Goal: Task Accomplishment & Management: Manage account settings

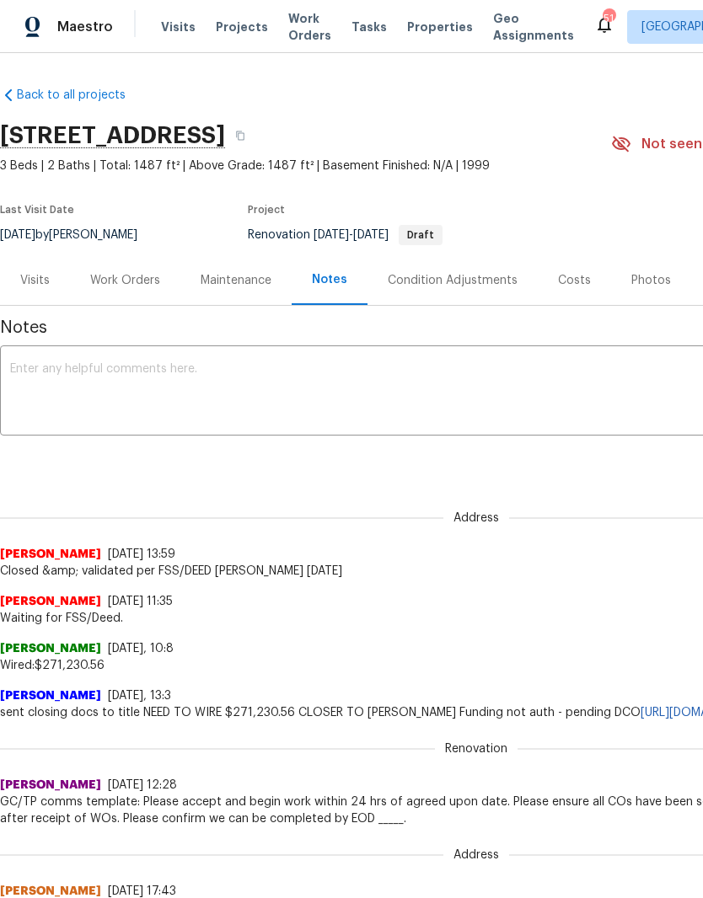
click at [129, 288] on div "Work Orders" at bounding box center [125, 280] width 70 height 17
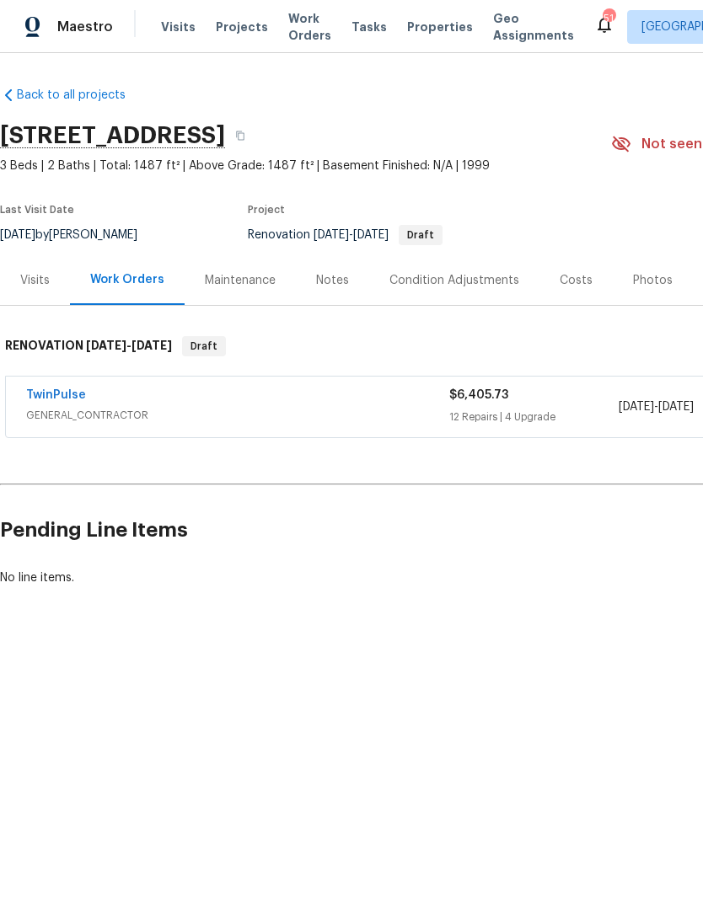
click at [64, 392] on link "TwinPulse" at bounding box center [56, 395] width 60 height 12
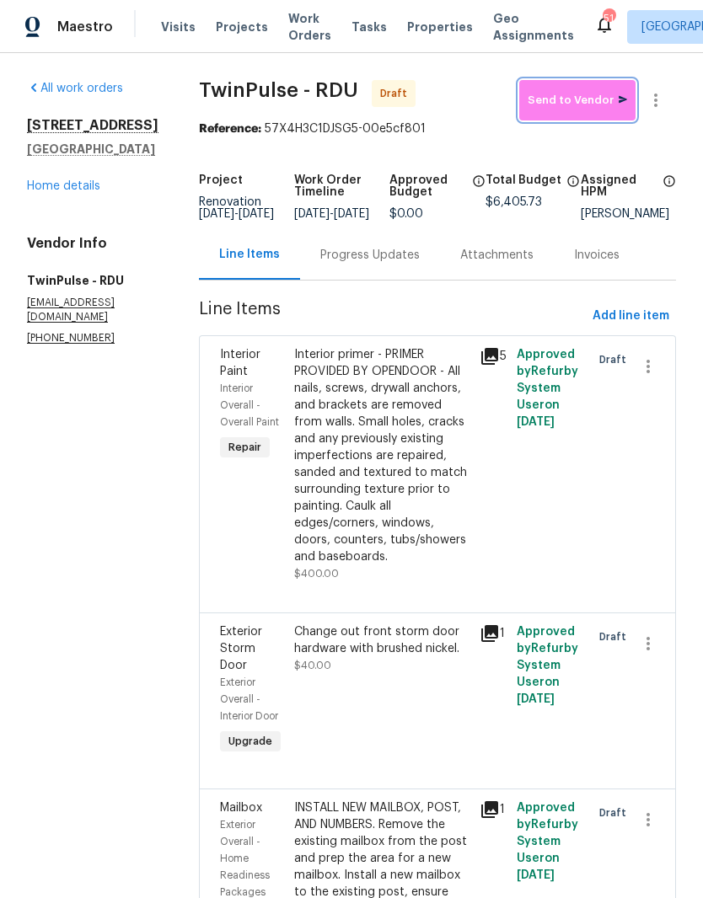
click at [603, 96] on span "Send to Vendor" at bounding box center [576, 100] width 99 height 19
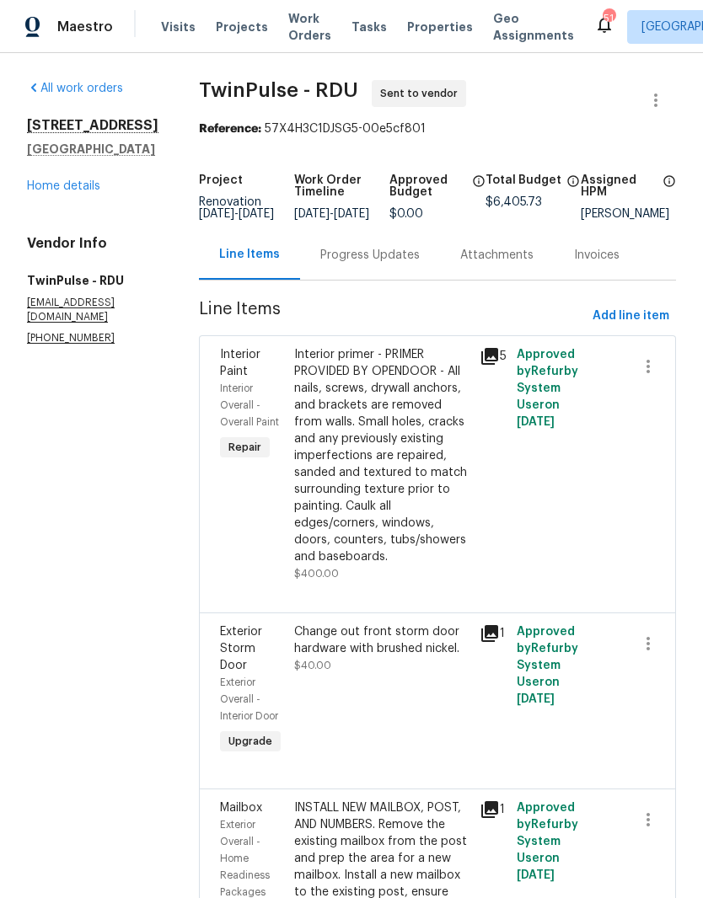
click at [371, 264] on div "Progress Updates" at bounding box center [369, 255] width 99 height 17
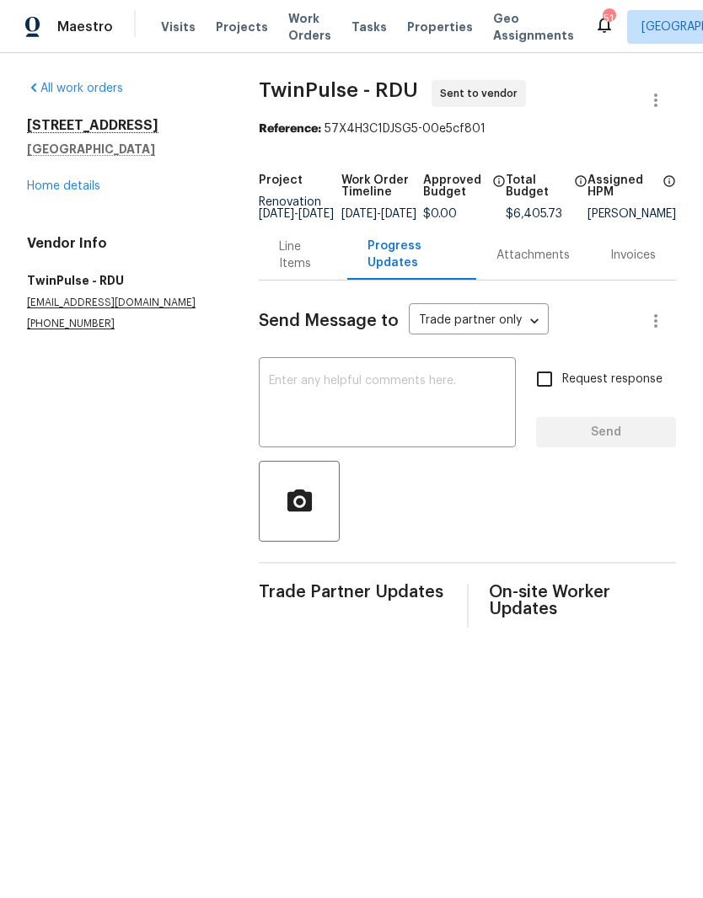
click at [387, 434] on textarea at bounding box center [387, 404] width 237 height 59
click at [386, 434] on textarea at bounding box center [387, 404] width 237 height 59
click at [329, 404] on textarea at bounding box center [387, 404] width 237 height 59
paste textarea "Good afternoon! Please accept and begin work within 24 hrs of agreed upon date.…"
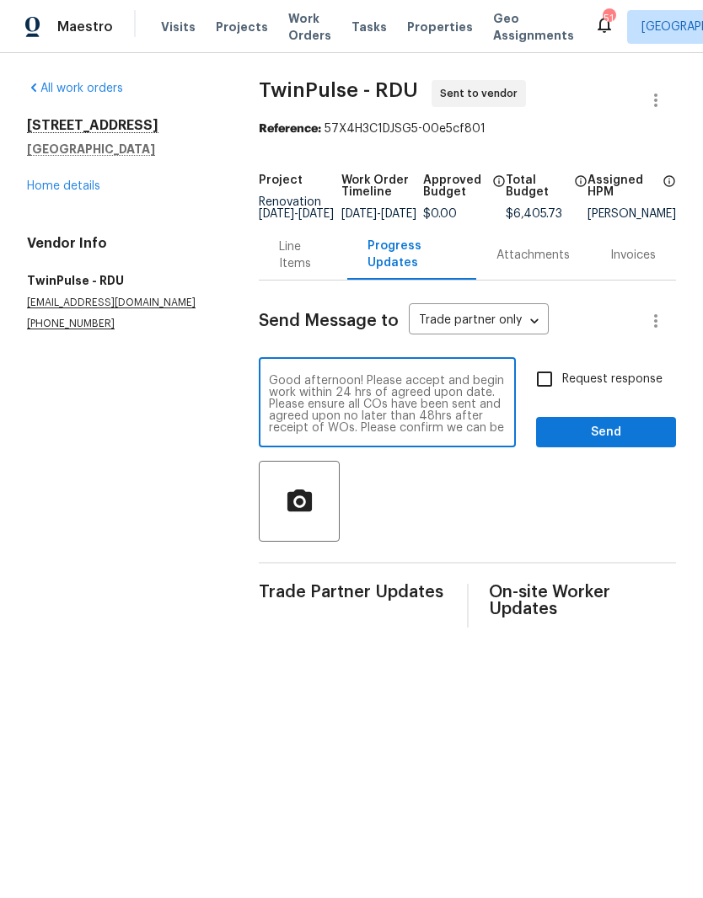
scroll to position [24, 0]
click at [259, 386] on div "Good afternoon! Please accept and begin work within 24 hrs of agreed upon date.…" at bounding box center [387, 404] width 257 height 86
click at [260, 368] on div "Send Message to Trade partner only Trade partner only ​ Good afternoon! Please …" at bounding box center [467, 454] width 417 height 347
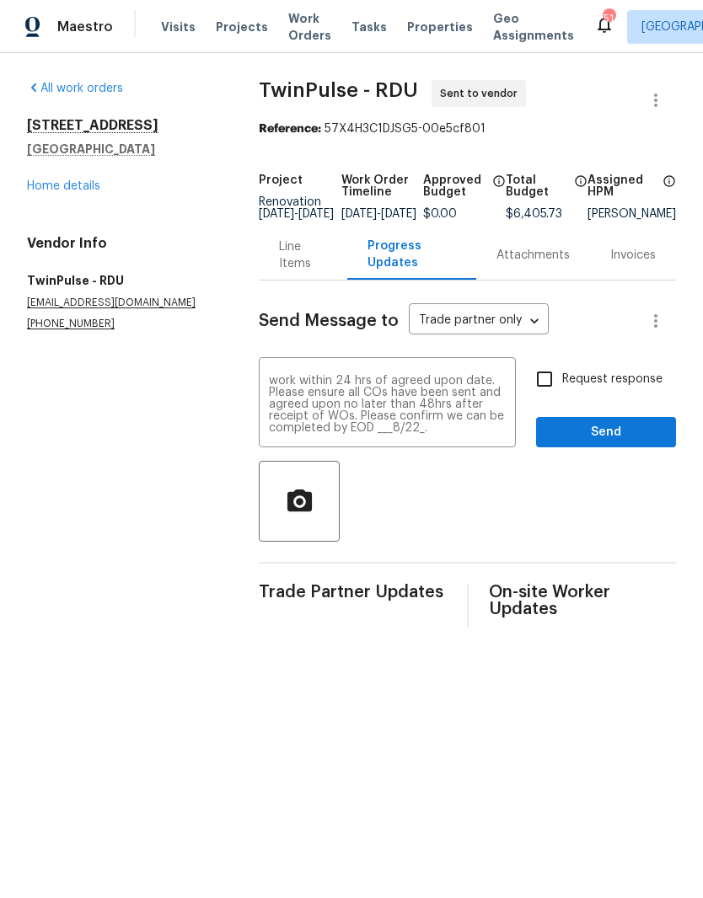
click at [271, 388] on textarea "Good afternoon! Please accept and begin work within 24 hrs of agreed upon date.…" at bounding box center [387, 404] width 237 height 59
click at [259, 391] on div "Good afternoon! Please accept and begin work within 24 hrs of agreed upon date.…" at bounding box center [387, 404] width 257 height 86
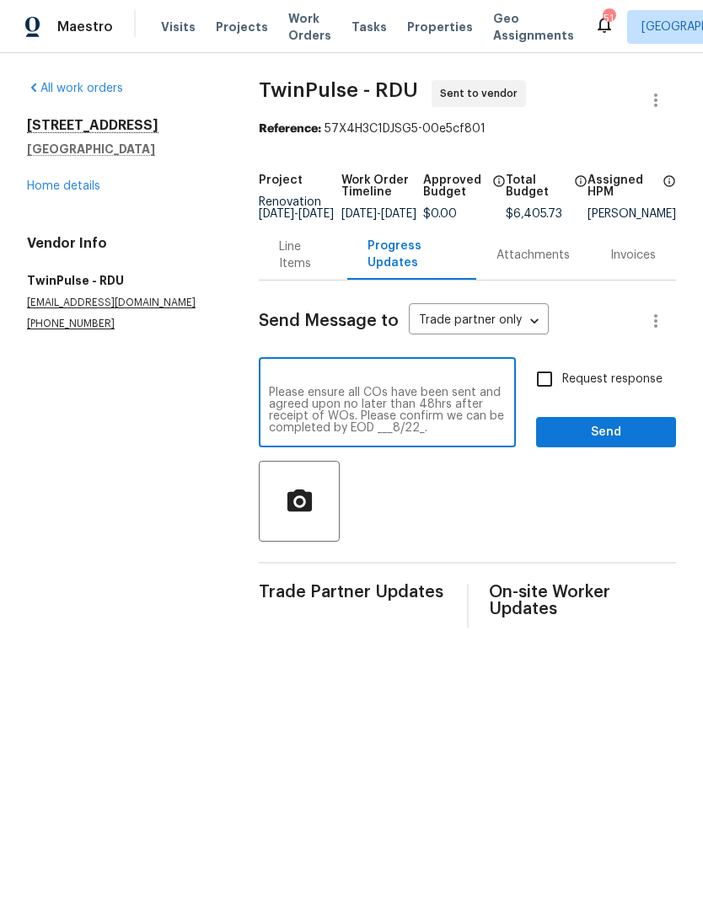
click at [398, 388] on textarea "Good afternoon! Please accept and begin work within 24 hrs of agreed upon date.…" at bounding box center [387, 404] width 237 height 59
click at [661, 104] on icon "button" at bounding box center [655, 100] width 20 height 20
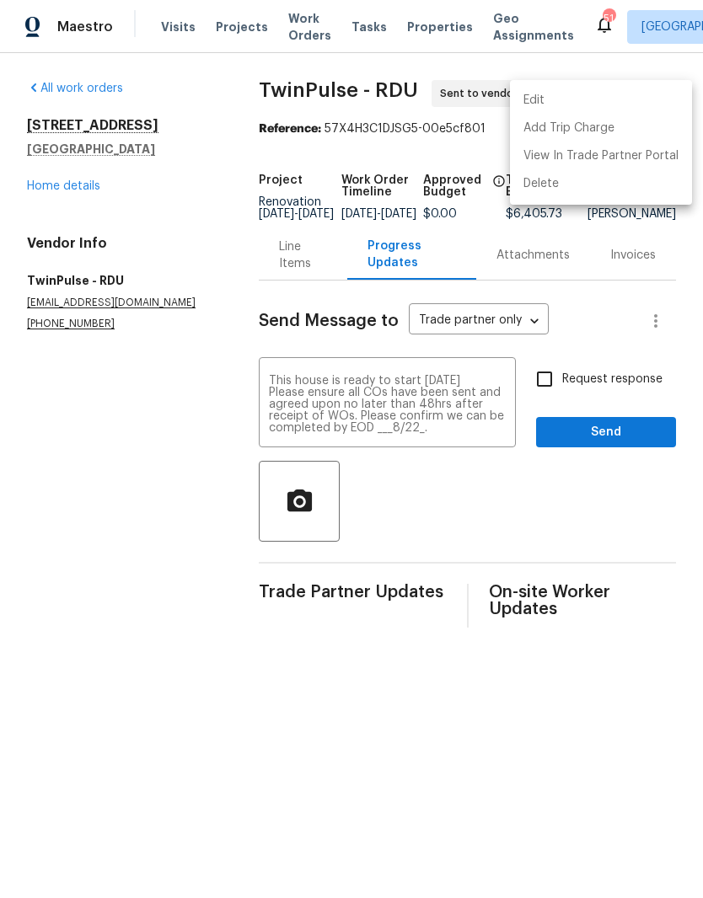
click at [602, 104] on li "Edit" at bounding box center [601, 101] width 182 height 28
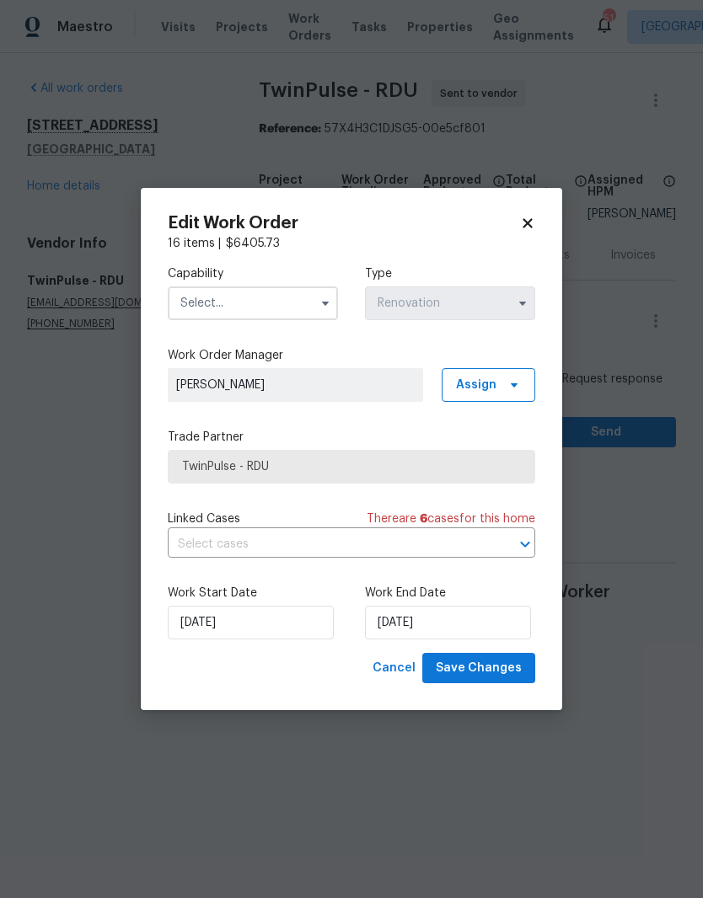
click at [528, 221] on icon at bounding box center [526, 222] width 9 height 9
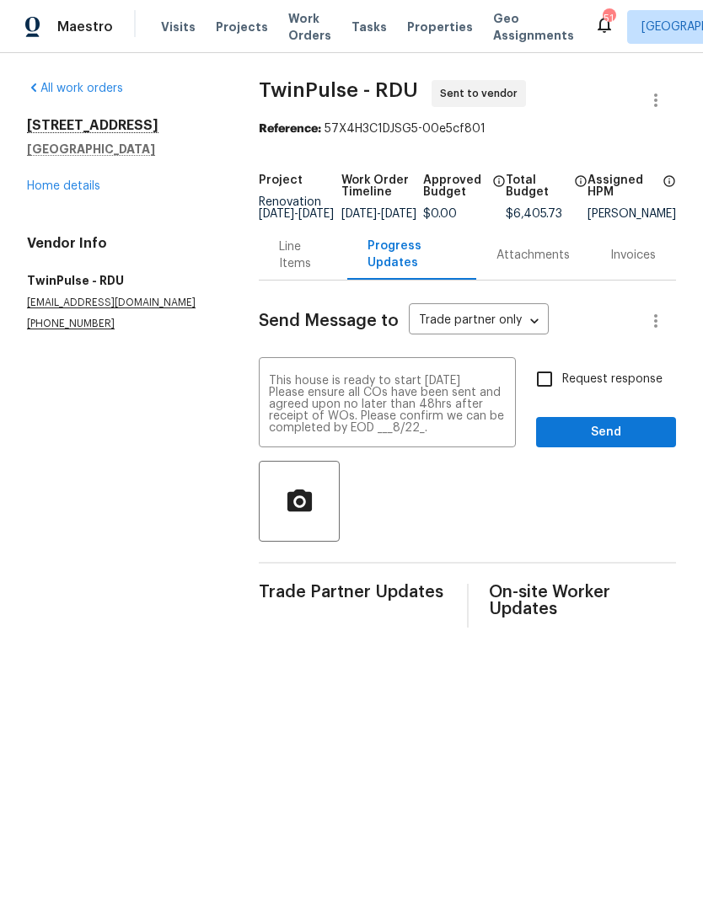
click at [543, 370] on div "Send Message to Trade partner only Trade partner only ​ Good afternoon! Please …" at bounding box center [467, 454] width 417 height 347
click at [484, 405] on textarea "Good afternoon! Please accept and begin work within 24 hrs of agreed upon date.…" at bounding box center [387, 404] width 237 height 59
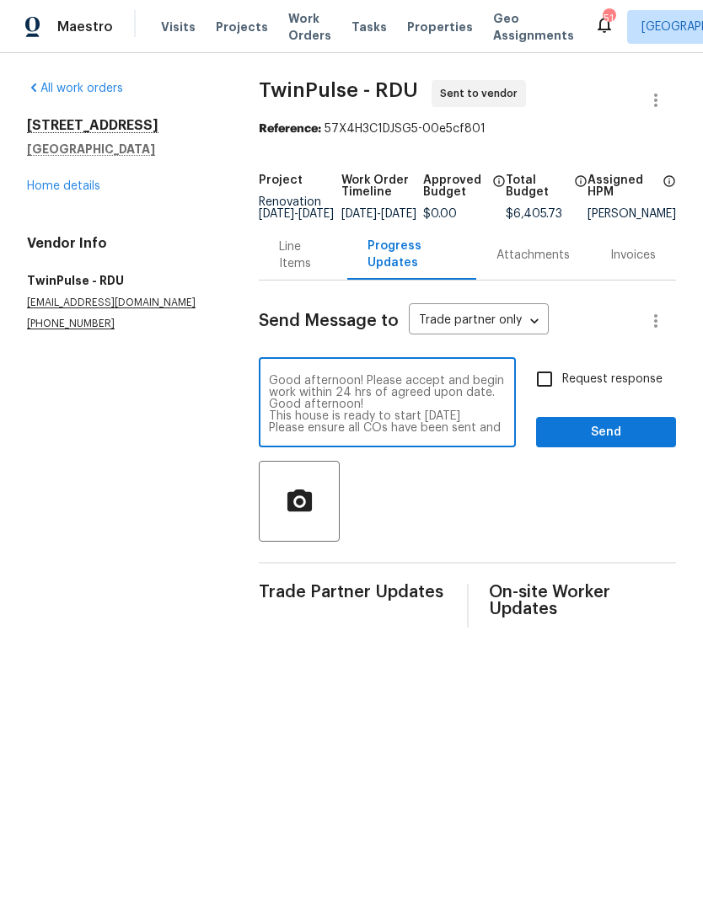
click at [386, 420] on textarea "Good afternoon! Please accept and begin work within 24 hrs of agreed upon date.…" at bounding box center [387, 404] width 237 height 59
click at [269, 412] on textarea "Good afternoon! Please accept and begin work within 24 hrs of agreed upon date.…" at bounding box center [387, 404] width 237 height 59
click at [351, 389] on textarea "Good afternoon! Please accept and begin work within 24 hrs of agreed upon date.…" at bounding box center [387, 404] width 237 height 59
click at [401, 392] on textarea "Good afternoon! Please accept and begin work within 24 hrs of agreed upon date.…" at bounding box center [387, 404] width 237 height 59
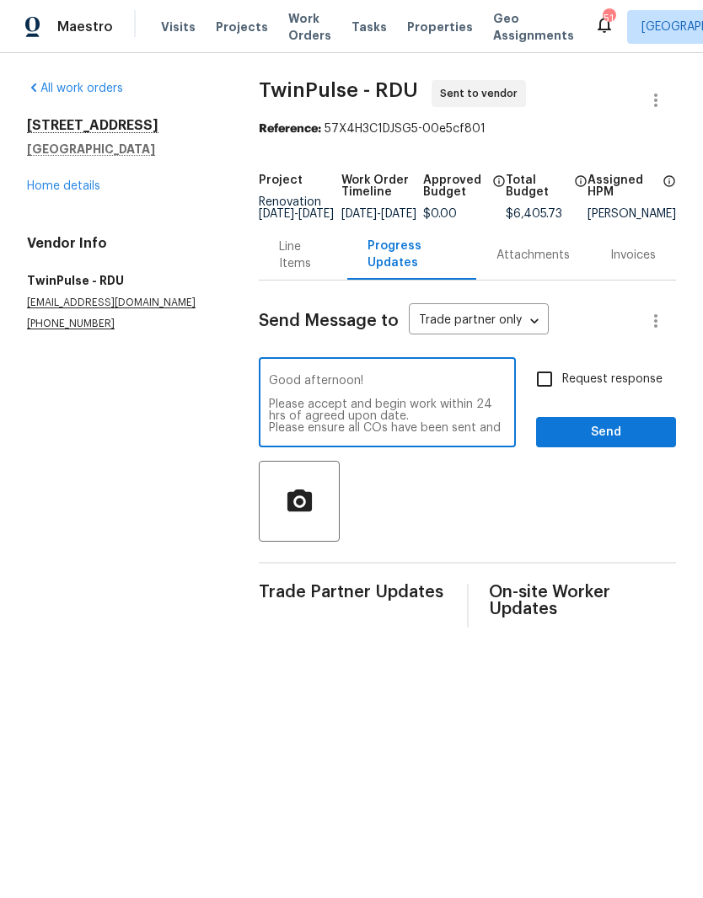
click at [416, 390] on textarea "Good afternoon! Please accept and begin work within 24 hrs of agreed upon date.…" at bounding box center [387, 404] width 237 height 59
click at [334, 405] on textarea "Good afternoon! Please accept and begin work within 24 hrs of agreed upon date.…" at bounding box center [387, 404] width 237 height 59
click at [322, 409] on textarea "Good afternoon! Please accept and begin work within 24 hrs of agreed upon date.…" at bounding box center [387, 404] width 237 height 59
click at [314, 410] on textarea "Good afternoon! Please accept and begin work within 24 hrs of agreed upon date.…" at bounding box center [387, 404] width 237 height 59
paste textarea "Good afternoon! This house is ready to start Monday 8/18/25"
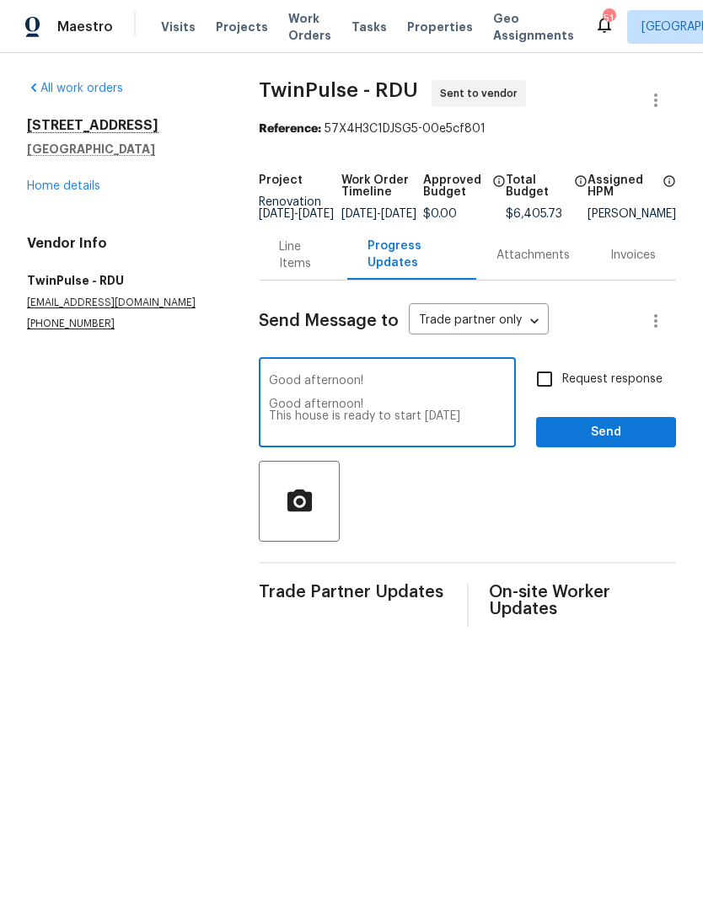
click at [393, 419] on textarea "Good afternoon! Good afternoon! This house is ready to start Monday 8/18/25 Ple…" at bounding box center [387, 404] width 237 height 59
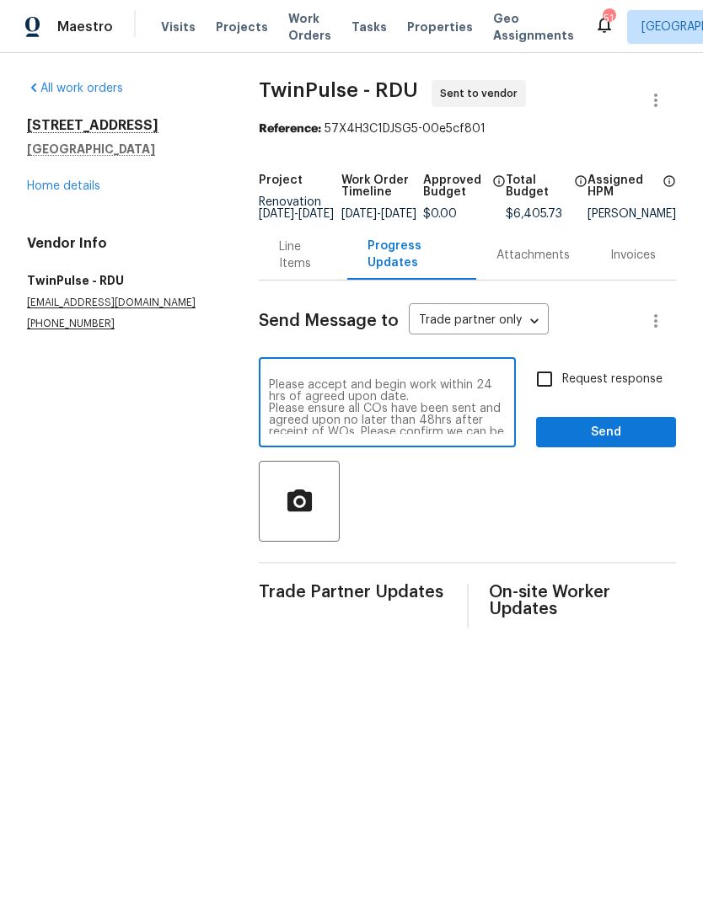
scroll to position [40, 0]
type textarea "Good afternoon! This house is ready to start Monday 8/18/25 Please accept and b…"
click at [549, 387] on input "Request response" at bounding box center [544, 378] width 35 height 35
checkbox input "true"
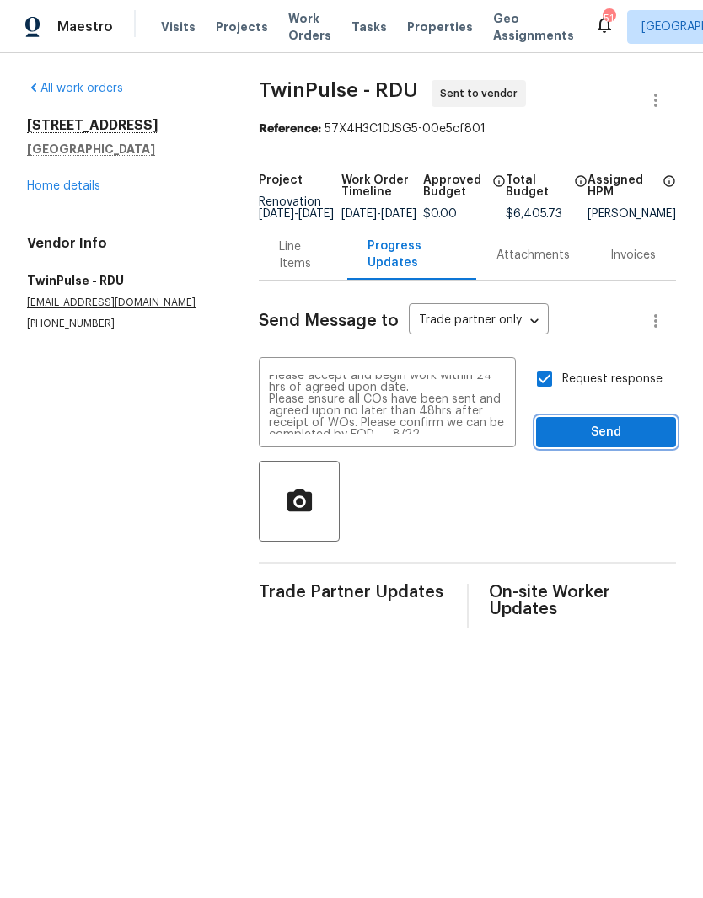
click at [652, 443] on span "Send" at bounding box center [605, 432] width 113 height 21
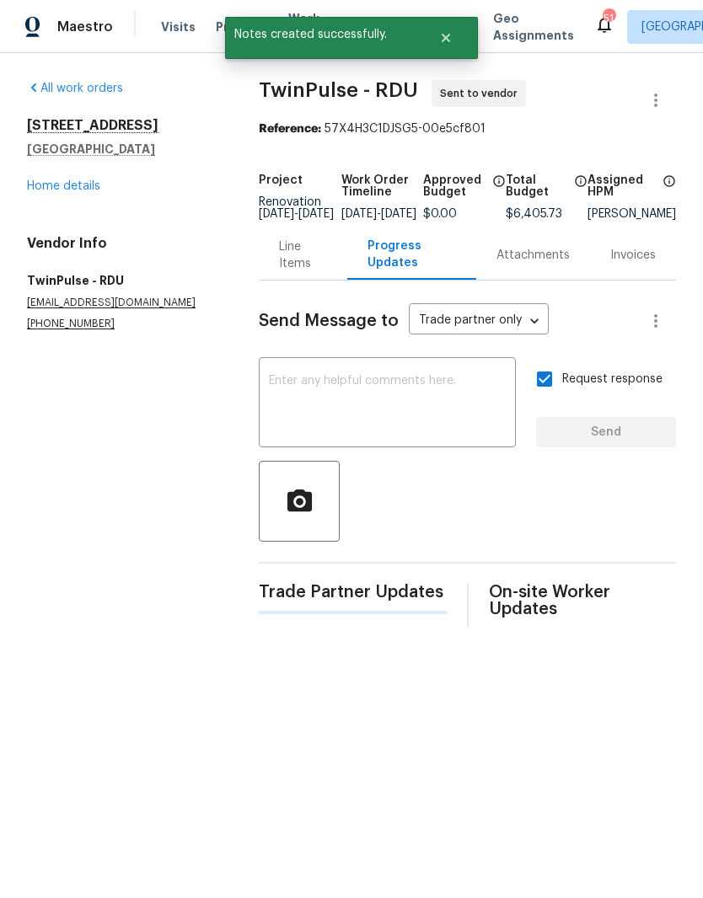
scroll to position [0, 0]
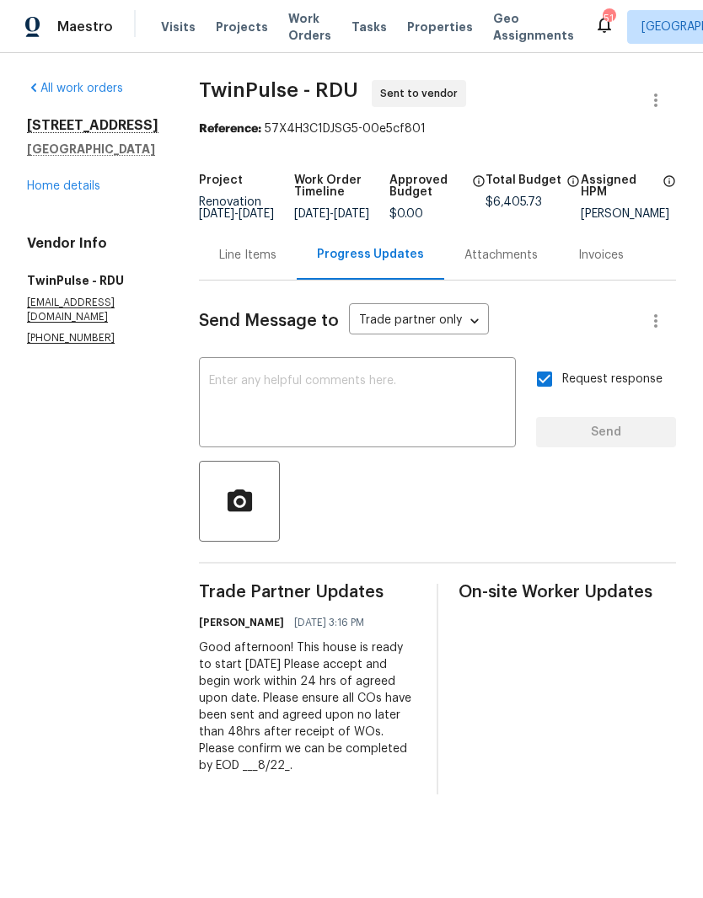
click at [68, 188] on link "Home details" at bounding box center [63, 186] width 73 height 12
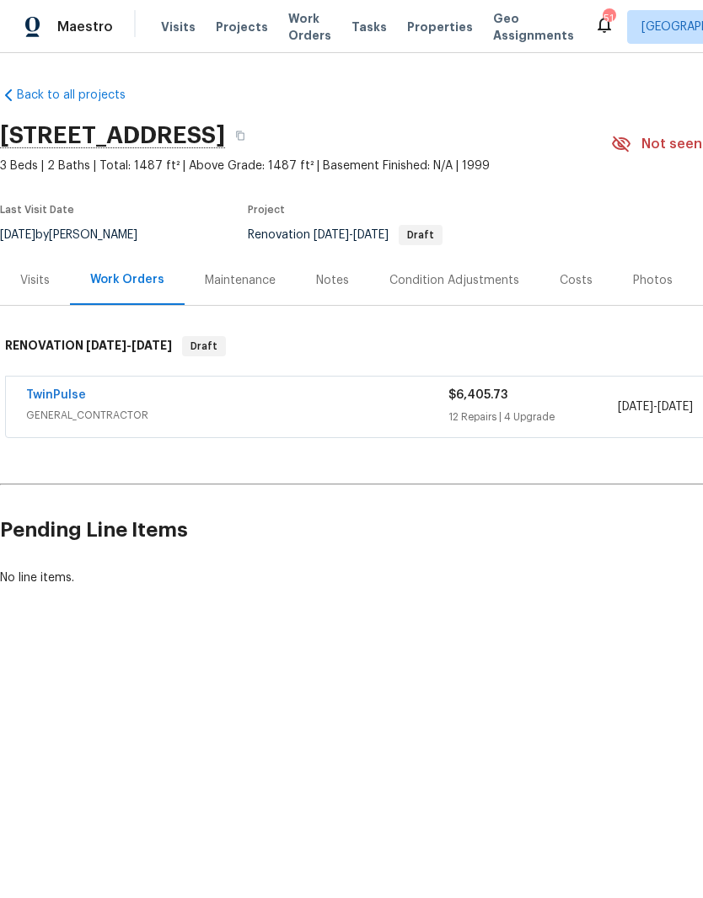
click at [584, 276] on div "Costs" at bounding box center [575, 280] width 33 height 17
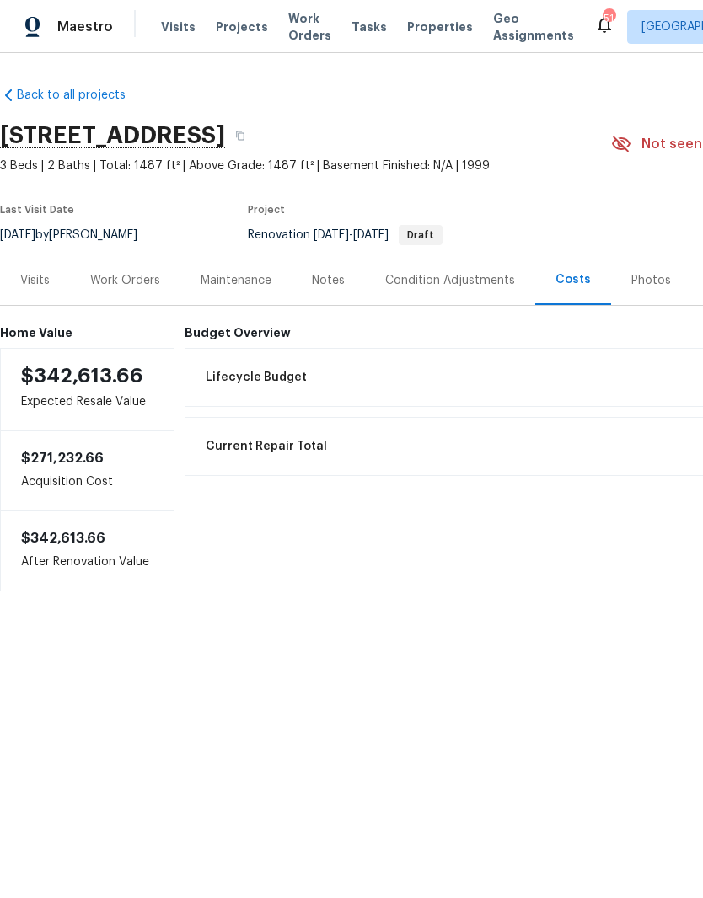
click at [329, 283] on div "Notes" at bounding box center [328, 280] width 33 height 17
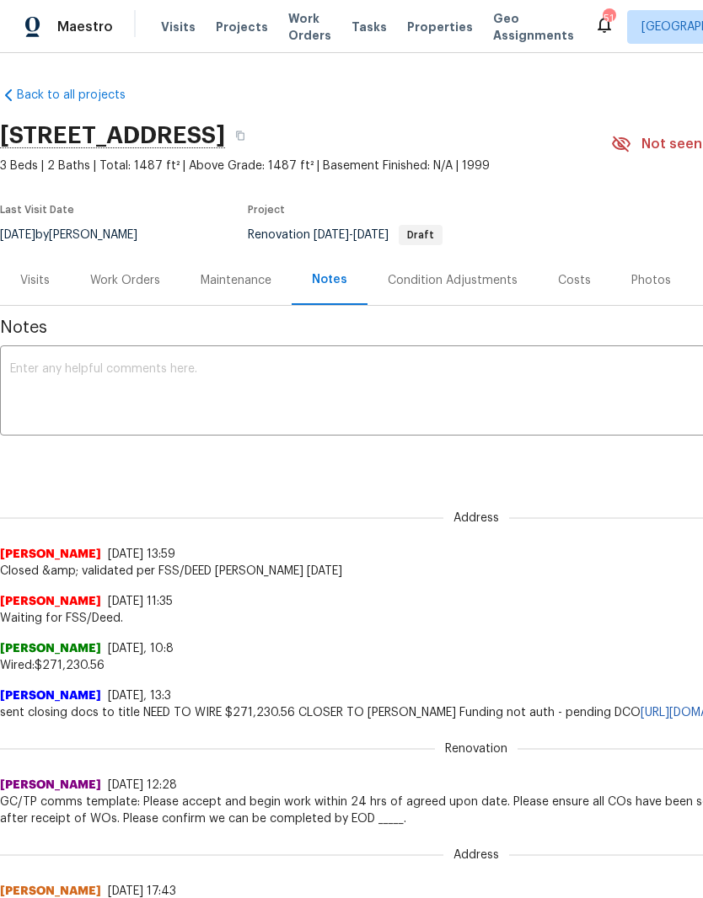
click at [136, 270] on div "Work Orders" at bounding box center [125, 280] width 110 height 50
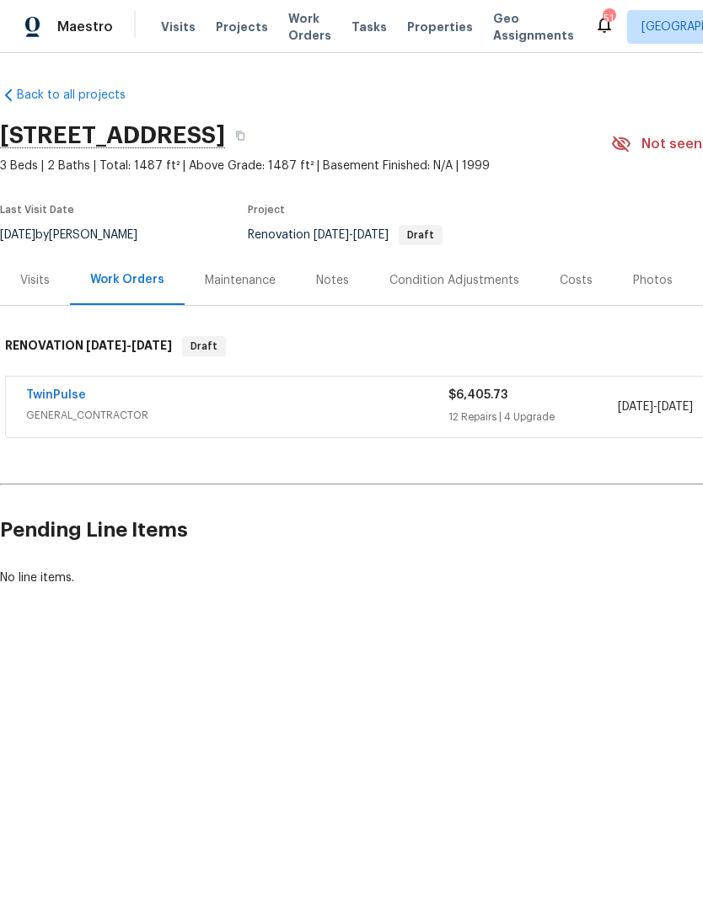
click at [79, 393] on link "TwinPulse" at bounding box center [56, 395] width 60 height 12
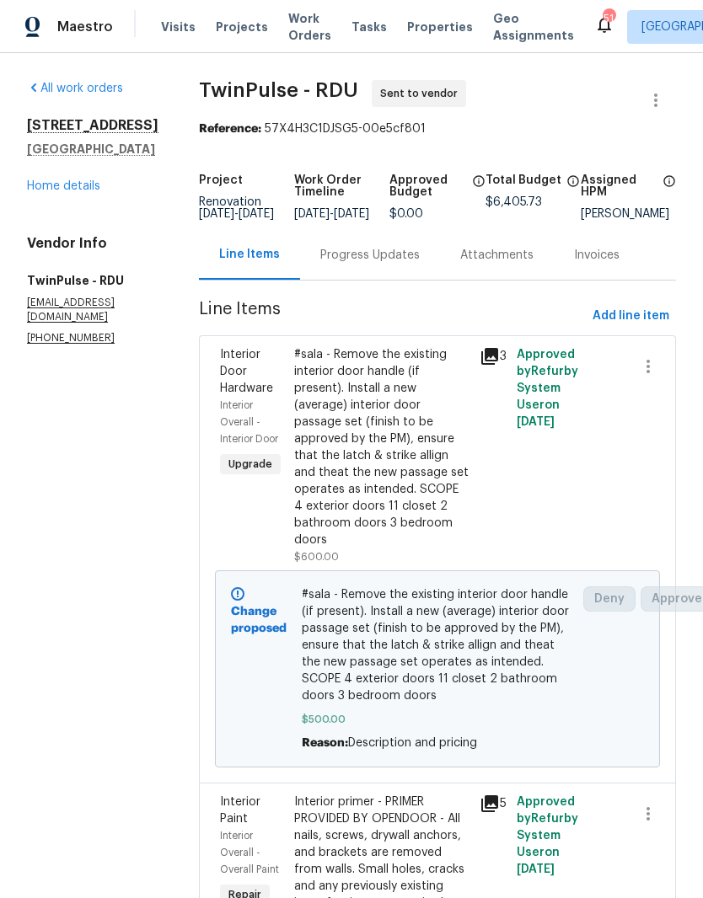
click at [553, 719] on span "$500.00" at bounding box center [438, 719] width 272 height 17
click at [434, 505] on div "#sala - Remove the existing interior door handle (if present). Install a new (a…" at bounding box center [381, 447] width 175 height 202
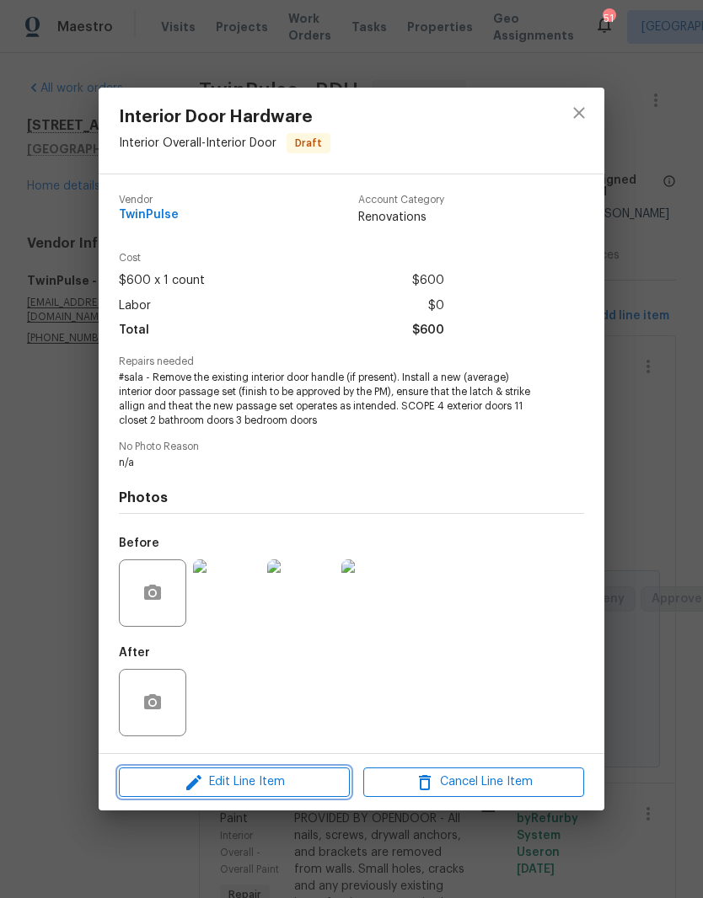
click at [314, 773] on button "Edit Line Item" at bounding box center [234, 782] width 231 height 29
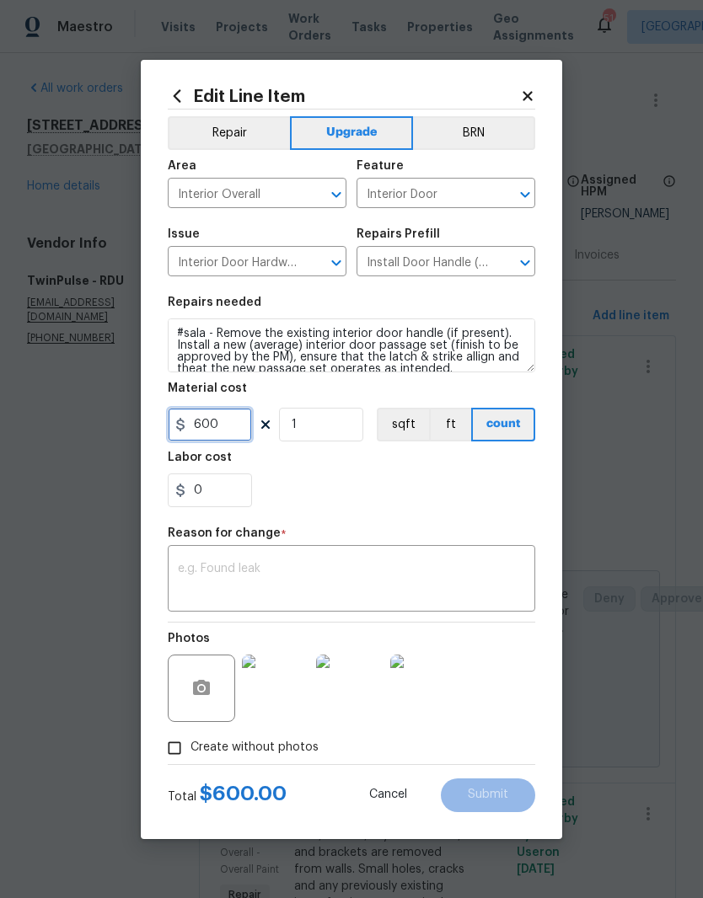
click at [227, 428] on input "600" at bounding box center [210, 425] width 84 height 34
type input "500"
click at [470, 487] on div "0" at bounding box center [351, 491] width 367 height 34
click at [397, 565] on textarea at bounding box center [351, 580] width 347 height 35
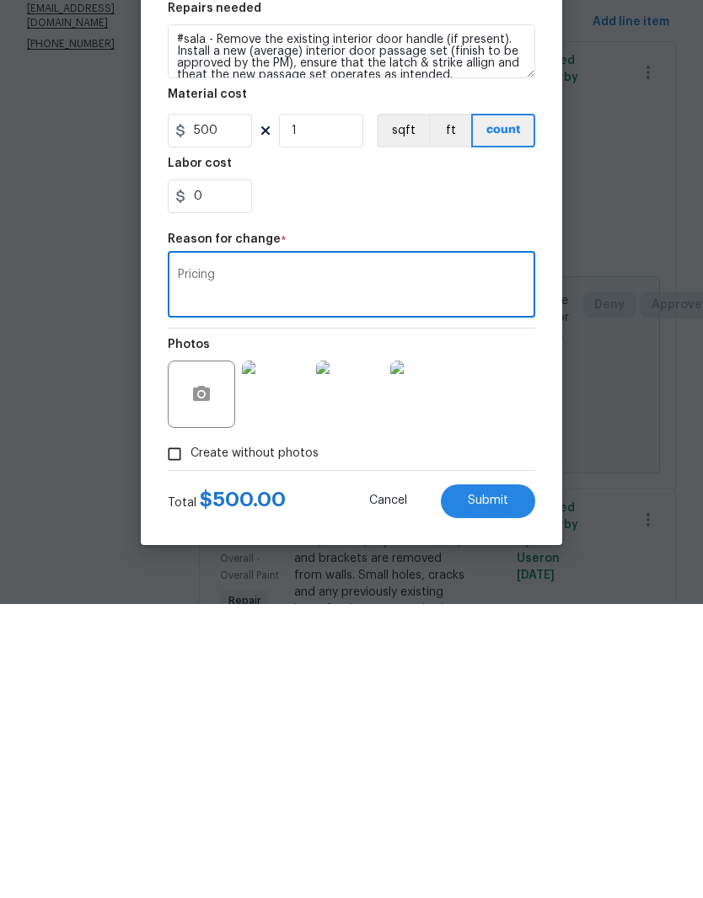
type textarea "Pricing"
click at [532, 623] on div "Photos" at bounding box center [351, 678] width 367 height 110
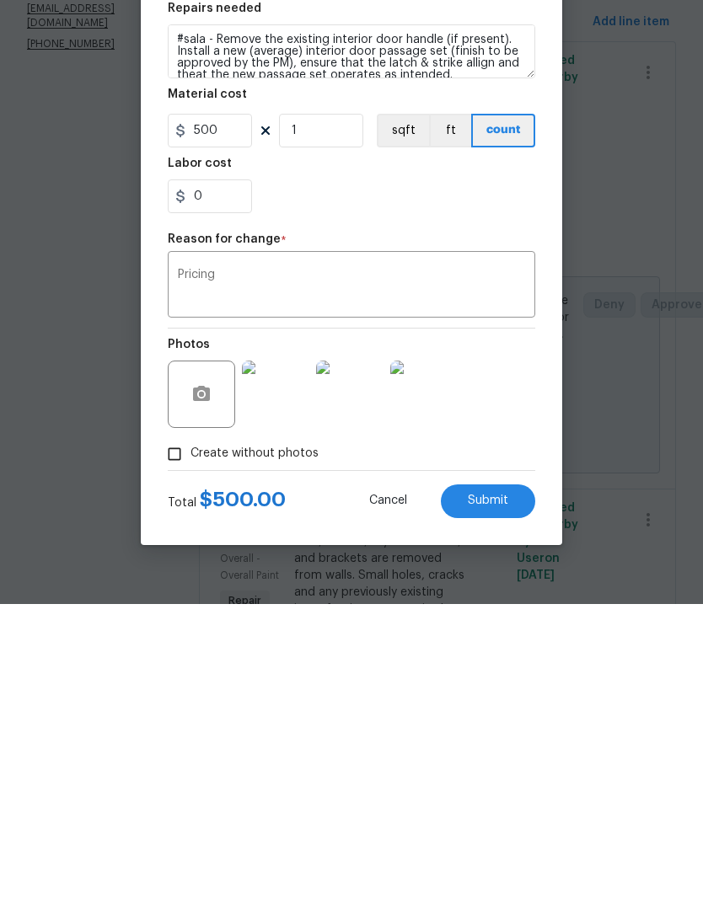
scroll to position [69, 0]
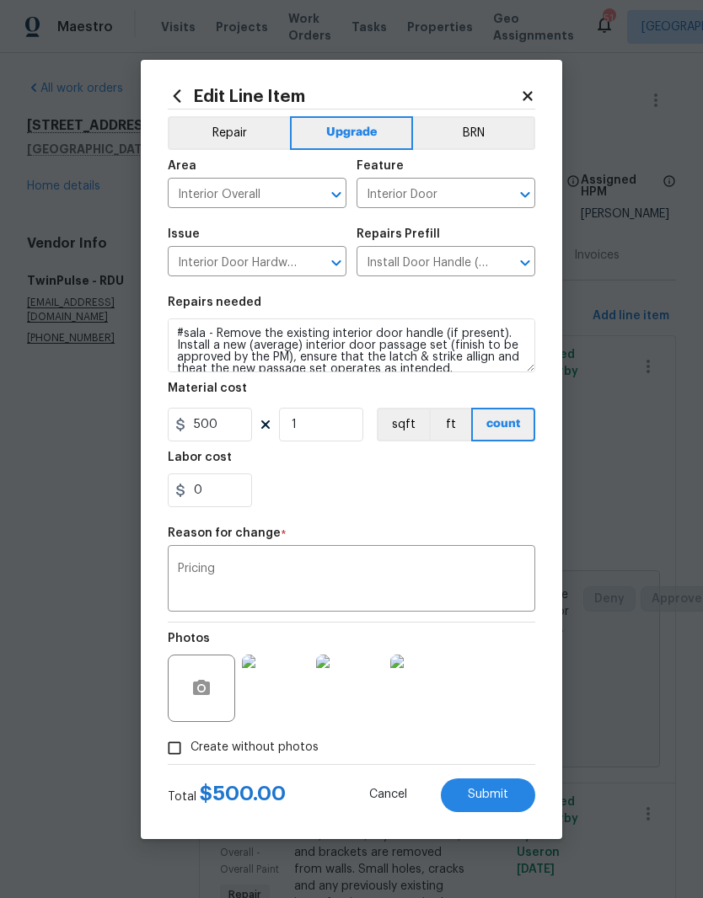
click at [522, 795] on button "Submit" at bounding box center [488, 796] width 94 height 34
type input "600"
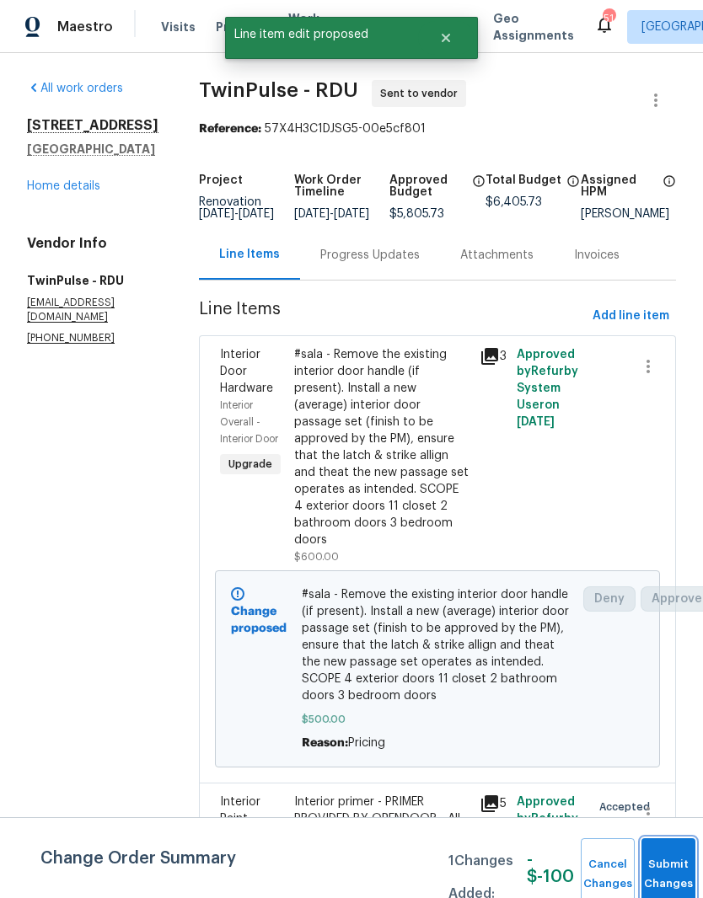
click at [665, 871] on button "Submit Changes" at bounding box center [668, 874] width 54 height 72
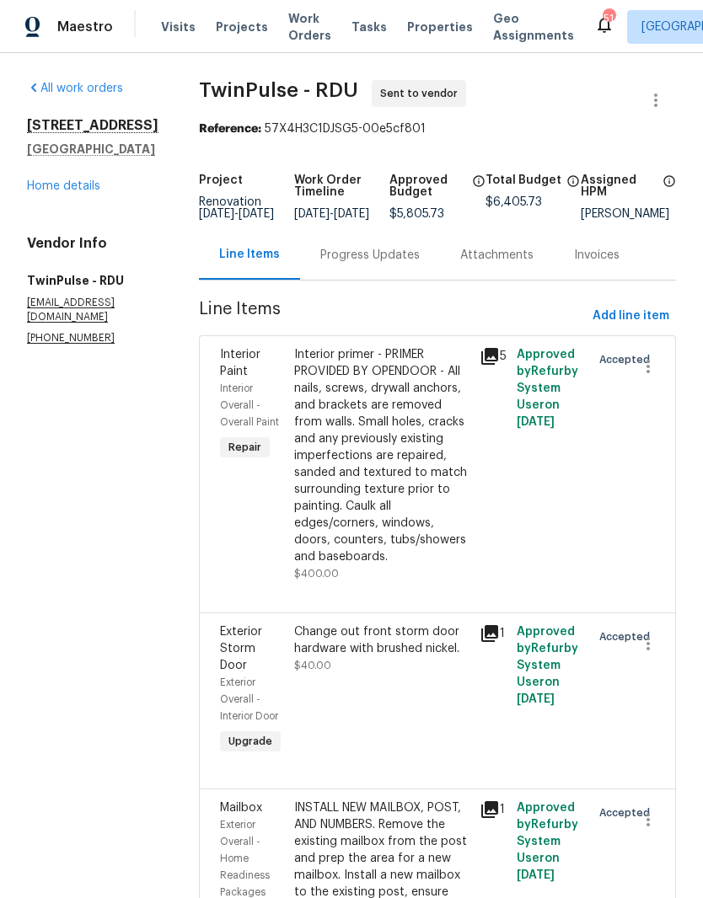
click at [72, 180] on link "Home details" at bounding box center [63, 186] width 73 height 12
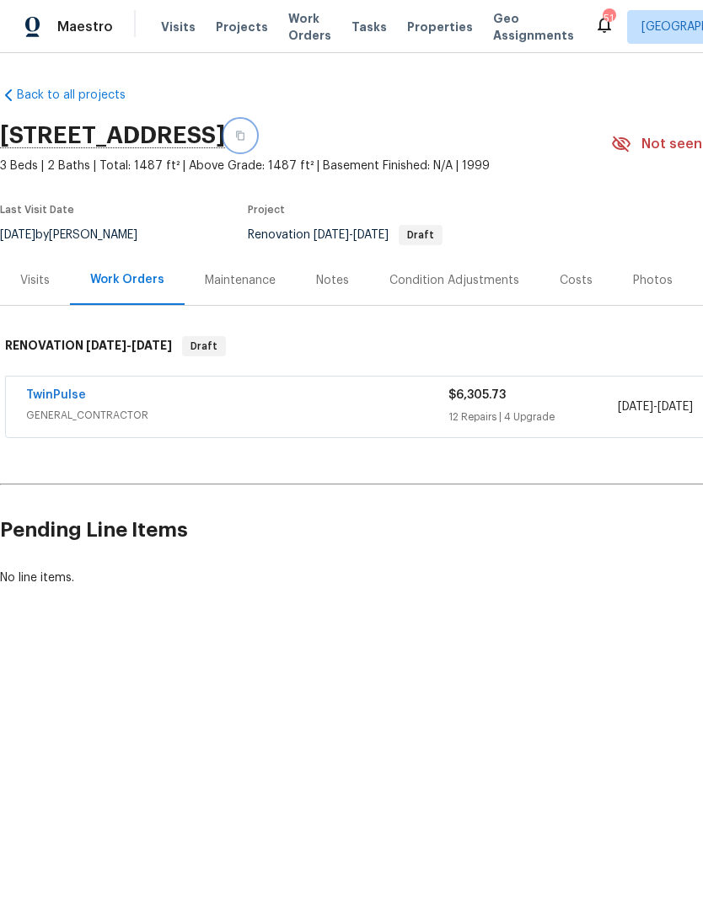
click at [245, 134] on icon "button" at bounding box center [240, 136] width 10 height 10
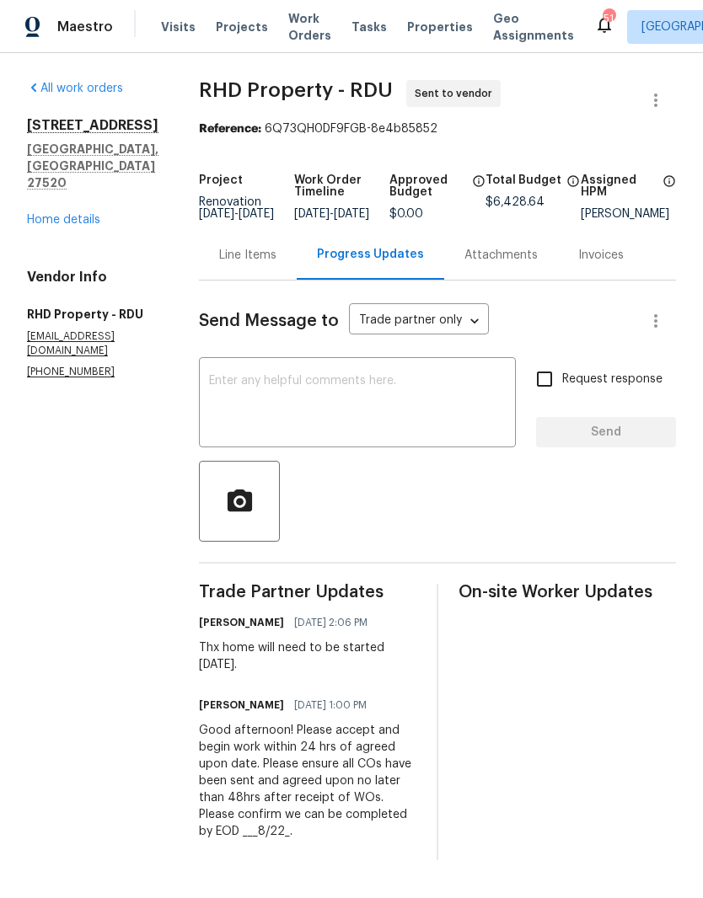
click at [254, 747] on div "Good afternoon! Please accept and begin work within 24 hrs of agreed upon date.…" at bounding box center [307, 781] width 217 height 118
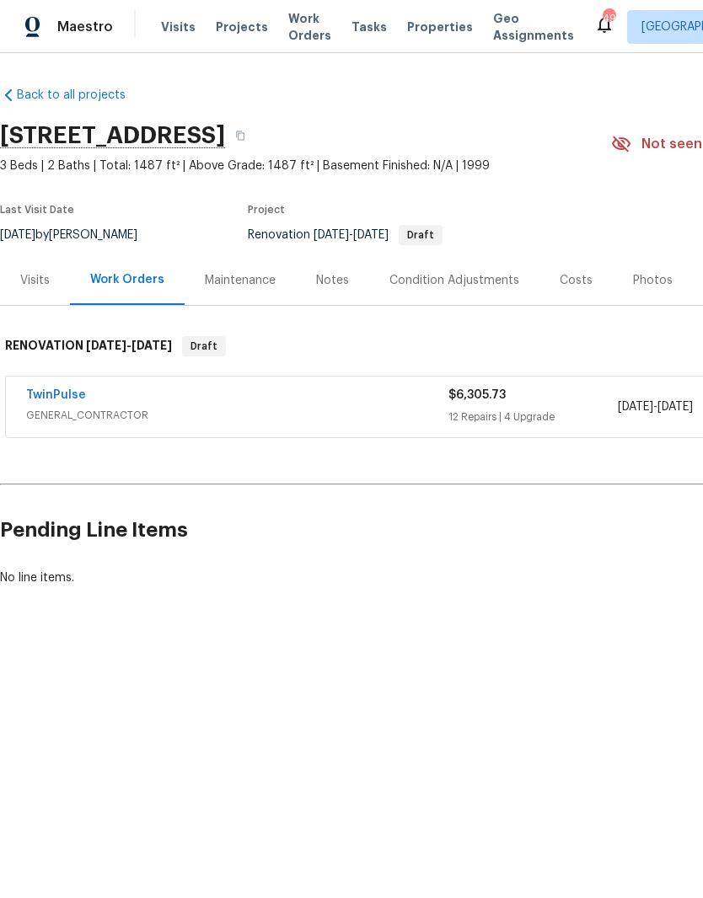
click at [343, 281] on div "Notes" at bounding box center [332, 280] width 33 height 17
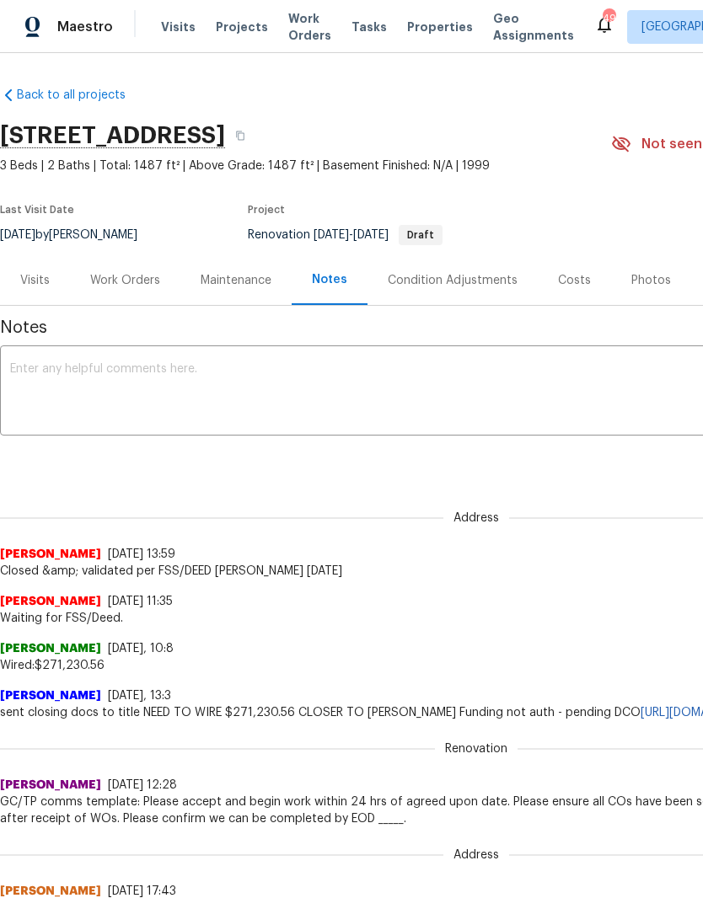
click at [47, 399] on textarea at bounding box center [476, 392] width 932 height 59
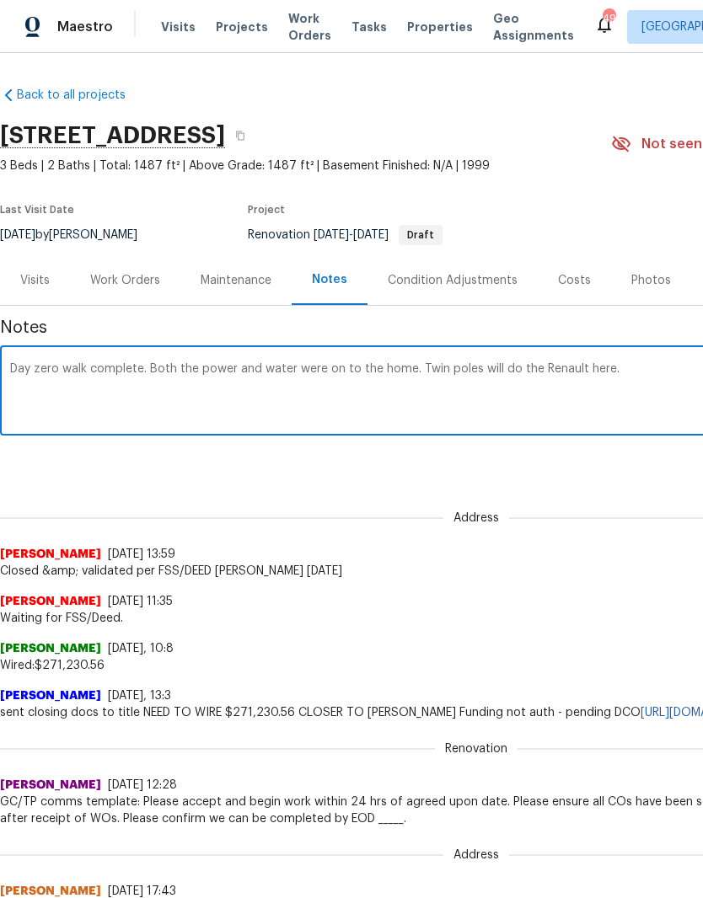
click at [473, 379] on textarea "Day zero walk complete. Both the power and water were on to the home. Twin pole…" at bounding box center [476, 392] width 932 height 59
click at [474, 368] on textarea "Day zero walk complete. Both the power and water were on to the home. Twin pole…" at bounding box center [476, 392] width 932 height 59
click at [571, 372] on textarea "Day zero walk complete. Both the power and water were on to the home. Twin puls…" at bounding box center [476, 392] width 932 height 59
click at [59, 367] on textarea "Day zero walk complete. Both the power and water were on to the home. Twin puls…" at bounding box center [476, 392] width 932 height 59
click at [356, 380] on textarea "D0:walk complete. Both the power and water were on to the home. Twin pulse will…" at bounding box center [476, 392] width 932 height 59
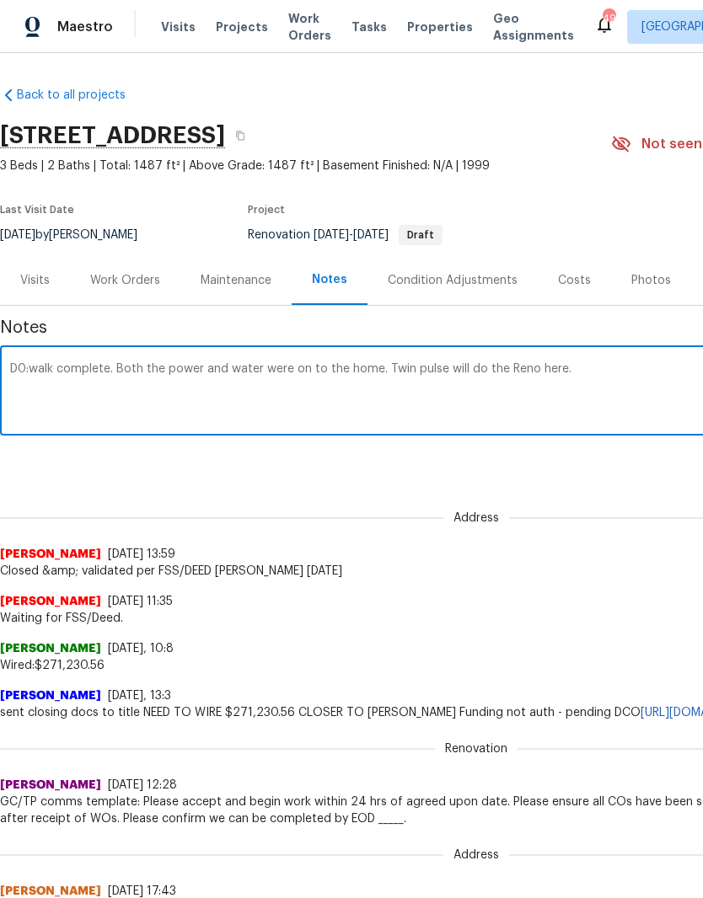
click at [356, 364] on textarea "D0:walk complete. Both the power and water were on to the home. Twin pulse will…" at bounding box center [476, 392] width 932 height 59
click at [593, 373] on textarea "D0:walk complete. Both the power and water are on. Twin pulse will do the Reno …" at bounding box center [476, 392] width 932 height 59
click at [57, 374] on textarea "D0:walk complete. Both the power and water are on. Twin pulse will do the Reno …" at bounding box center [476, 392] width 932 height 59
click at [674, 367] on textarea "D0W complete. Both the power and water are on. Twin pulse will do the Reno here…" at bounding box center [476, 392] width 932 height 59
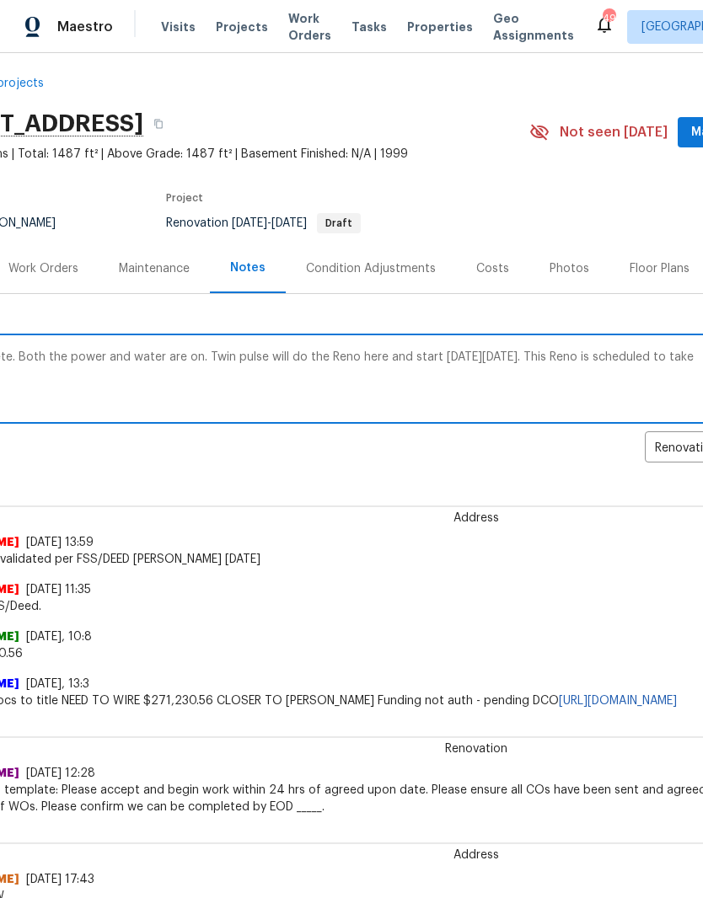
scroll to position [12, 249]
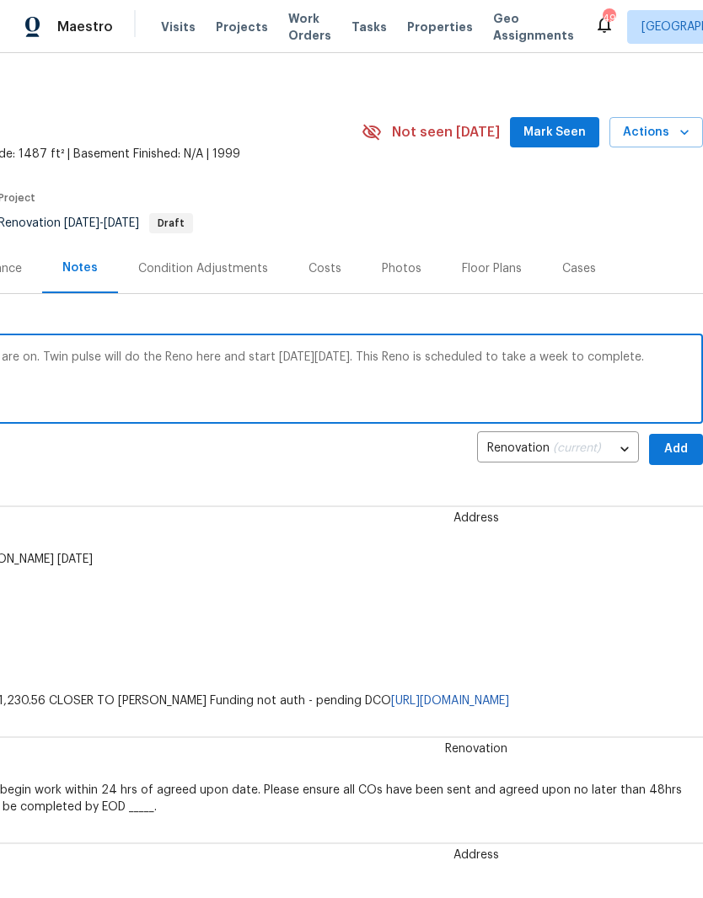
type textarea "D0W complete. Both the power and water are on. Twin pulse will do the Reno here…"
click at [676, 447] on span "Add" at bounding box center [675, 449] width 27 height 21
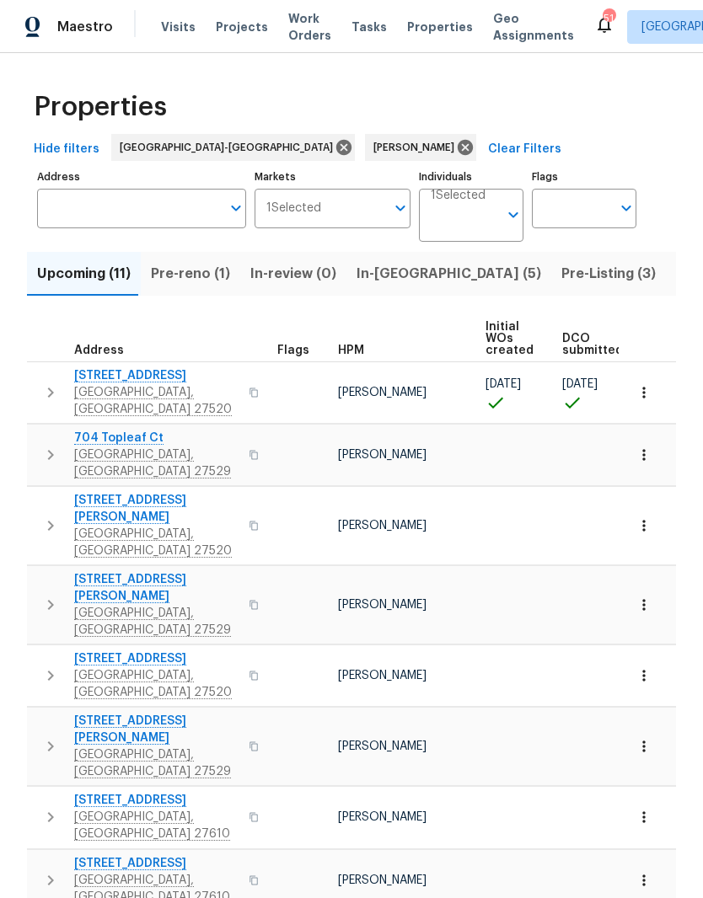
click at [381, 265] on span "In-reno (5)" at bounding box center [448, 274] width 185 height 24
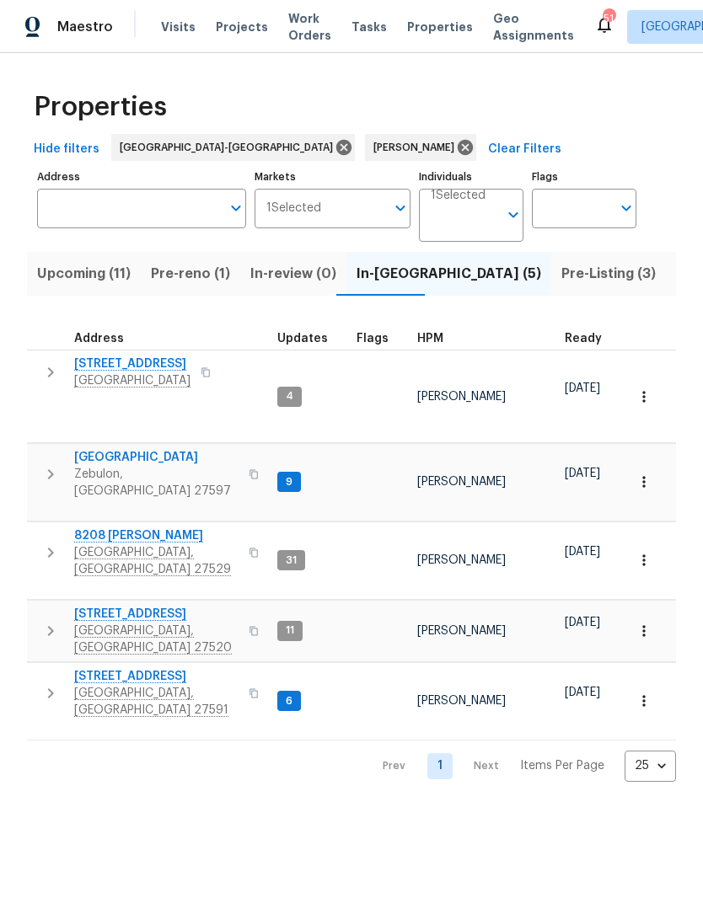
click at [179, 277] on span "Pre-reno (1)" at bounding box center [190, 274] width 79 height 24
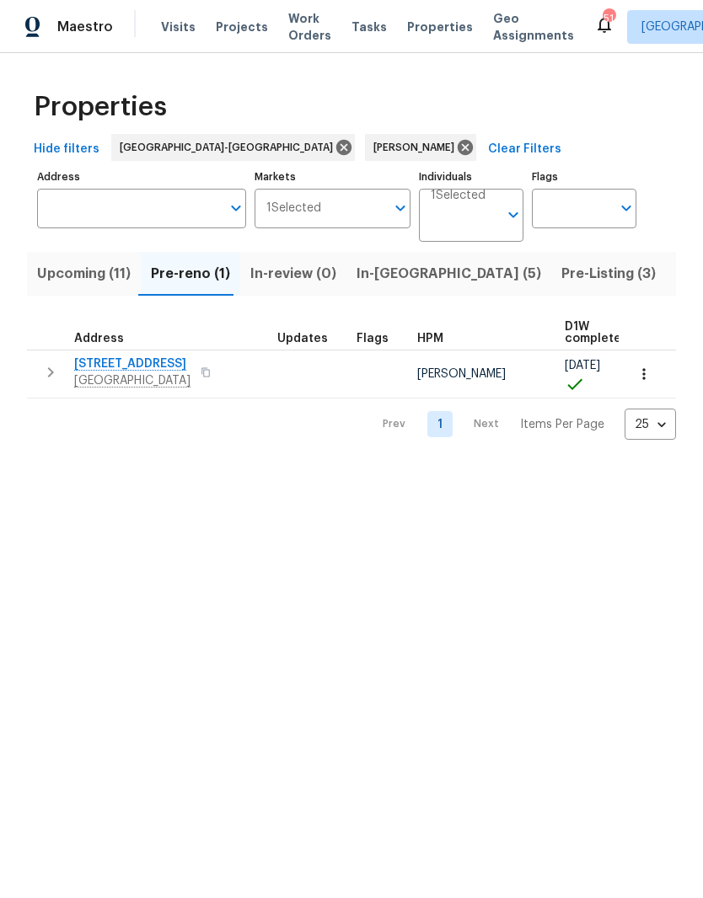
click at [367, 260] on button "In-reno (5)" at bounding box center [448, 274] width 205 height 44
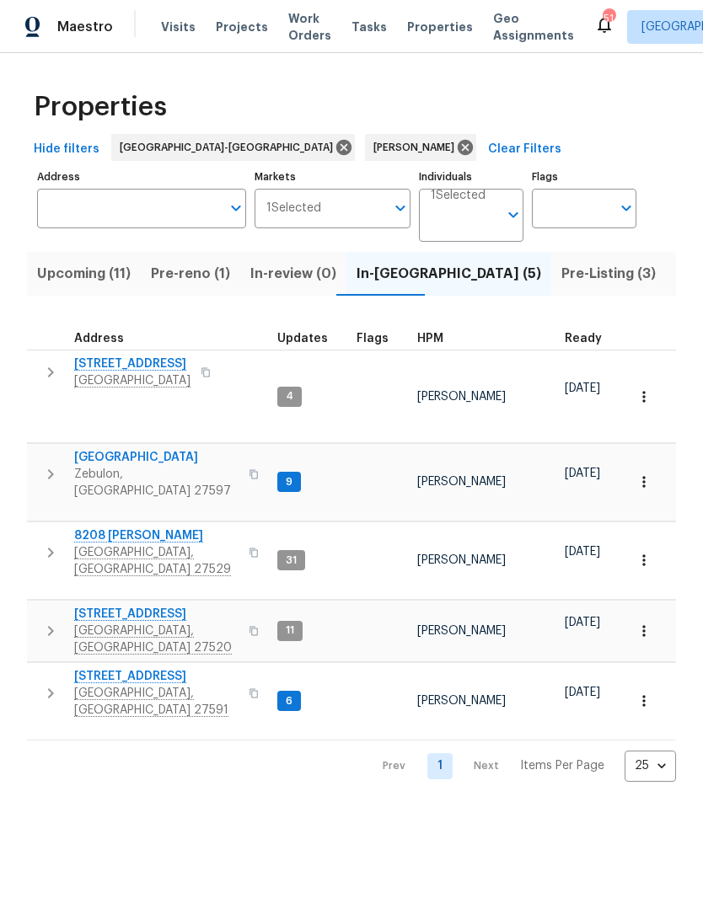
click at [207, 286] on button "Pre-reno (1)" at bounding box center [190, 274] width 99 height 44
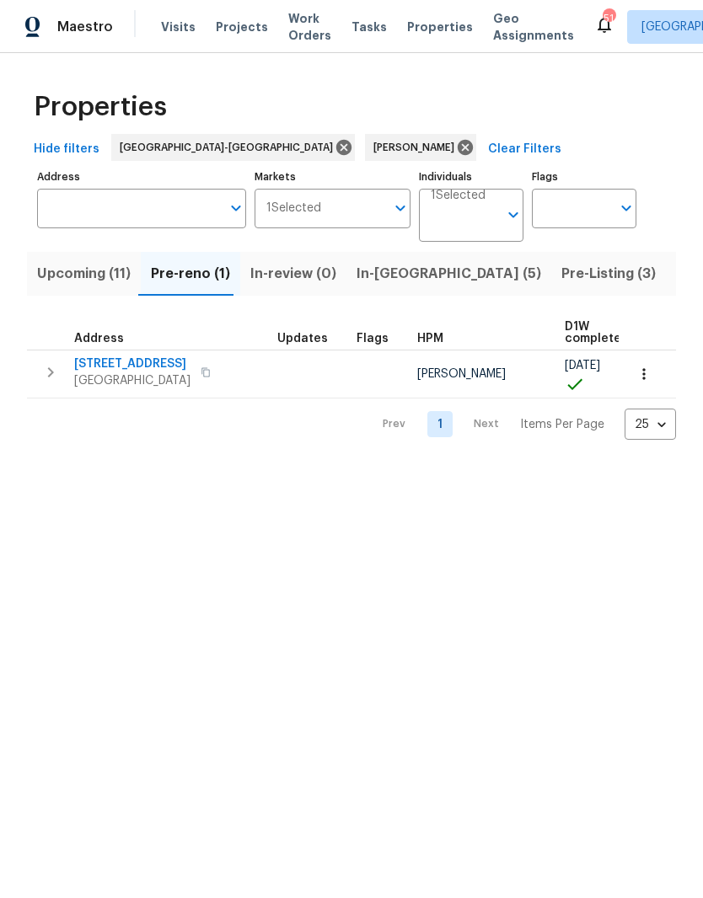
click at [370, 264] on span "In-reno (5)" at bounding box center [448, 274] width 185 height 24
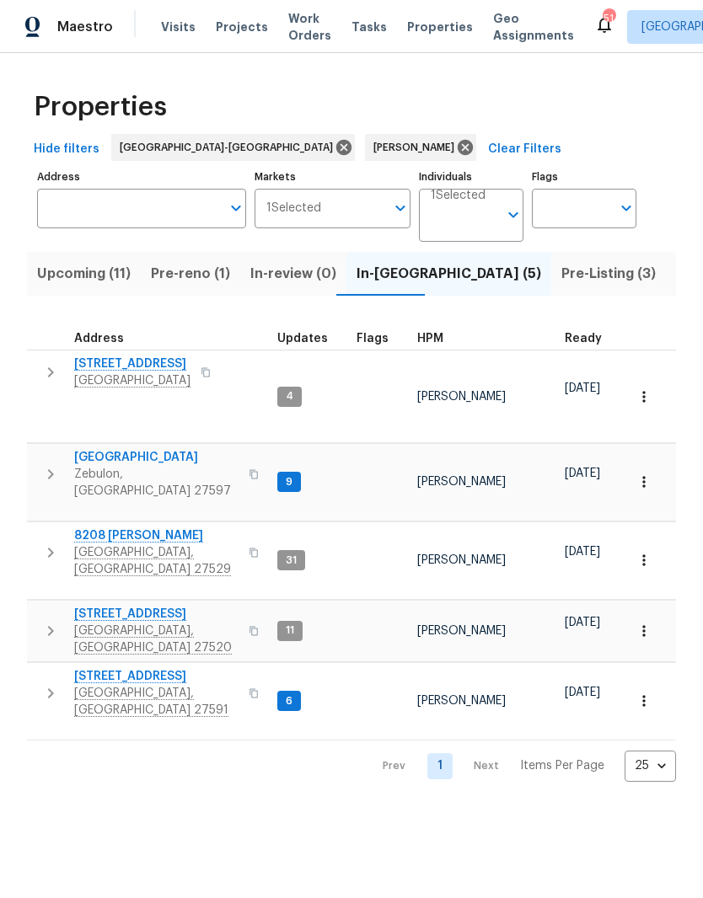
click at [219, 270] on span "Pre-reno (1)" at bounding box center [190, 274] width 79 height 24
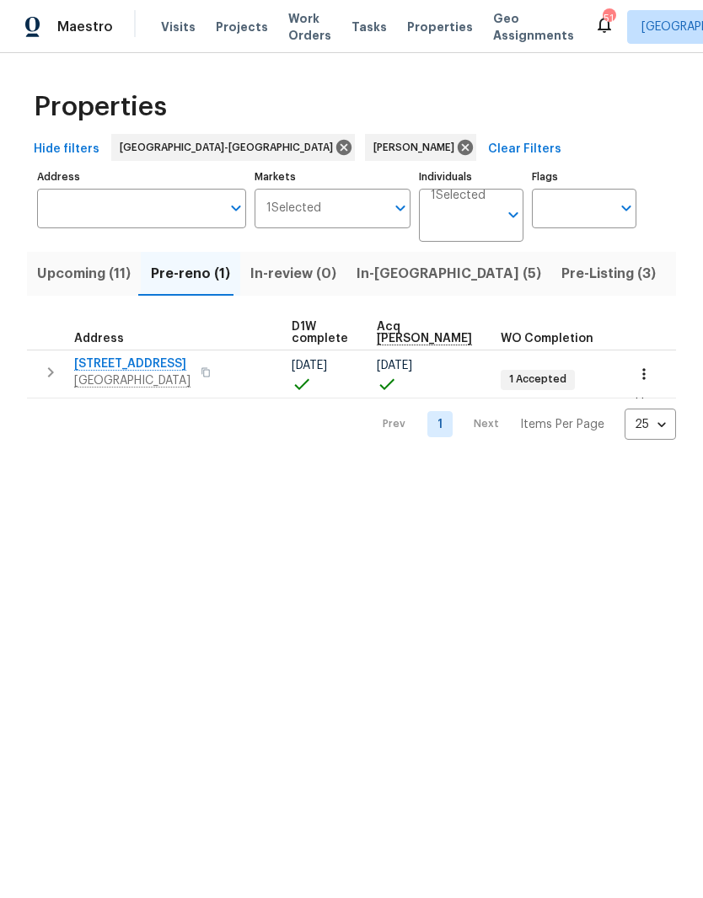
scroll to position [0, 272]
click at [561, 276] on span "Pre-Listing (3)" at bounding box center [608, 274] width 94 height 24
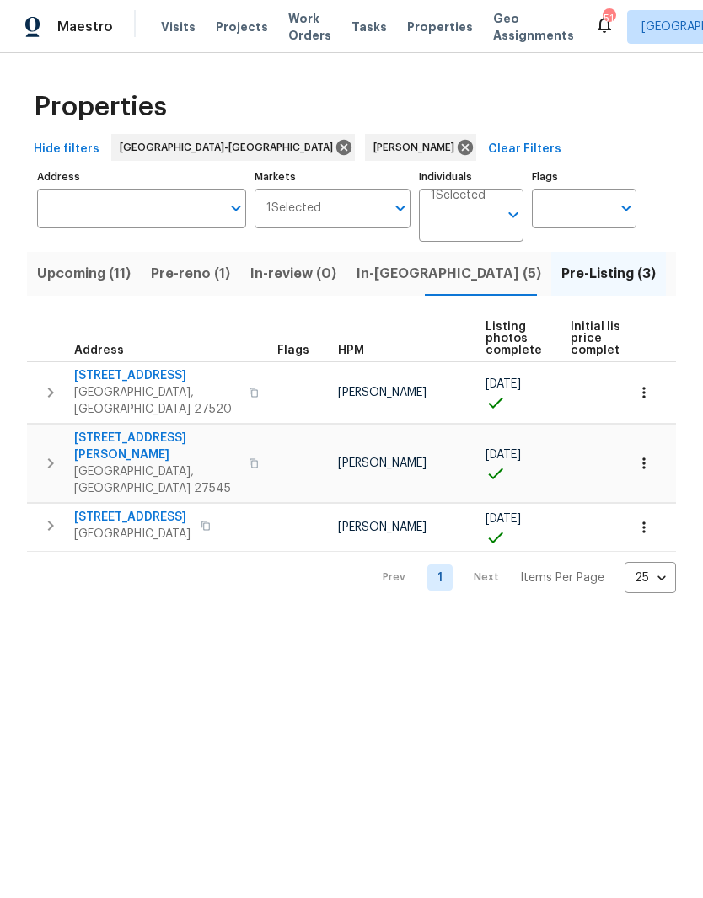
click at [387, 269] on span "In-reno (5)" at bounding box center [448, 274] width 185 height 24
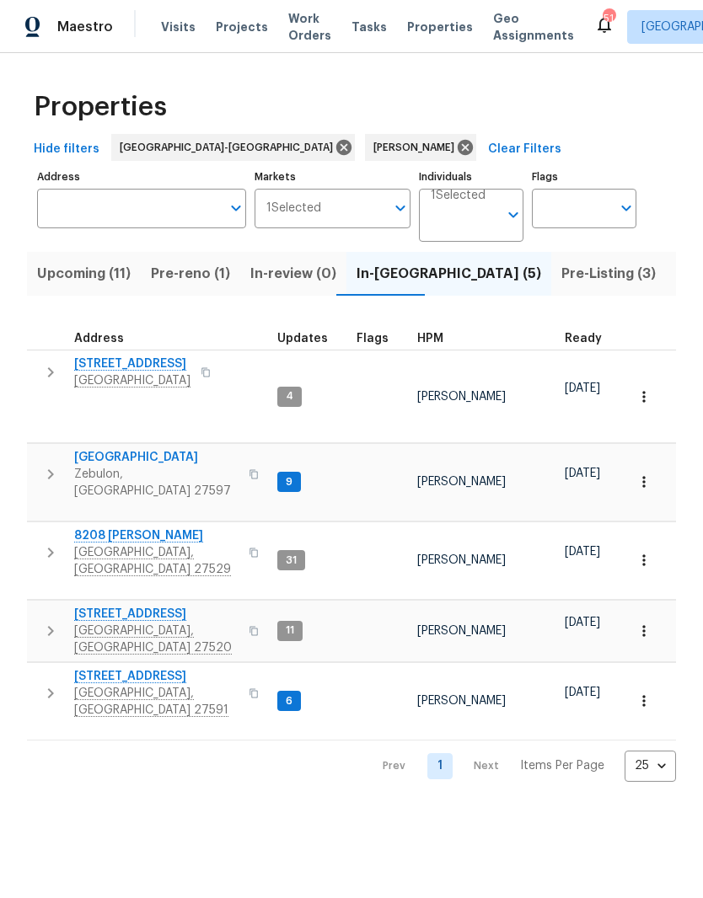
click at [104, 373] on span "Clayton, NC 27527" at bounding box center [132, 380] width 116 height 17
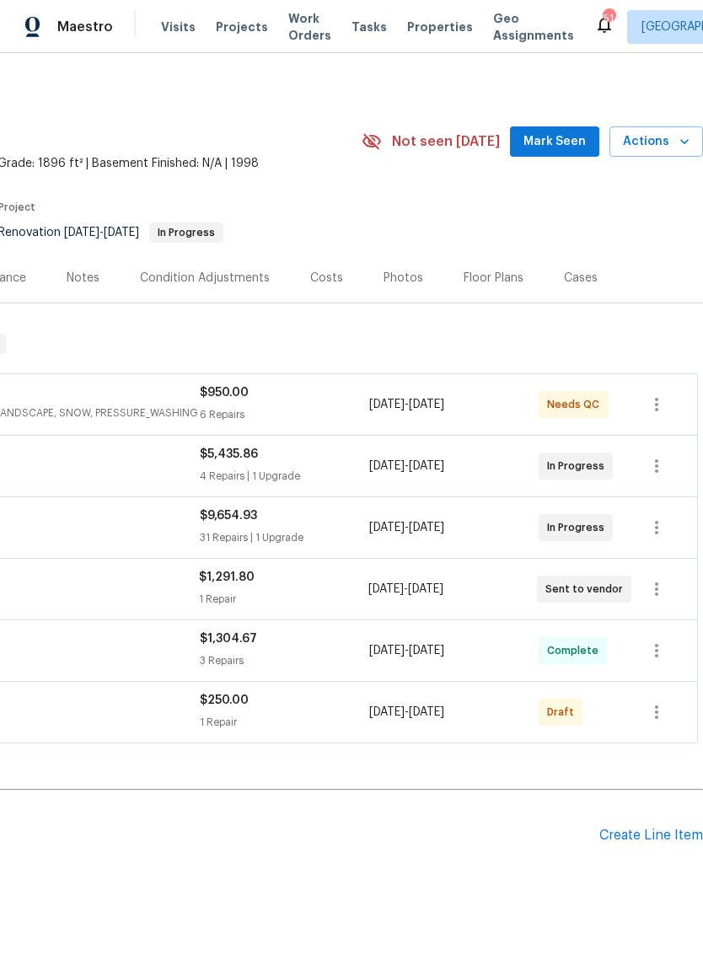
scroll to position [2, 249]
click at [656, 706] on icon "button" at bounding box center [656, 713] width 20 height 20
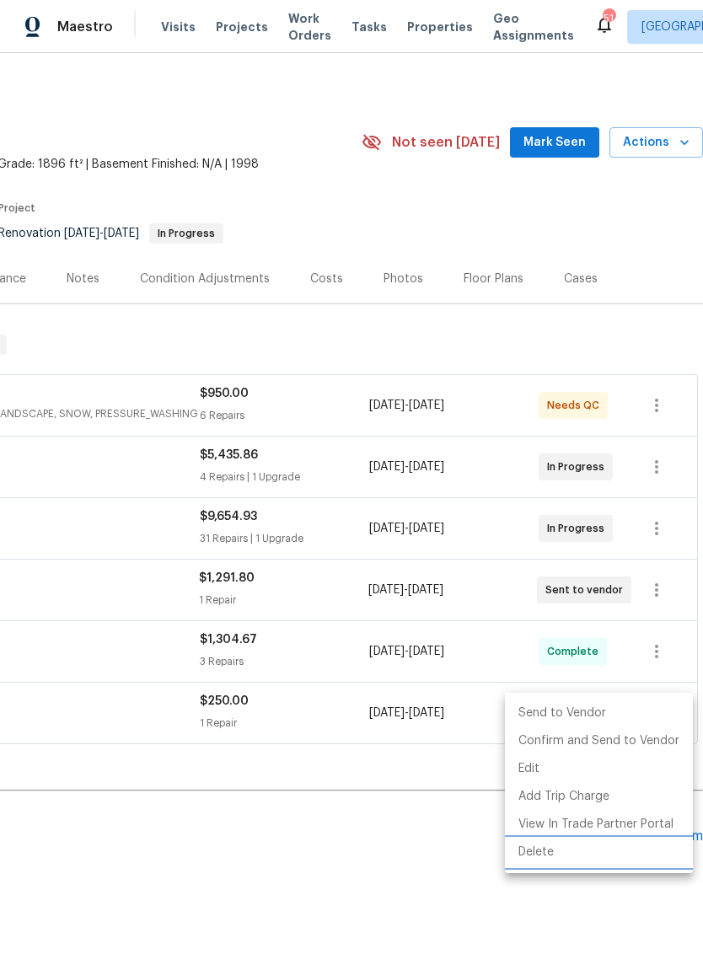
click at [592, 865] on li "Delete" at bounding box center [599, 852] width 188 height 28
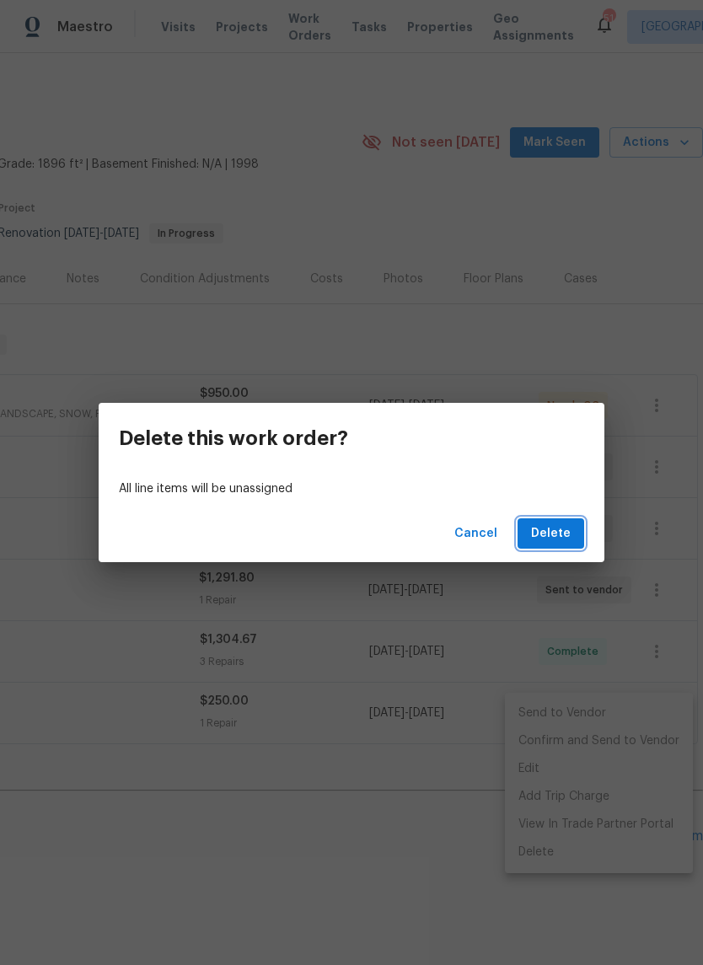
click at [561, 541] on span "Delete" at bounding box center [551, 533] width 40 height 21
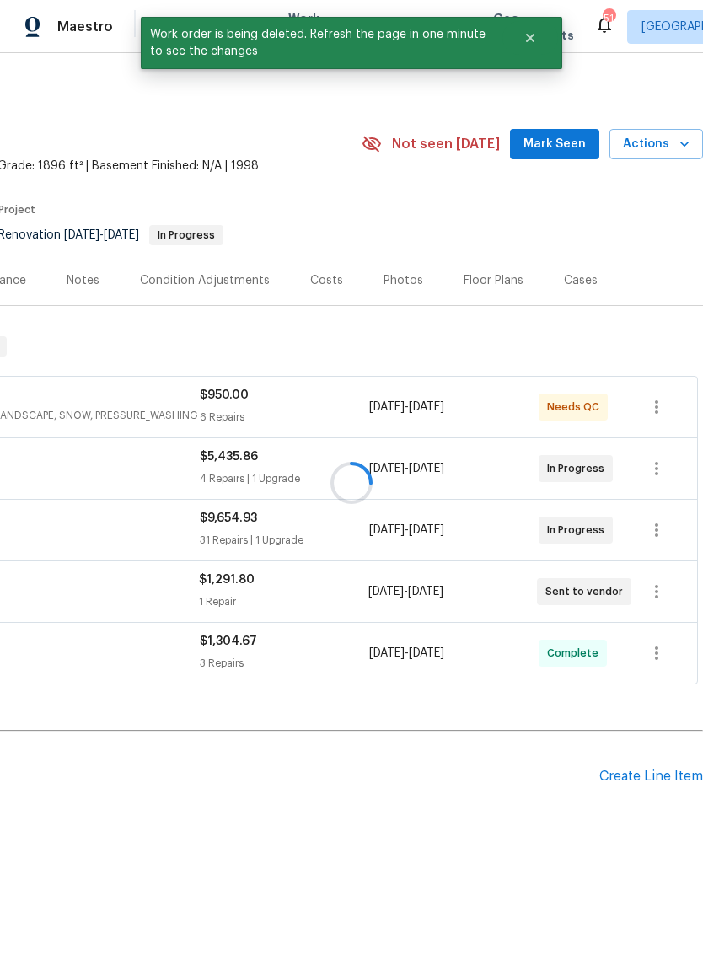
scroll to position [0, 249]
click at [670, 781] on div at bounding box center [351, 482] width 703 height 965
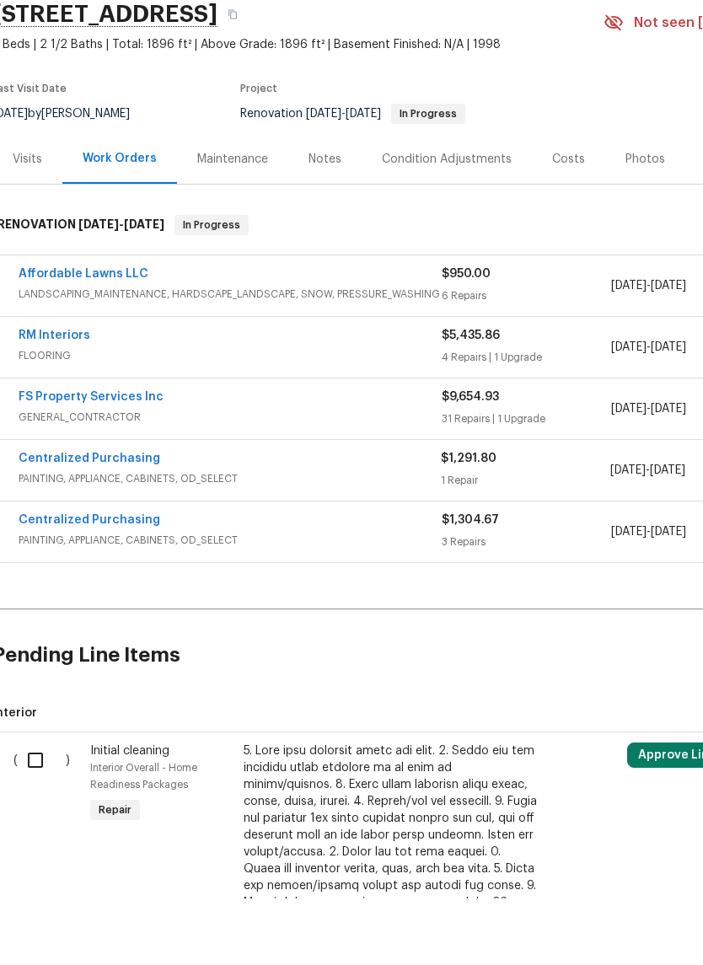
scroll to position [60, 9]
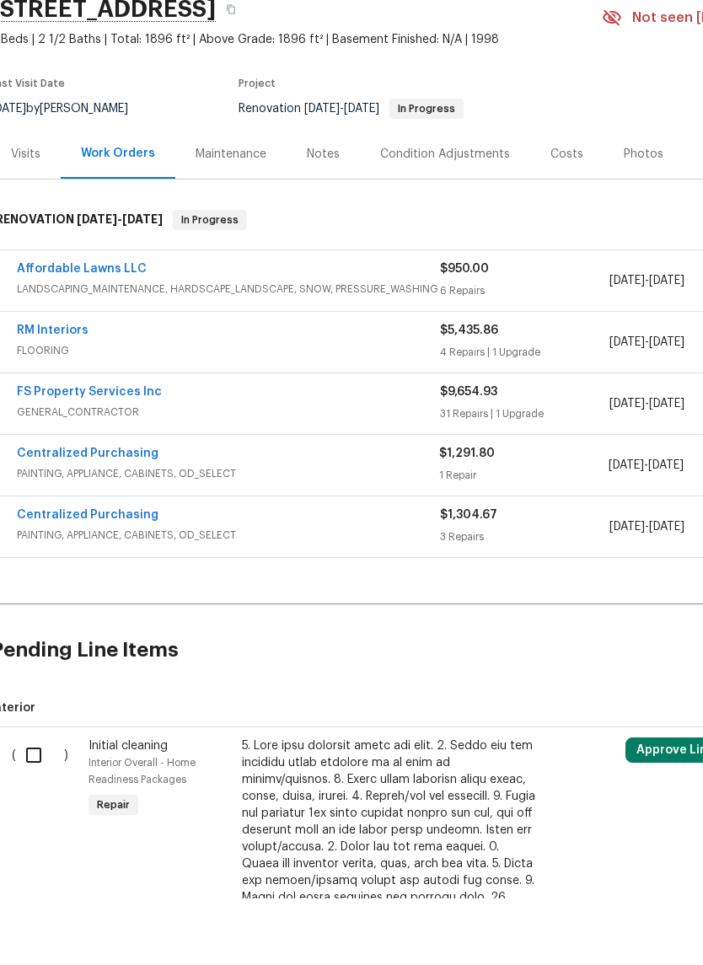
click at [48, 804] on input "checkbox" at bounding box center [40, 821] width 48 height 35
checkbox input "true"
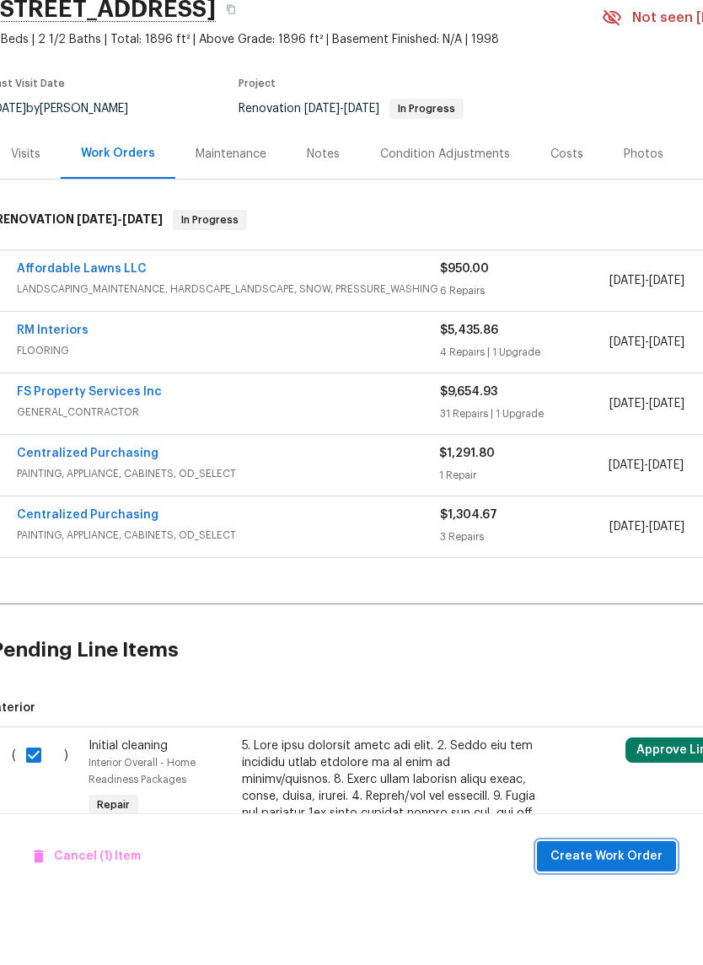
click at [654, 913] on span "Create Work Order" at bounding box center [606, 923] width 112 height 21
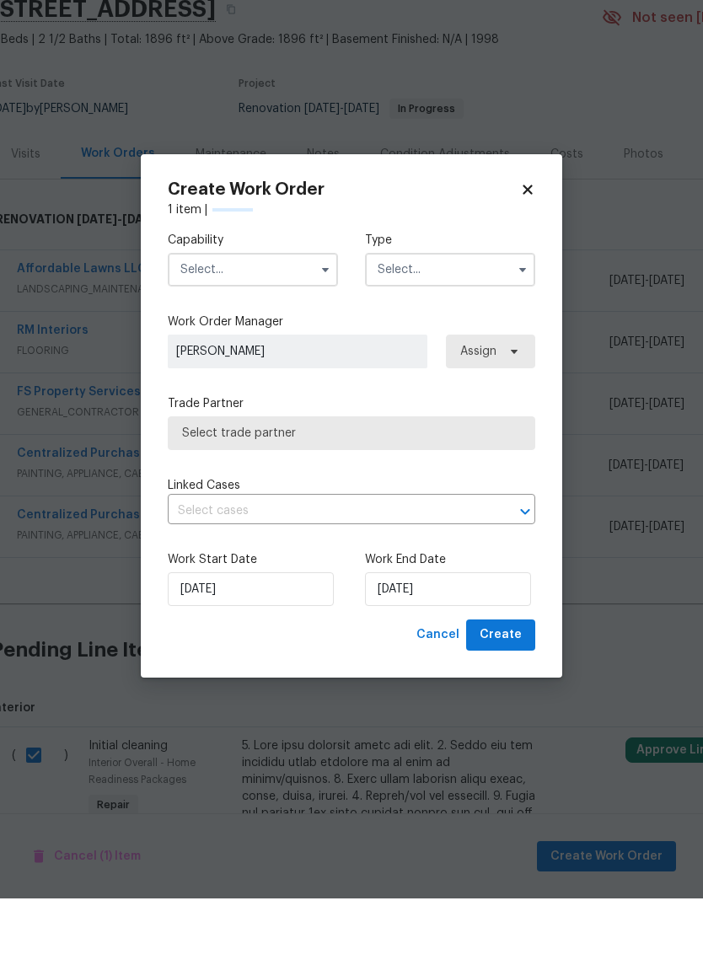
click at [282, 319] on input "text" at bounding box center [253, 336] width 170 height 34
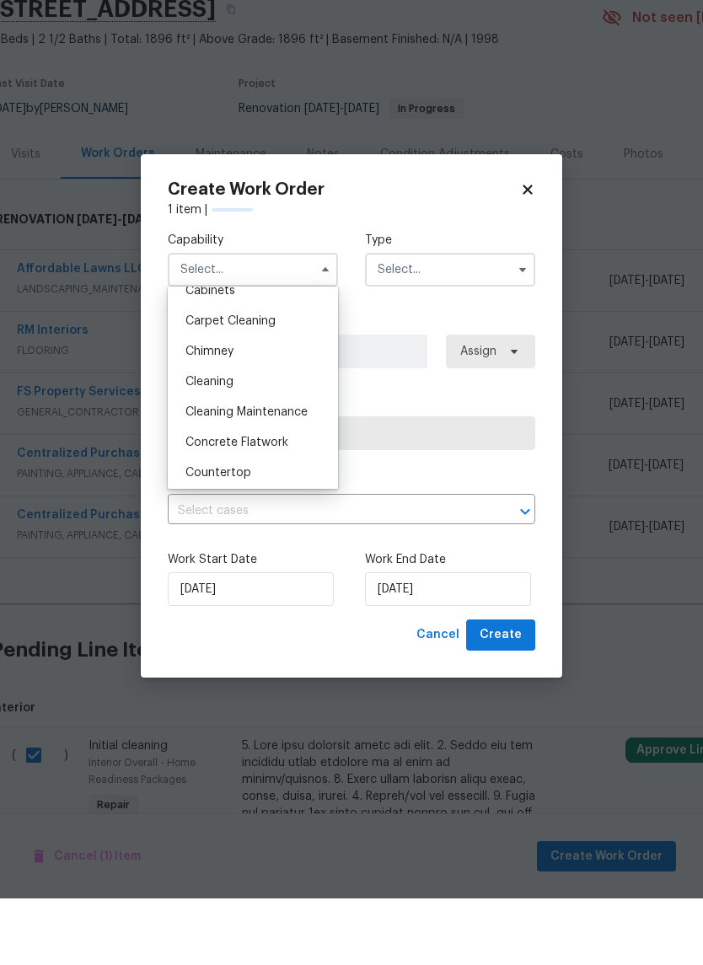
scroll to position [177, 0]
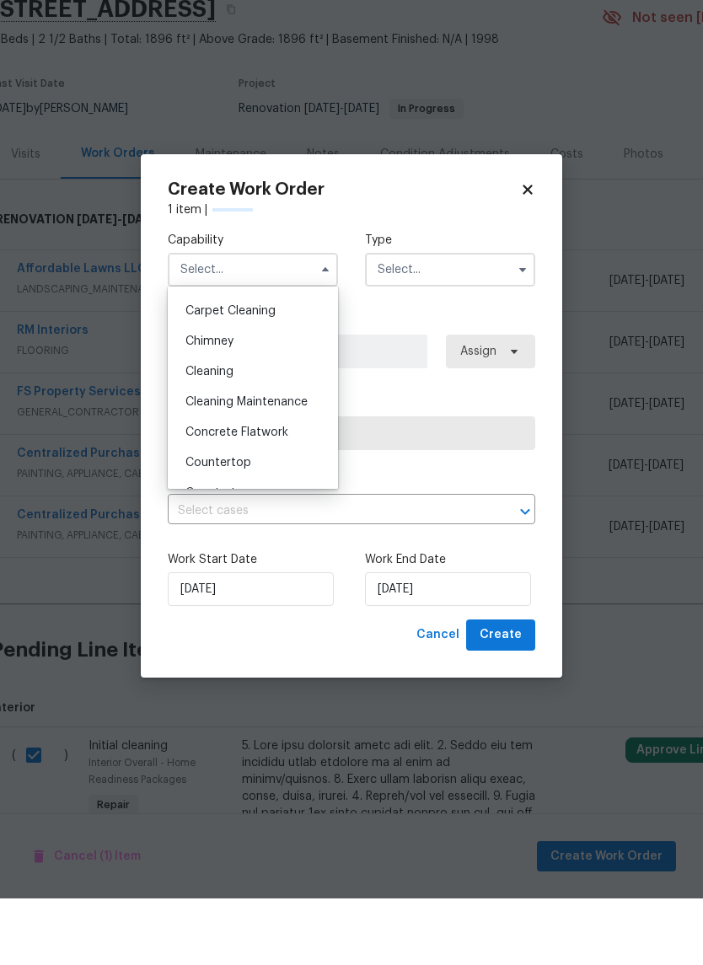
click at [298, 423] on div "Cleaning" at bounding box center [253, 438] width 162 height 30
type input "Cleaning"
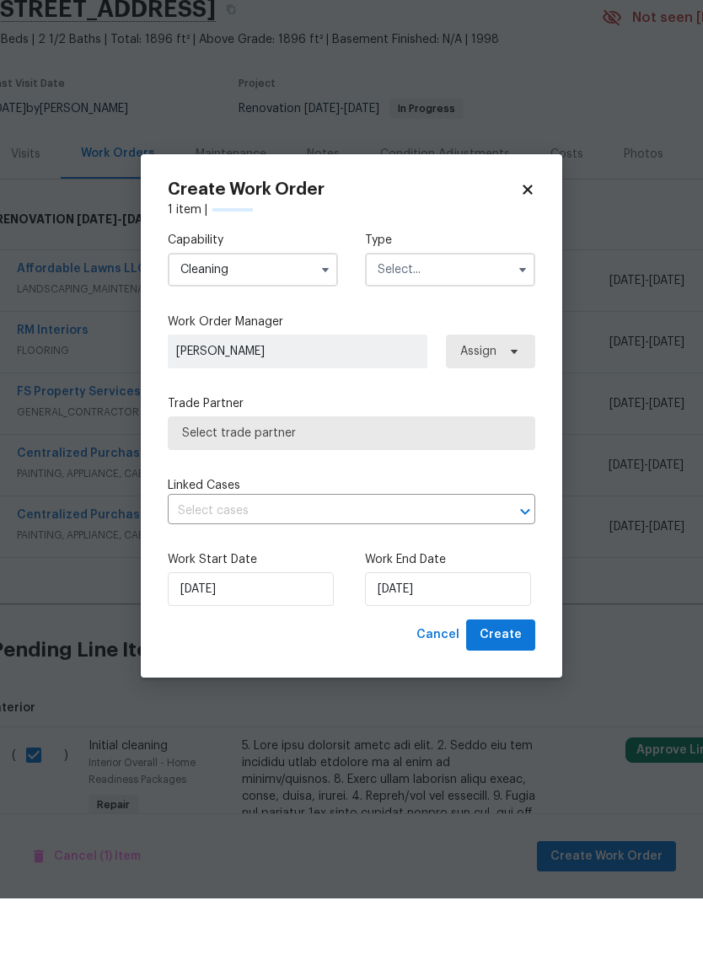
click at [484, 319] on input "text" at bounding box center [450, 336] width 170 height 34
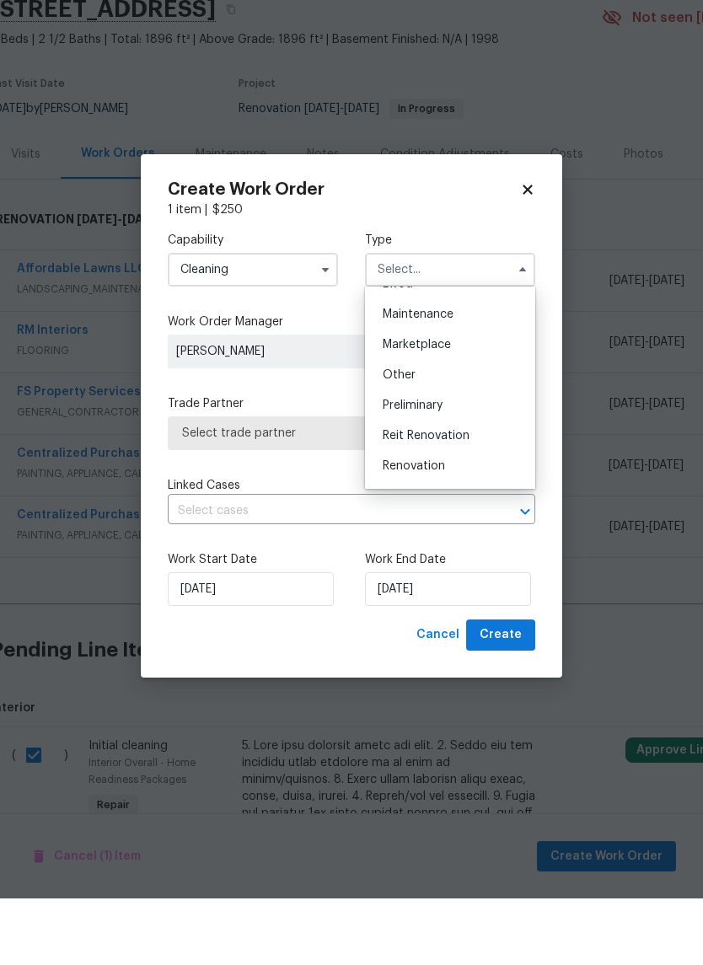
scroll to position [310, 0]
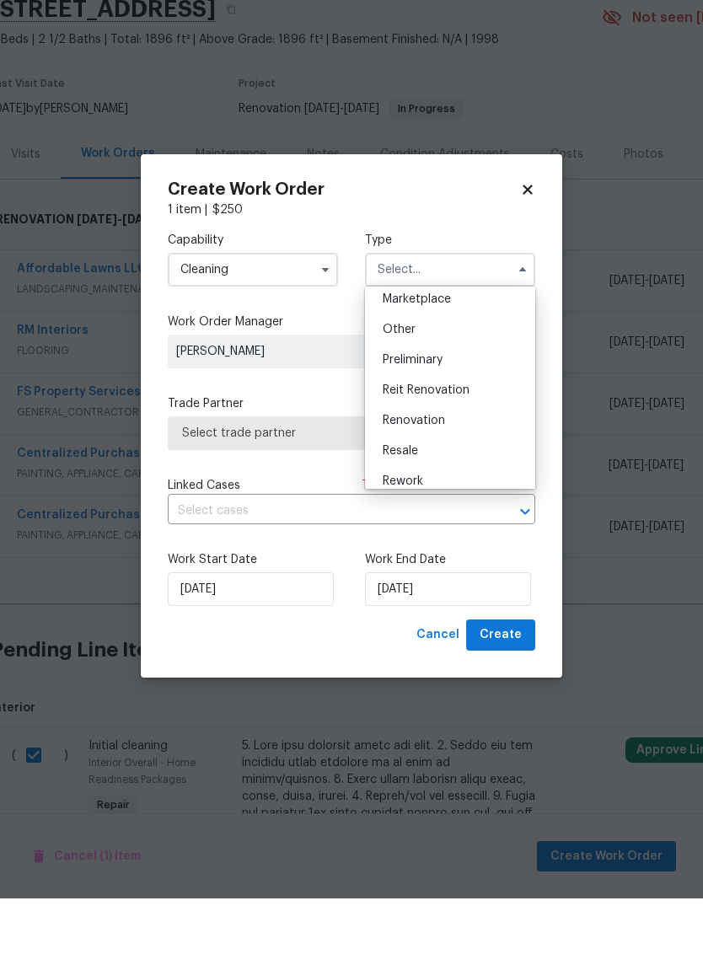
click at [484, 472] on div "Renovation" at bounding box center [450, 487] width 162 height 30
type input "Renovation"
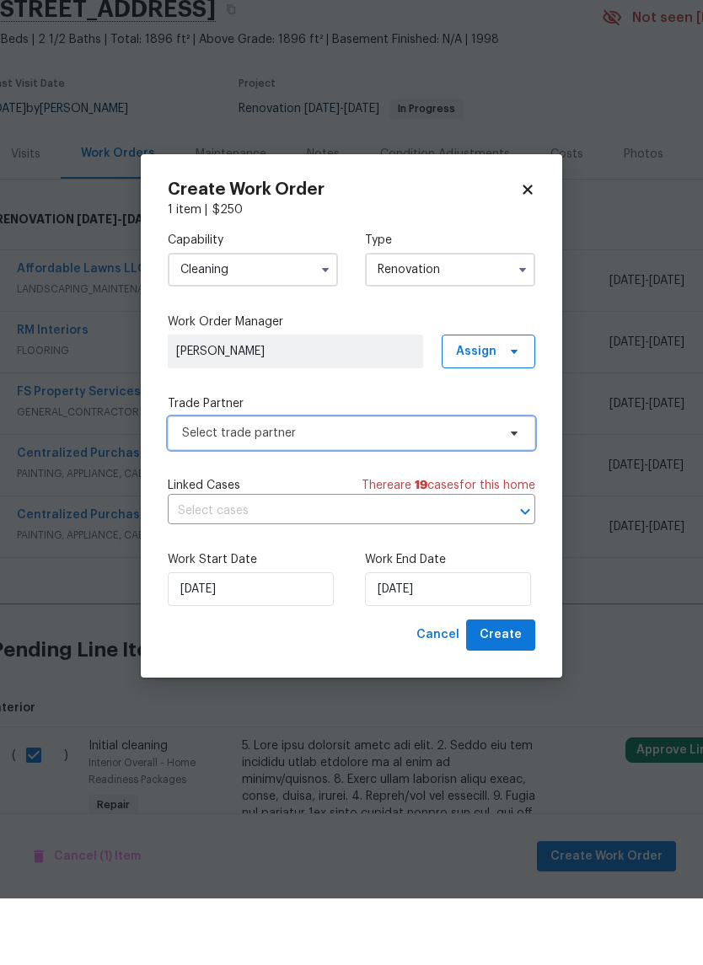
click at [490, 491] on span "Select trade partner" at bounding box center [339, 499] width 314 height 17
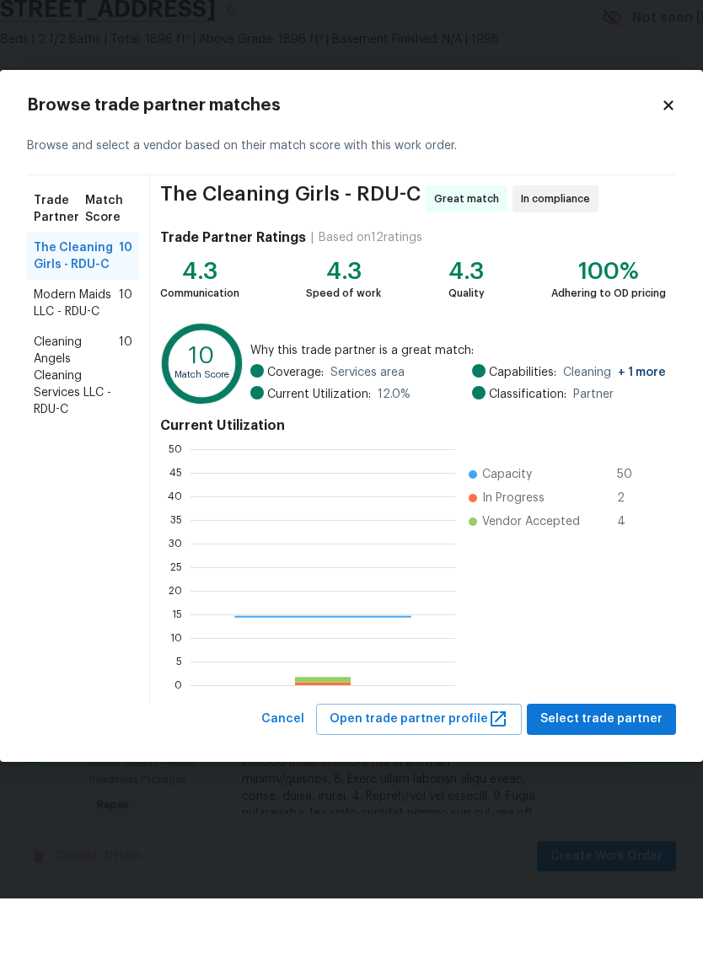
scroll to position [236, 265]
click at [31, 393] on div "Cleaning Angels Cleaning Services LLC - RDU-C 10" at bounding box center [83, 442] width 112 height 98
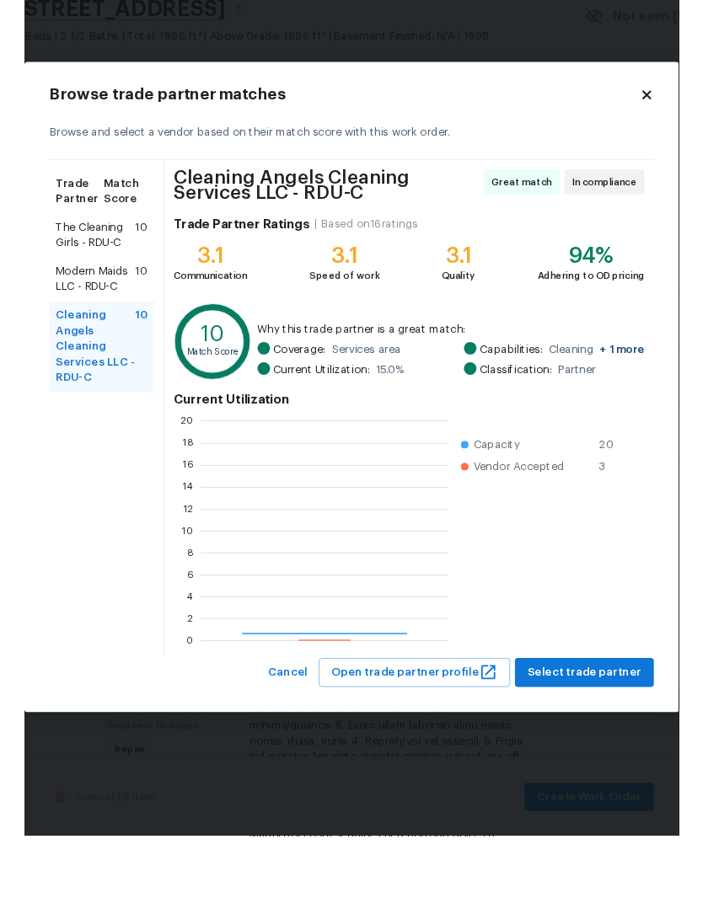
scroll to position [236, 265]
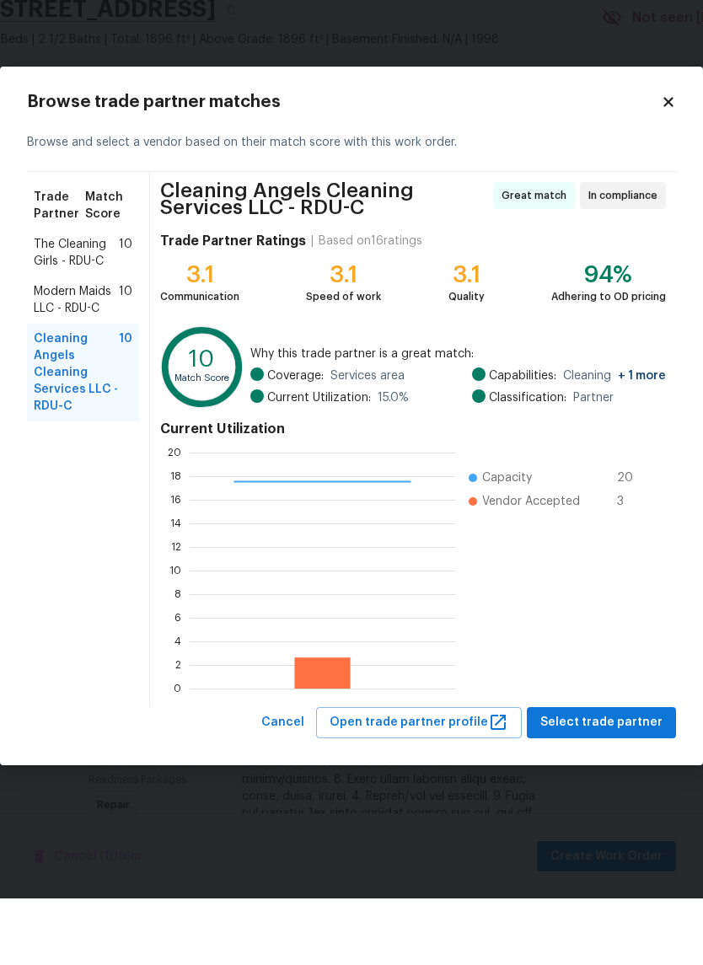
click at [654, 779] on span "Select trade partner" at bounding box center [601, 789] width 122 height 21
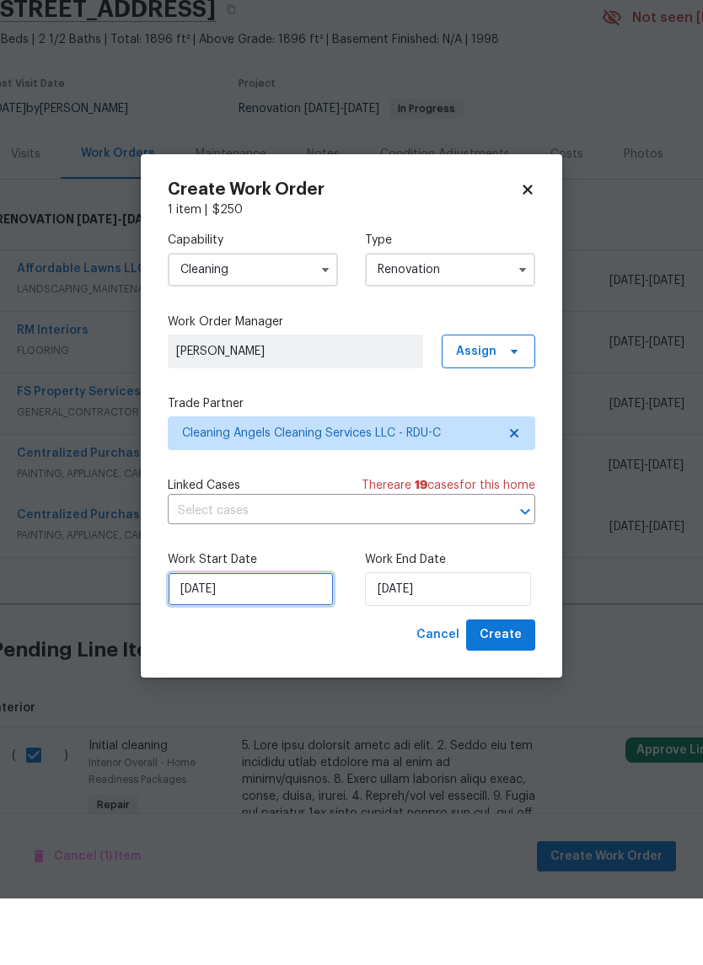
click at [255, 639] on input "8/15/2025" at bounding box center [251, 656] width 166 height 34
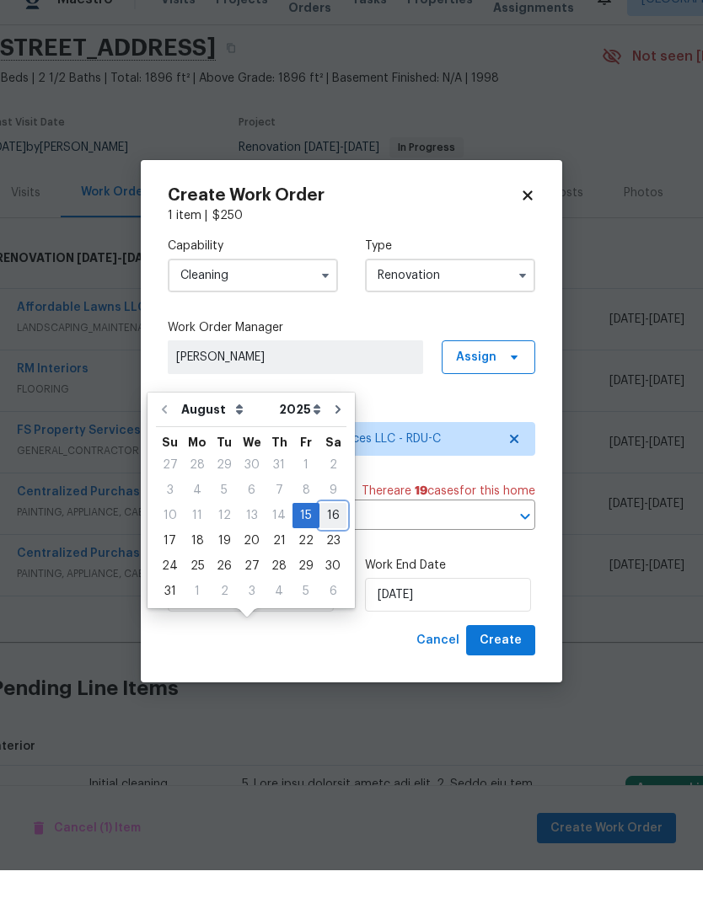
click at [319, 532] on div "16" at bounding box center [332, 544] width 27 height 24
type input "8/16/2025"
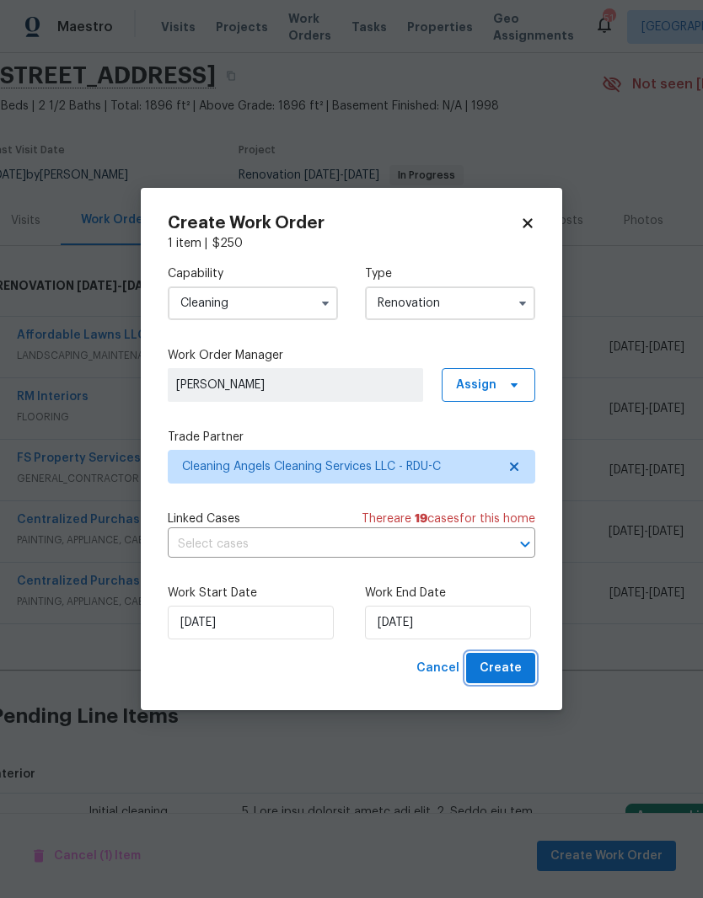
click at [532, 671] on button "Create" at bounding box center [500, 668] width 69 height 31
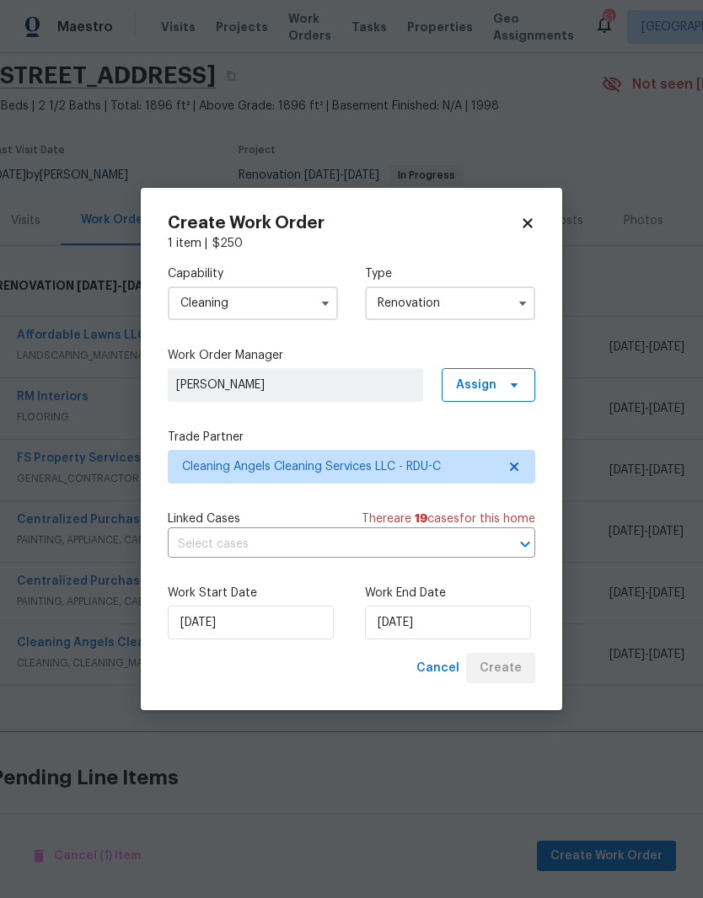
scroll to position [40, 9]
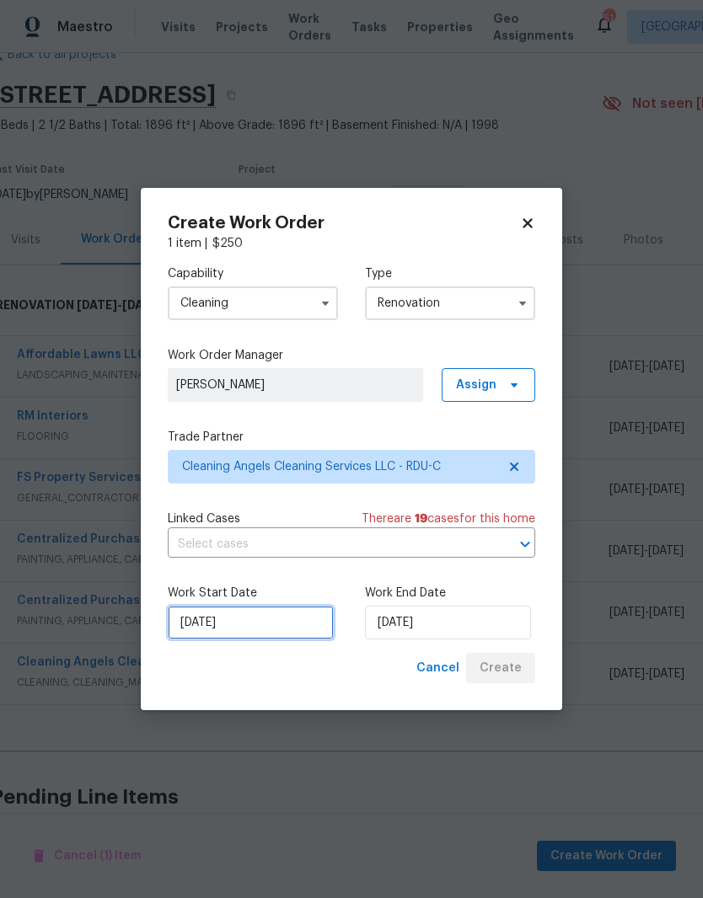
click at [282, 627] on input "8/16/2025" at bounding box center [251, 623] width 166 height 34
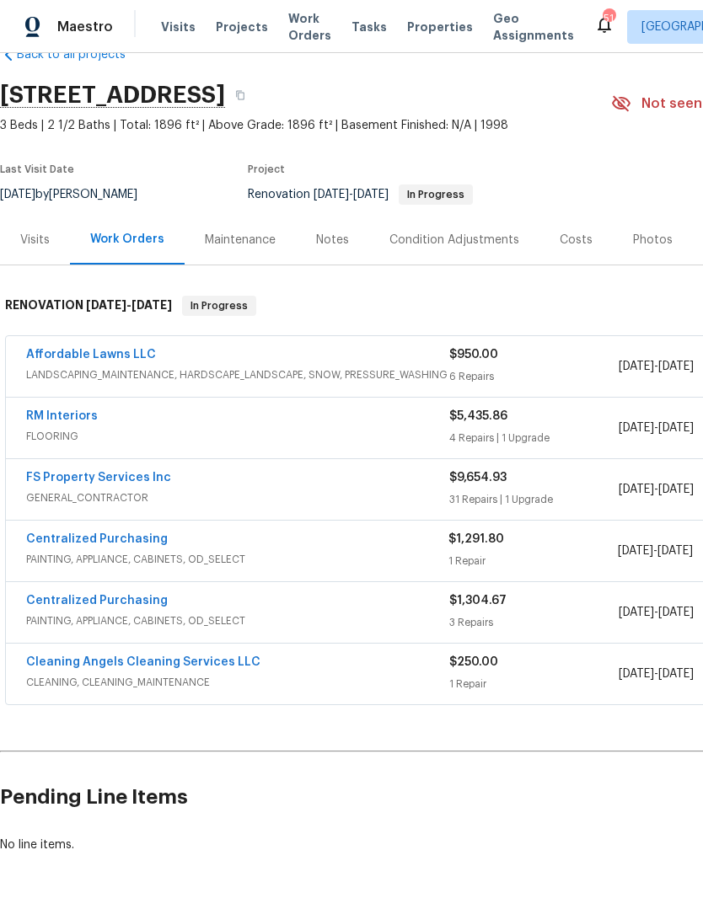
scroll to position [40, 0]
click at [183, 679] on div "Back to all projects 125 River Hills Dr, Clayton, NC 27527 3 Beds | 2 1/2 Baths…" at bounding box center [476, 450] width 952 height 834
click at [199, 674] on span "CLEANING, CLEANING_MAINTENANCE" at bounding box center [237, 682] width 423 height 17
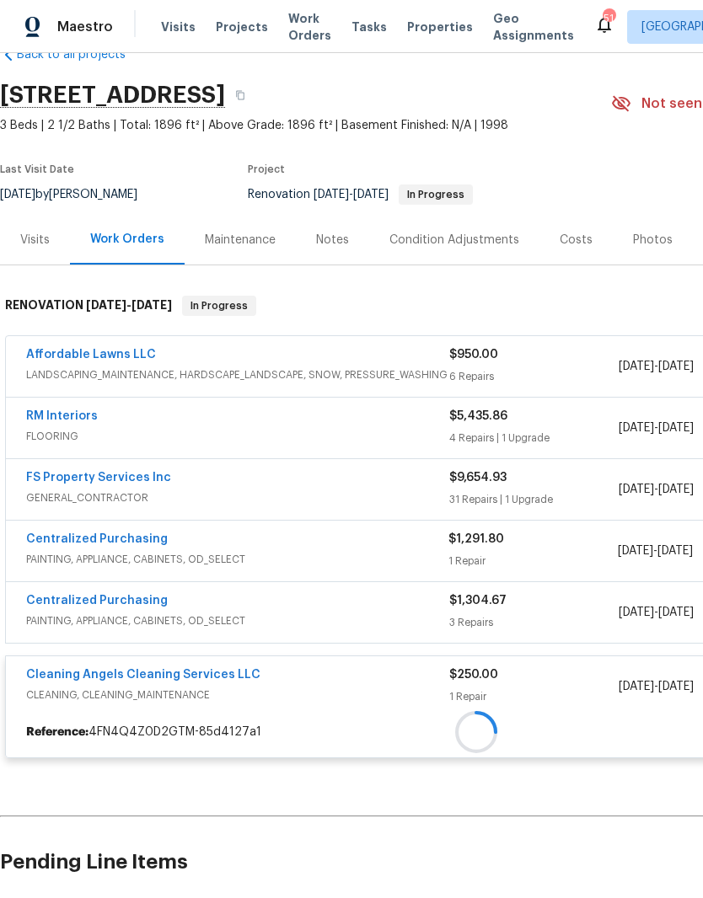
click at [203, 717] on div at bounding box center [476, 732] width 940 height 30
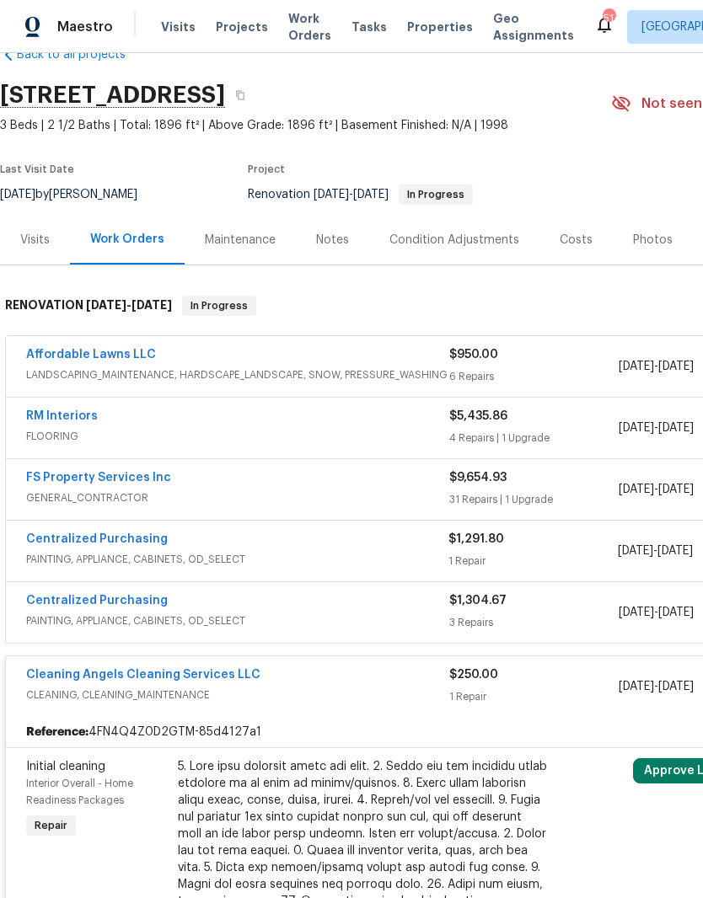
click at [176, 669] on link "Cleaning Angels Cleaning Services LLC" at bounding box center [143, 675] width 234 height 12
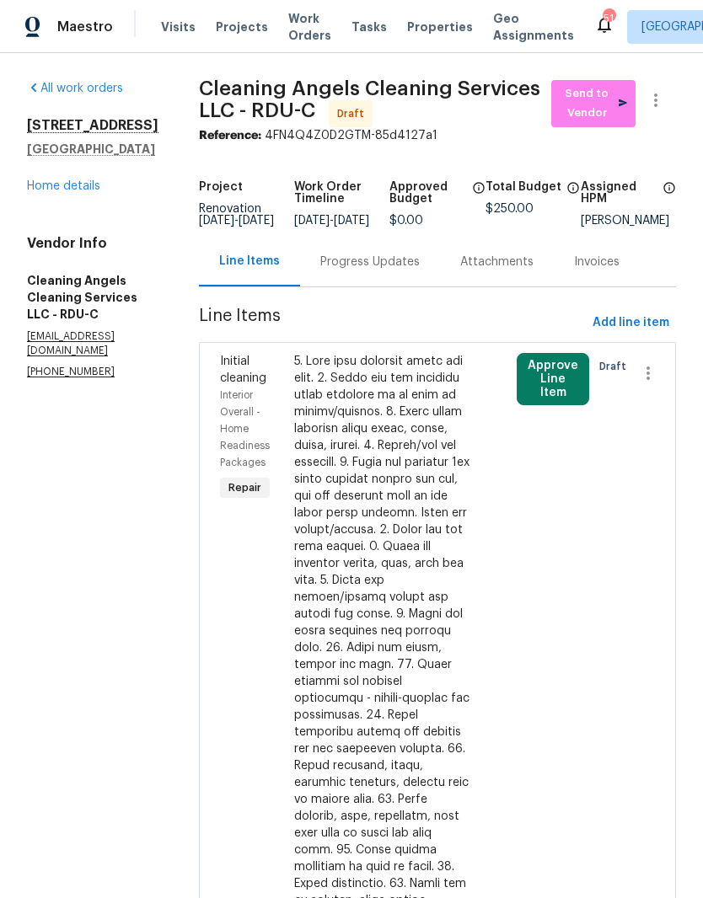
click at [474, 614] on div "$250.00" at bounding box center [381, 766] width 185 height 836
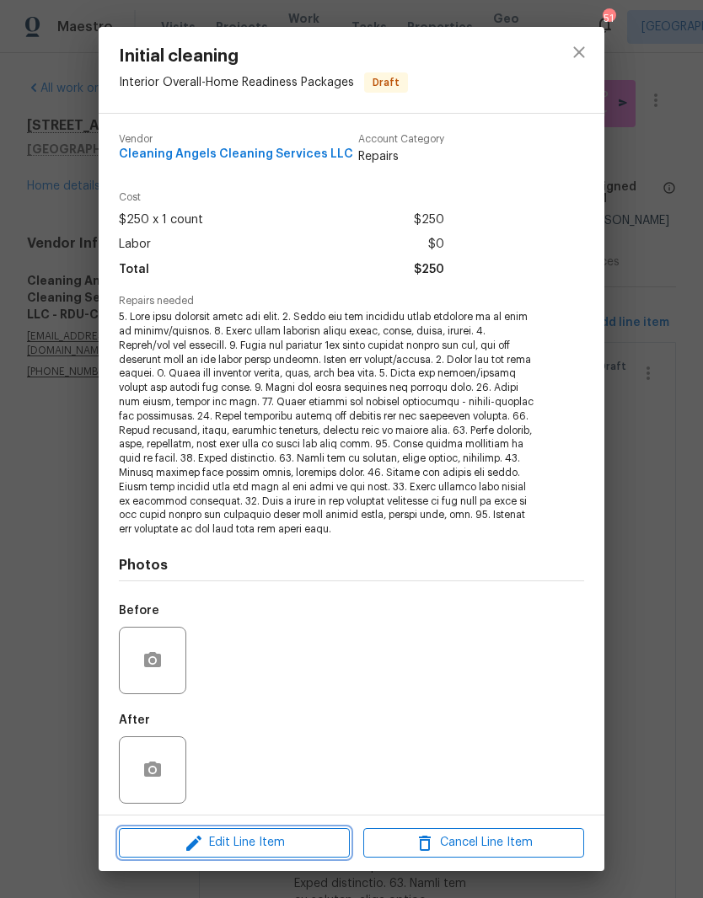
click at [315, 841] on span "Edit Line Item" at bounding box center [234, 842] width 221 height 21
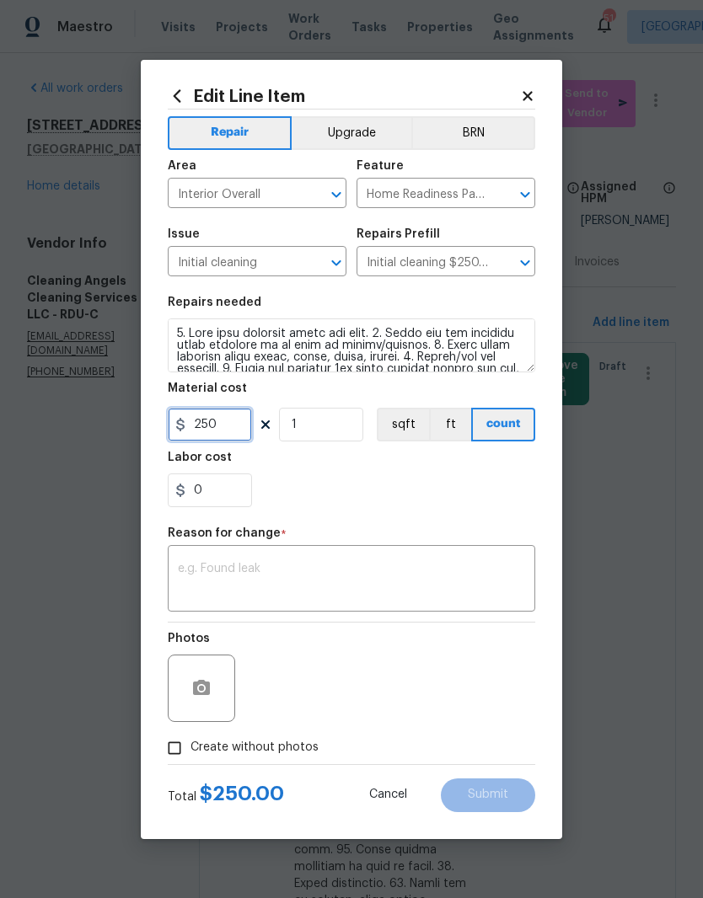
click at [221, 423] on input "250" at bounding box center [210, 425] width 84 height 34
type input "300"
click at [464, 499] on div "0" at bounding box center [351, 491] width 367 height 34
click at [292, 752] on span "Create without photos" at bounding box center [254, 748] width 128 height 18
click at [190, 752] on input "Create without photos" at bounding box center [174, 748] width 32 height 32
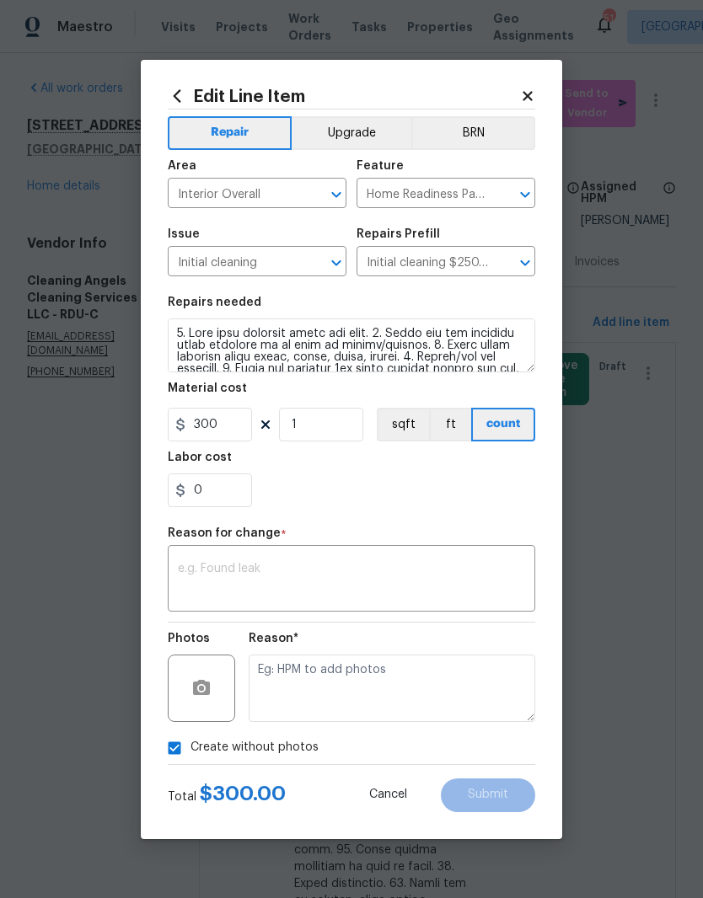
click at [288, 757] on span "Create without photos" at bounding box center [254, 748] width 128 height 18
click at [190, 757] on input "Create without photos" at bounding box center [174, 748] width 32 height 32
click at [206, 699] on icon "button" at bounding box center [201, 688] width 20 height 20
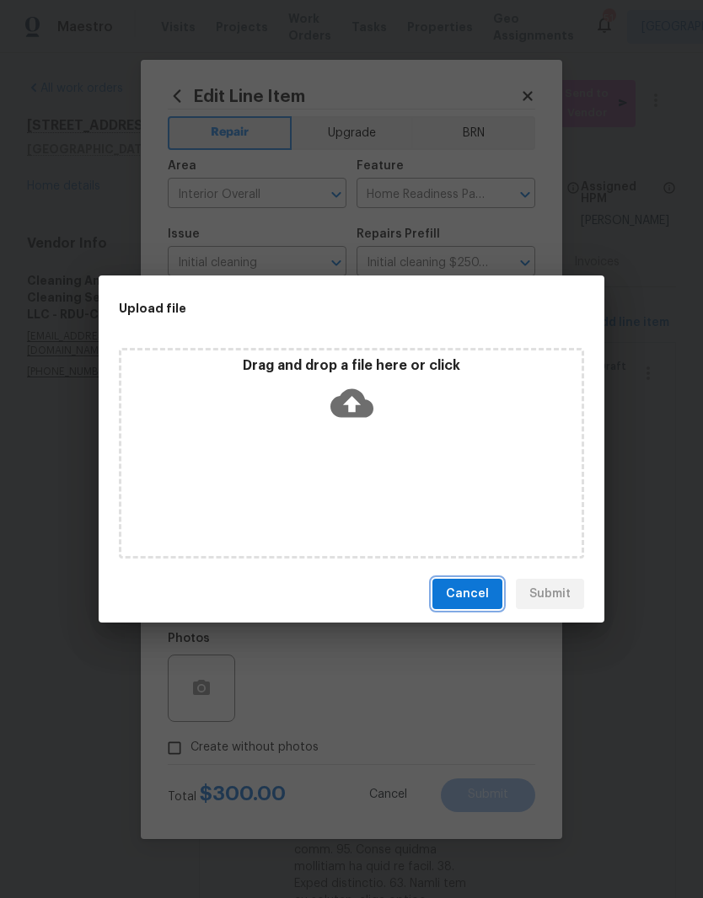
click at [477, 591] on span "Cancel" at bounding box center [467, 594] width 43 height 21
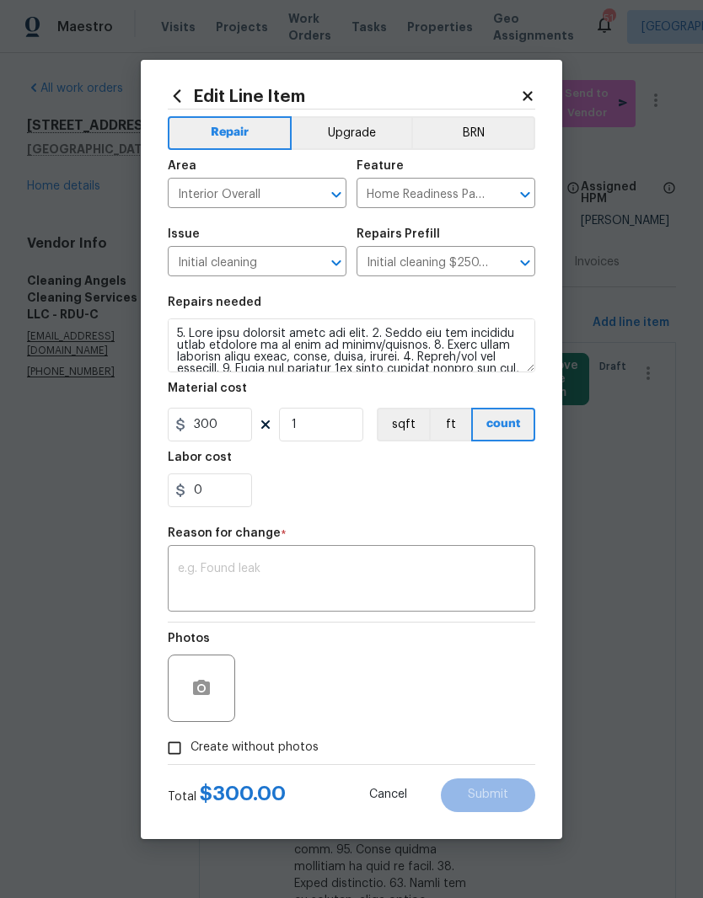
click at [230, 699] on div at bounding box center [201, 688] width 67 height 67
click at [290, 752] on span "Create without photos" at bounding box center [254, 748] width 128 height 18
click at [190, 752] on input "Create without photos" at bounding box center [174, 748] width 32 height 32
click at [185, 748] on input "Create without photos" at bounding box center [174, 748] width 32 height 32
checkbox input "false"
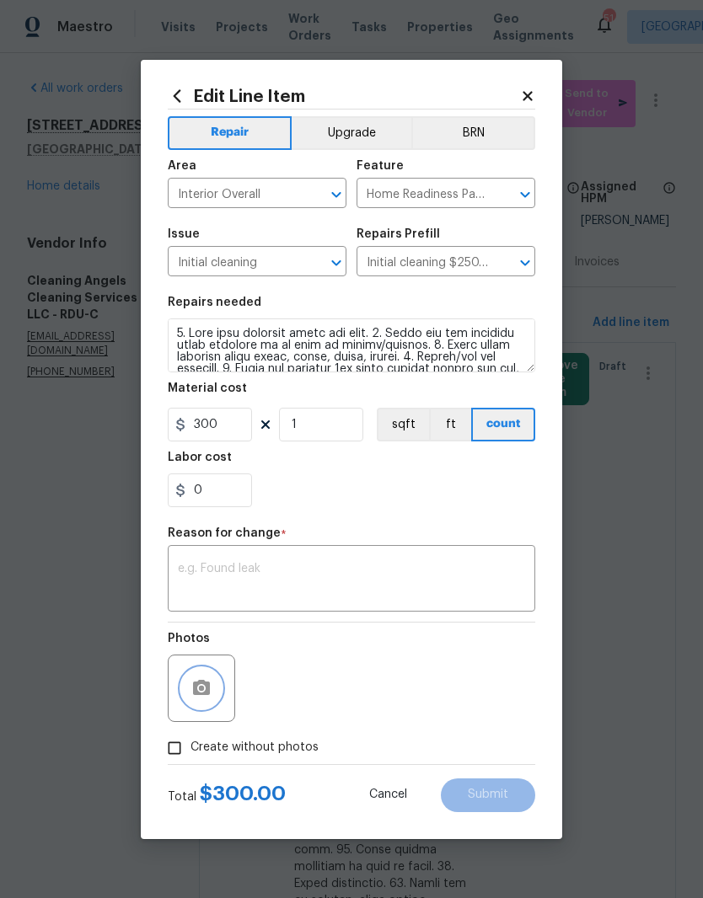
click at [212, 703] on button "button" at bounding box center [201, 688] width 40 height 40
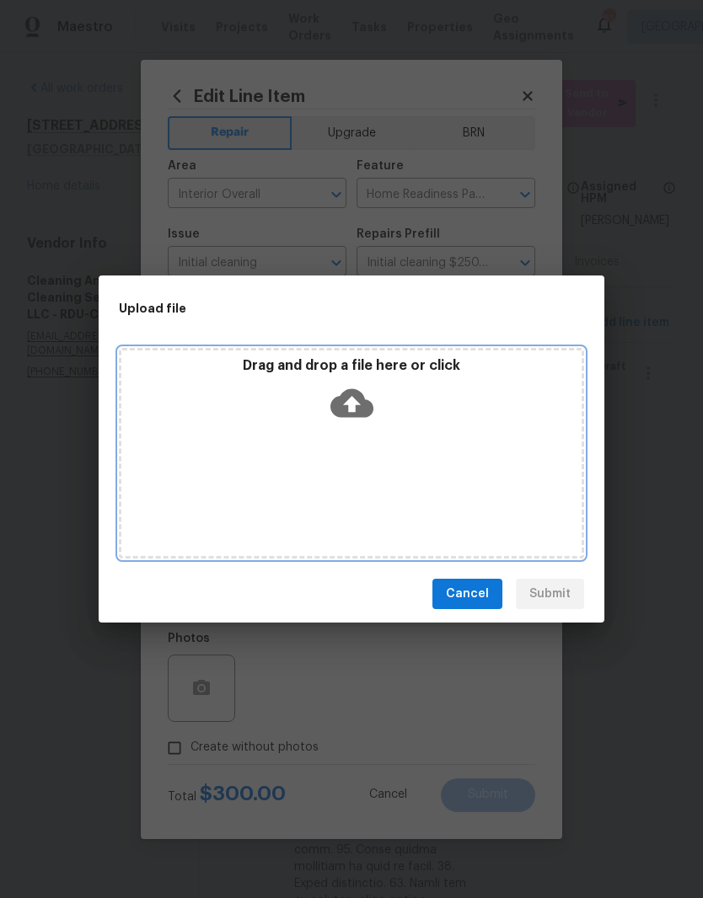
click at [467, 417] on div "Drag and drop a file here or click" at bounding box center [351, 393] width 460 height 72
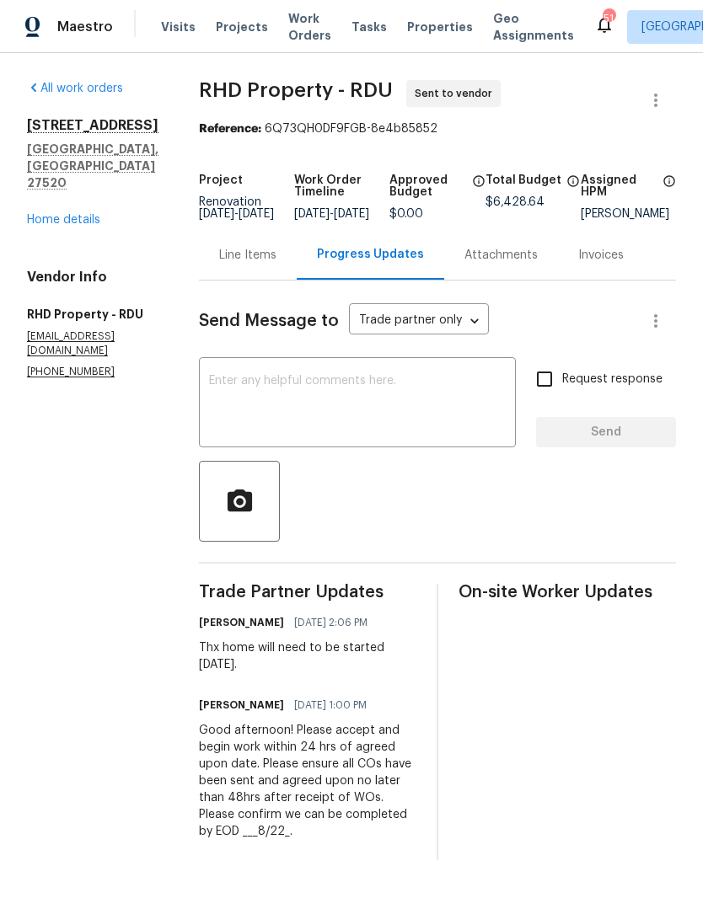
click at [84, 214] on link "Home details" at bounding box center [63, 220] width 73 height 12
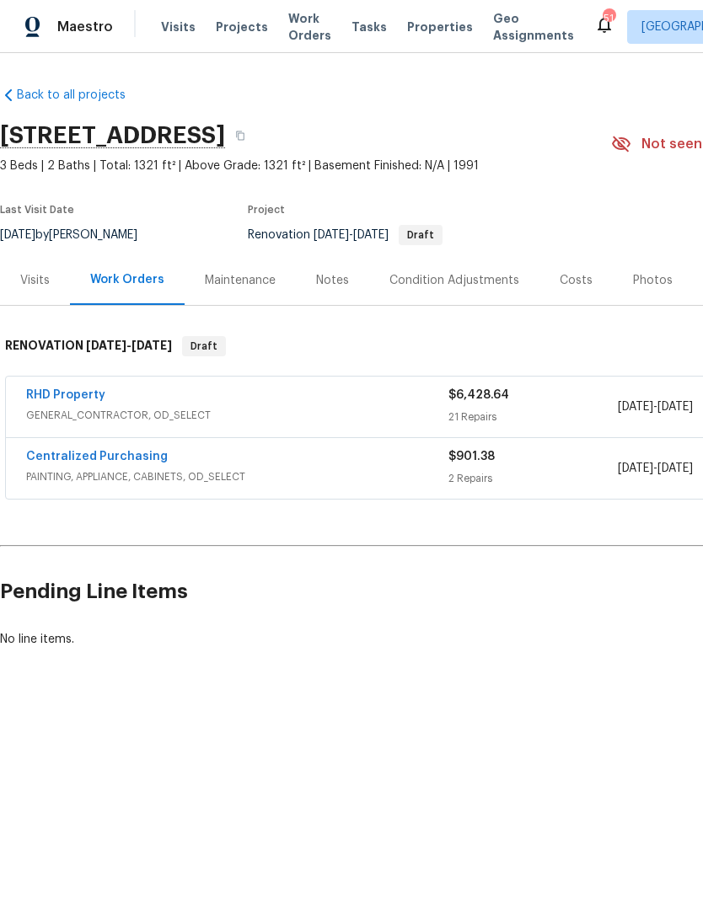
click at [337, 296] on div "Notes" at bounding box center [332, 280] width 73 height 50
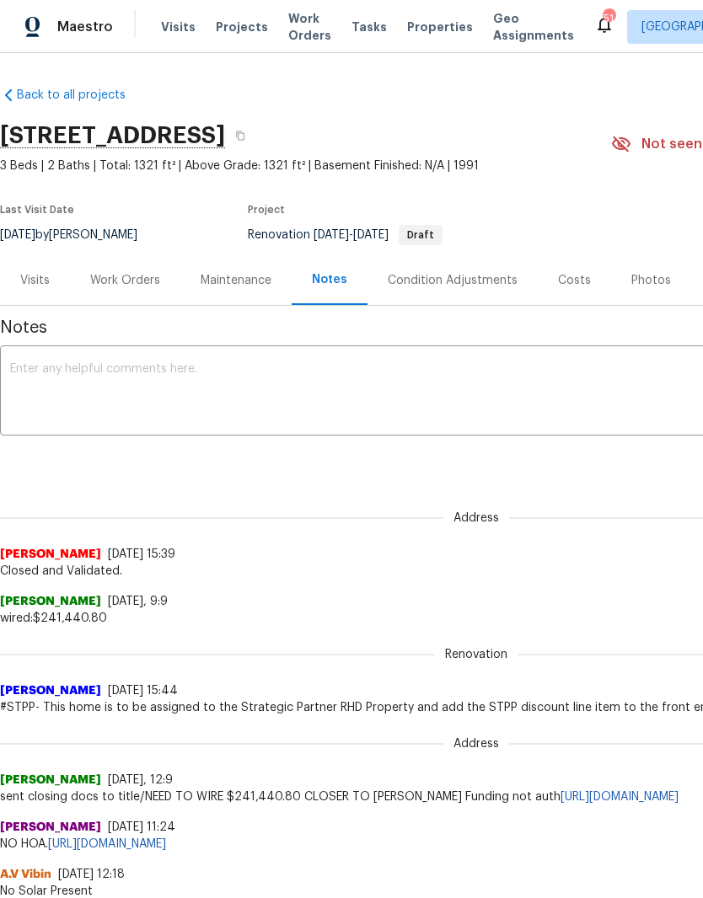
click at [293, 390] on textarea at bounding box center [476, 392] width 932 height 59
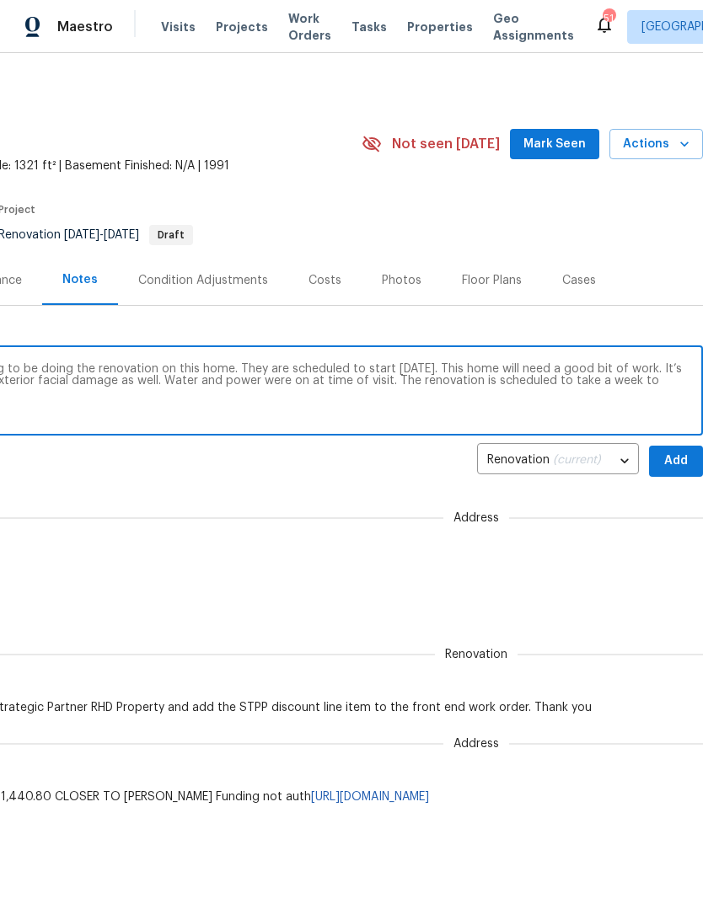
scroll to position [0, 249]
type textarea "D0W completed on this home. RHD is going to be doing the renovation on this hom…"
click at [676, 463] on span "Add" at bounding box center [675, 461] width 27 height 21
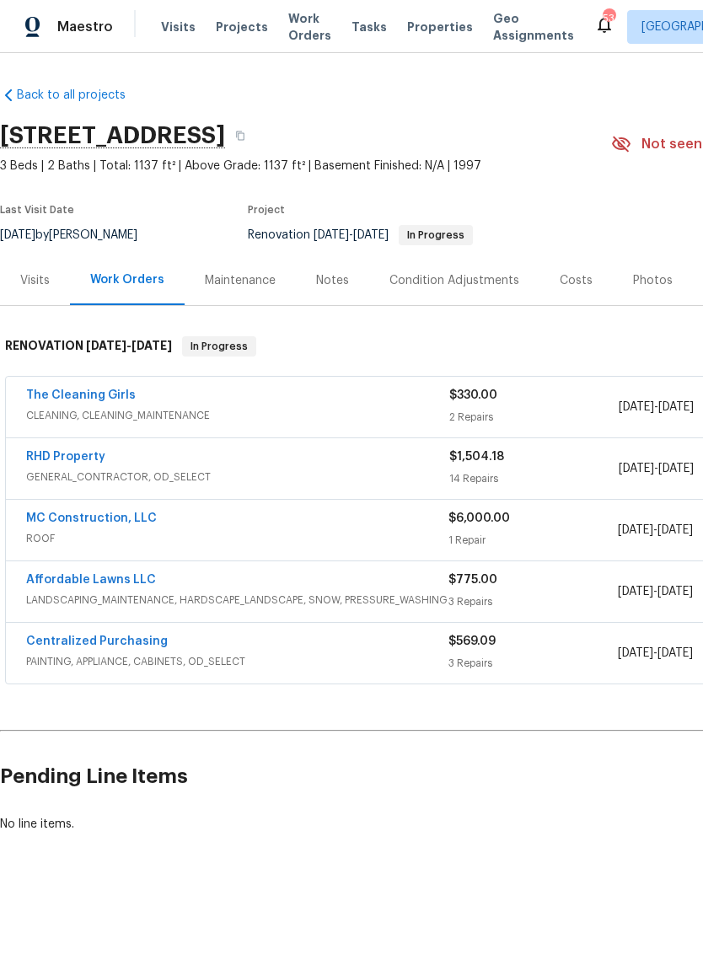
click at [330, 283] on div "Notes" at bounding box center [332, 280] width 33 height 17
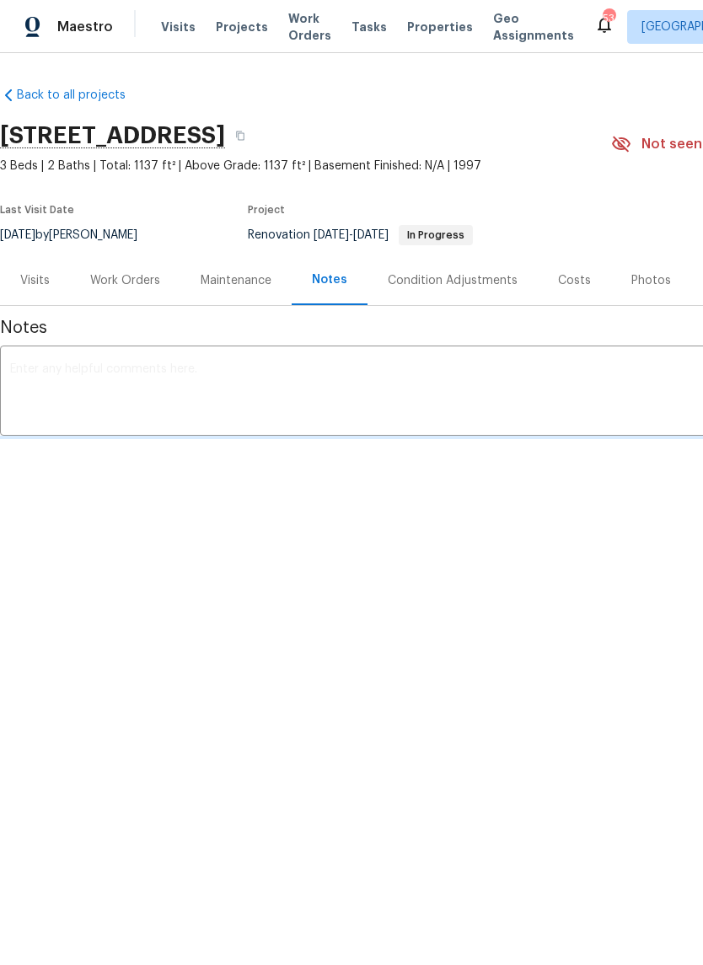
click at [104, 281] on div "Work Orders" at bounding box center [125, 280] width 70 height 17
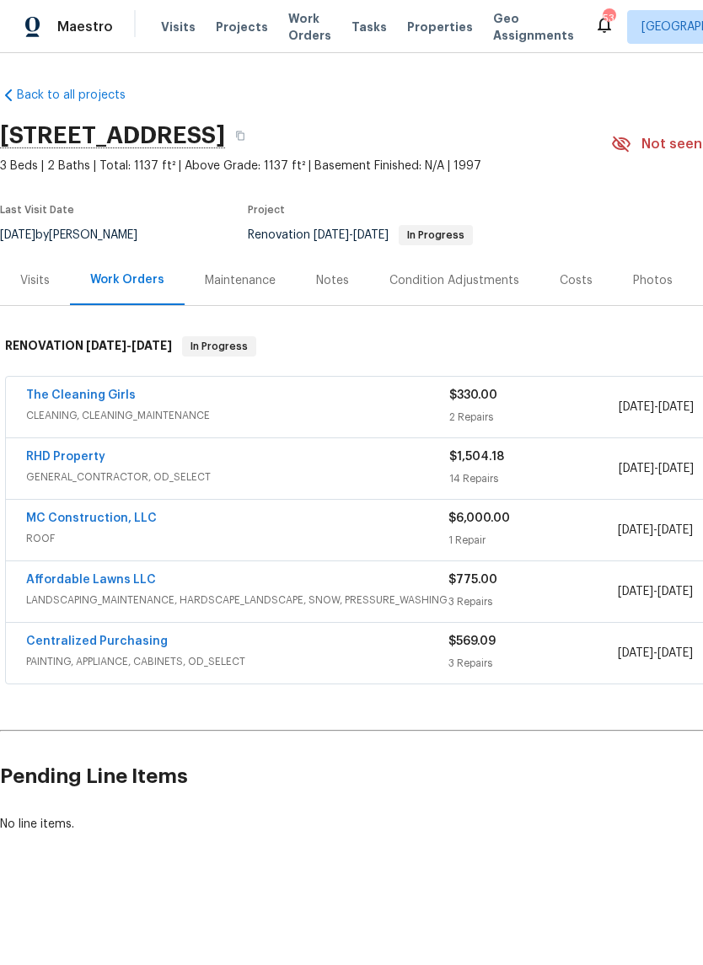
click at [363, 273] on div "Notes" at bounding box center [332, 280] width 73 height 50
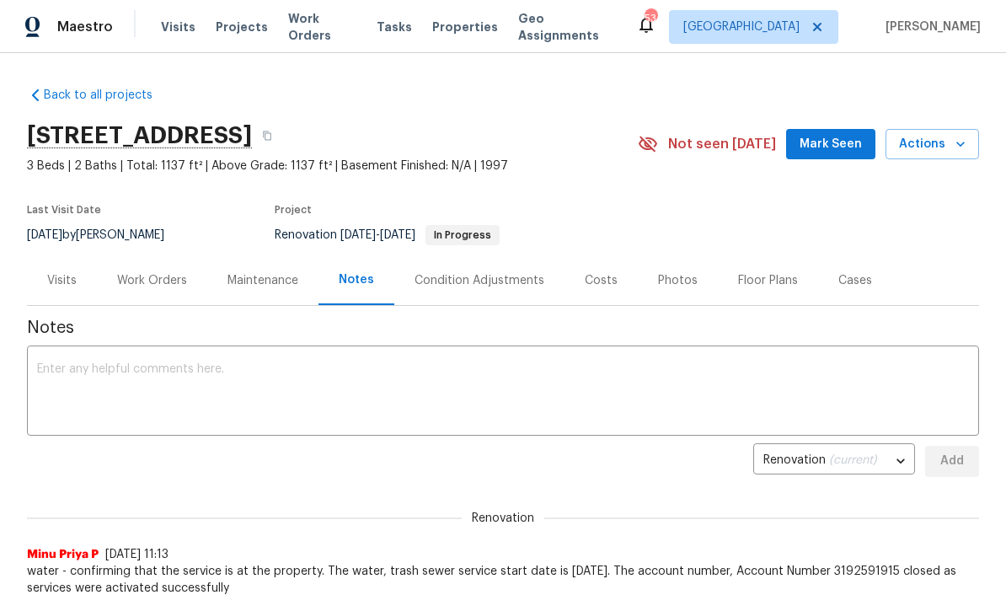
click at [702, 158] on button "Actions" at bounding box center [933, 144] width 94 height 31
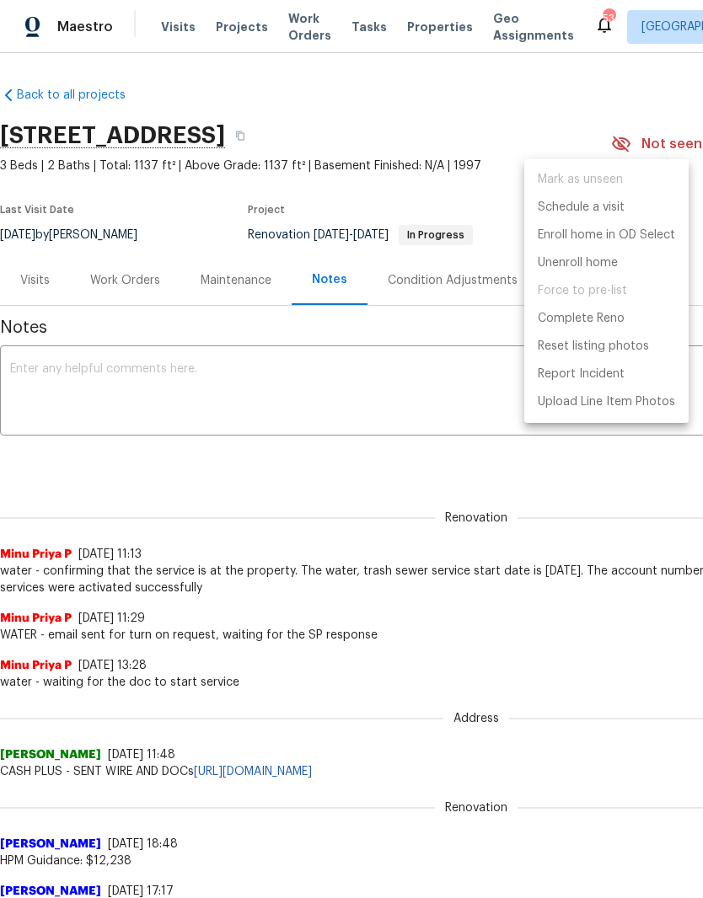
click at [124, 286] on div at bounding box center [351, 449] width 703 height 898
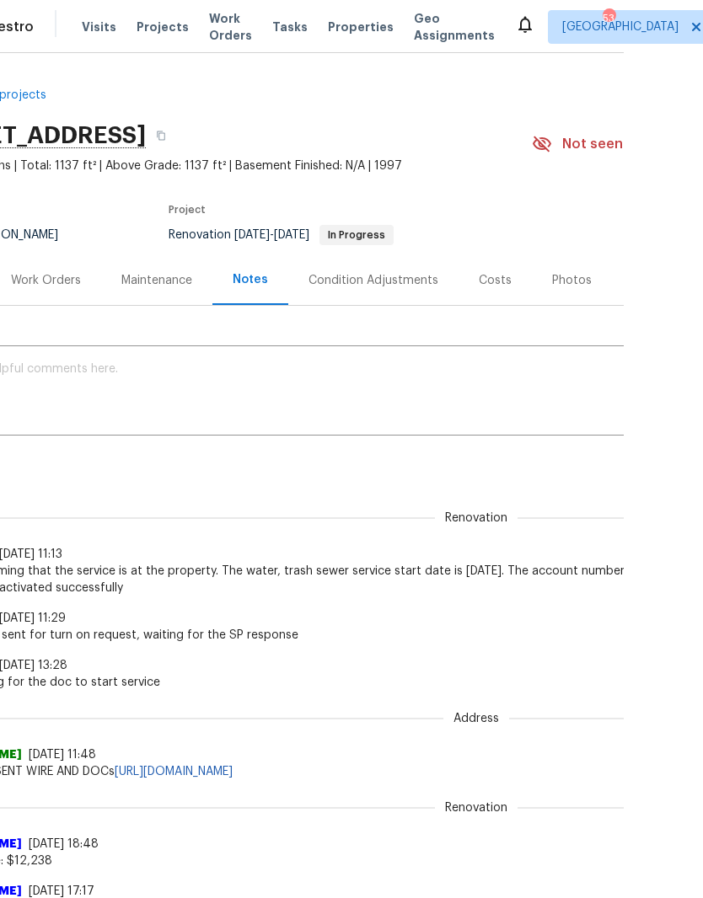
click at [65, 290] on div "Work Orders" at bounding box center [46, 280] width 110 height 50
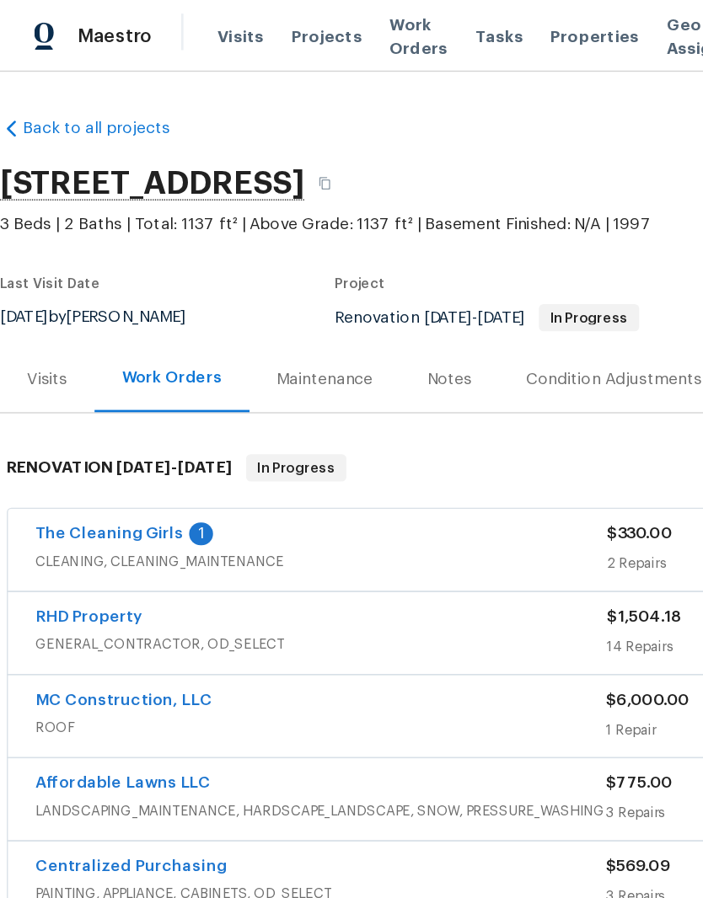
click at [104, 400] on link "The Cleaning Girls" at bounding box center [81, 395] width 110 height 12
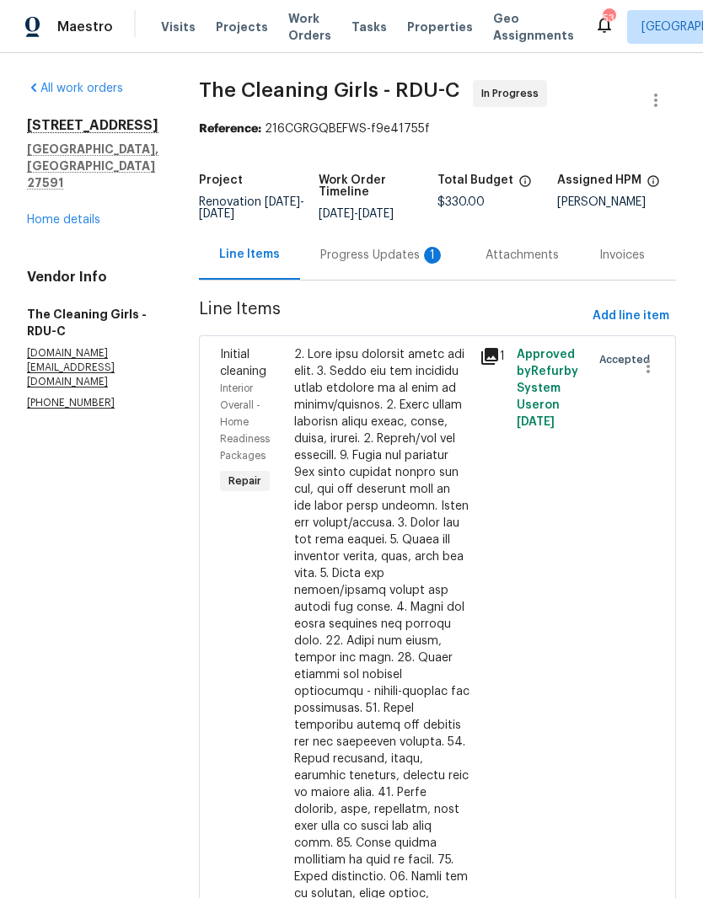
click at [414, 279] on div "Progress Updates 1" at bounding box center [382, 255] width 165 height 50
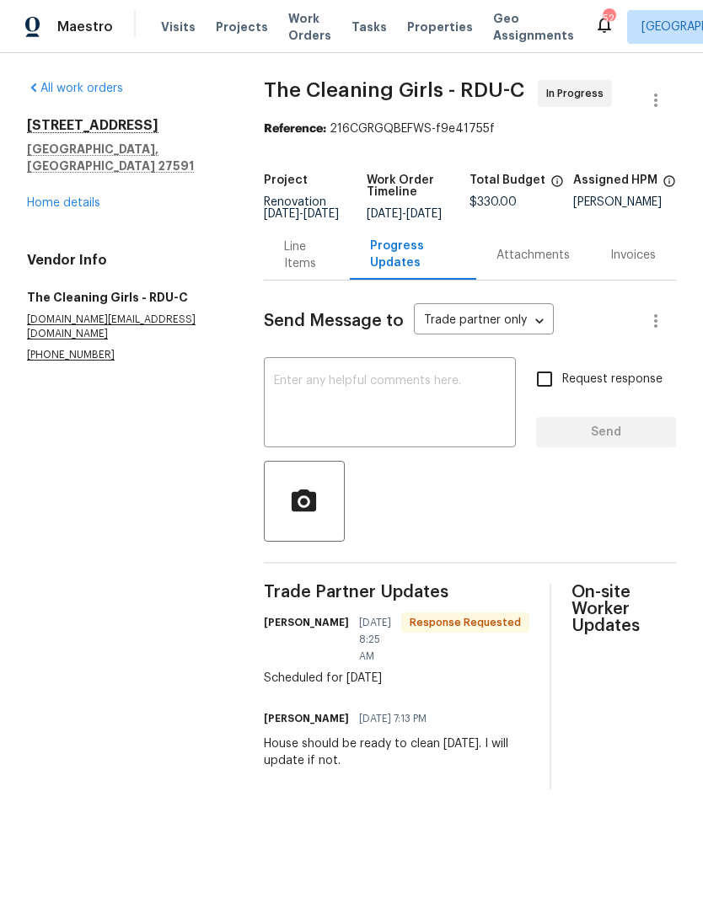
click at [44, 197] on link "Home details" at bounding box center [63, 203] width 73 height 12
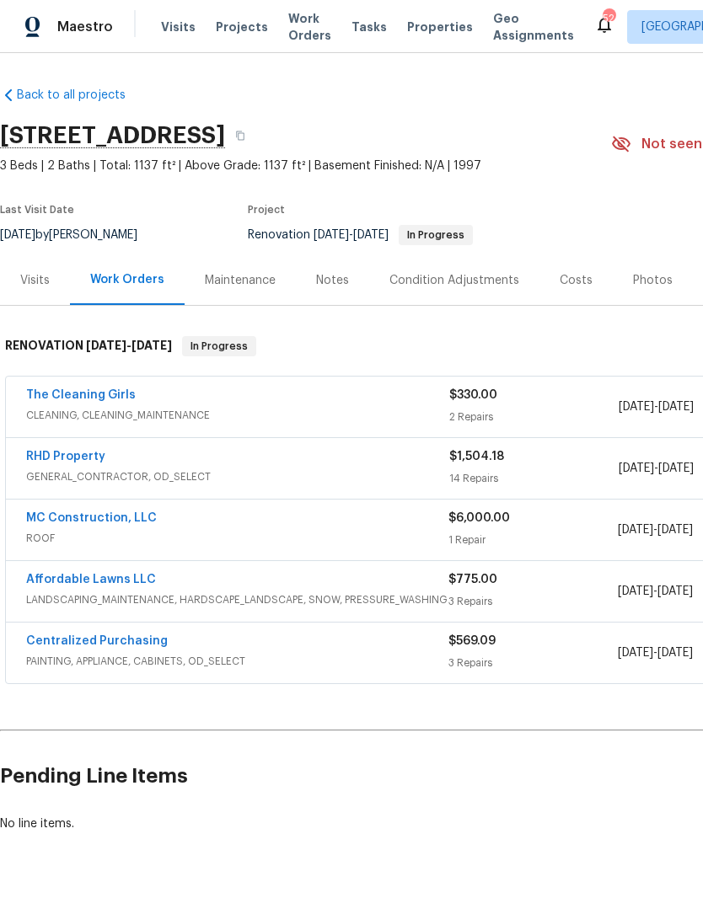
click at [47, 517] on link "MC Construction, LLC" at bounding box center [91, 518] width 131 height 12
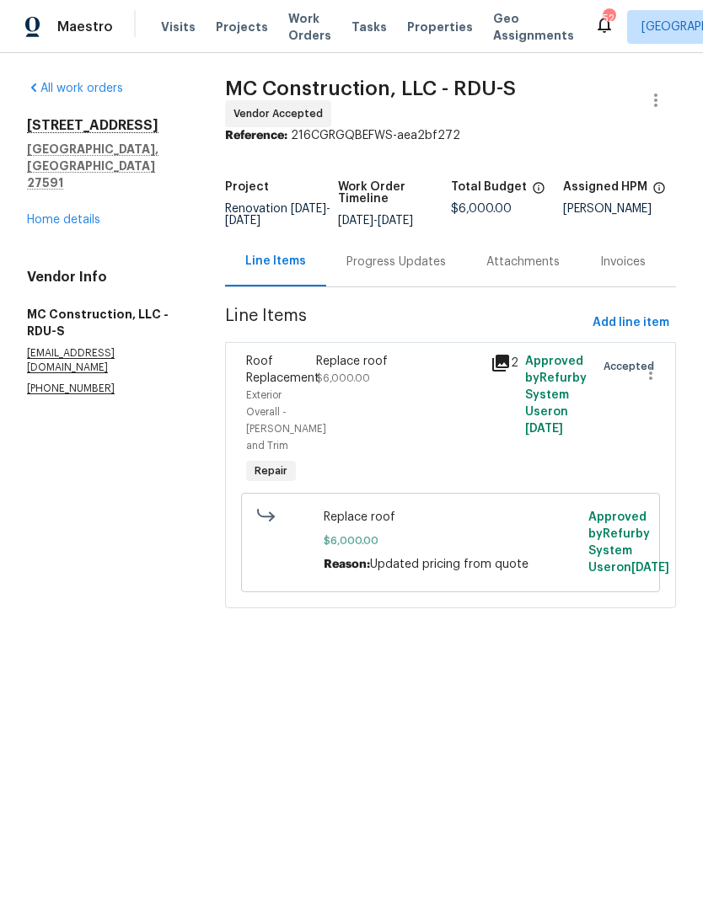
click at [426, 270] on div "Progress Updates" at bounding box center [395, 262] width 99 height 17
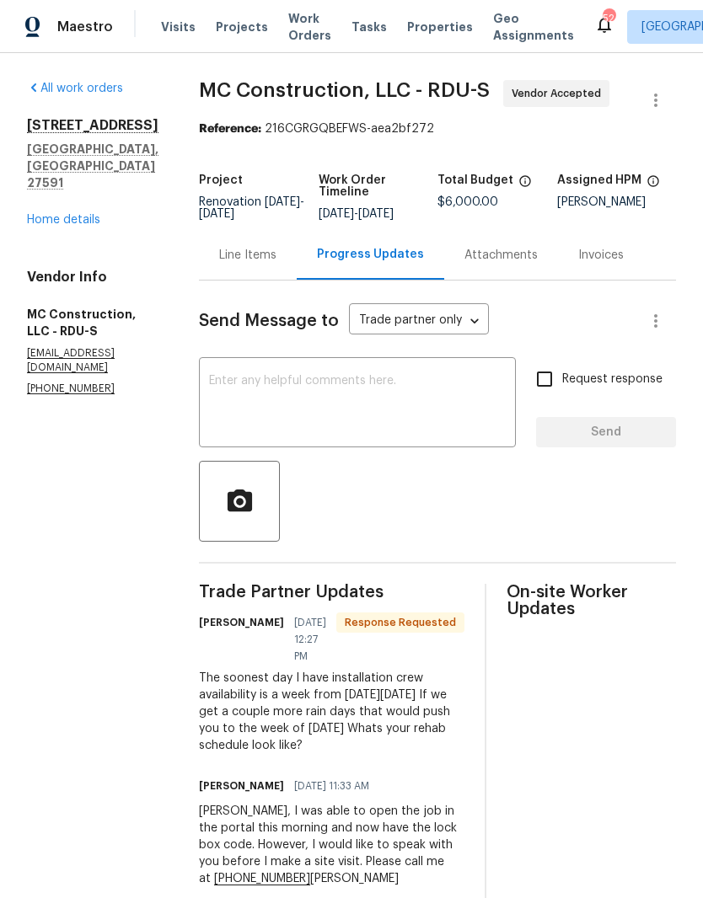
click at [388, 404] on textarea at bounding box center [357, 404] width 297 height 59
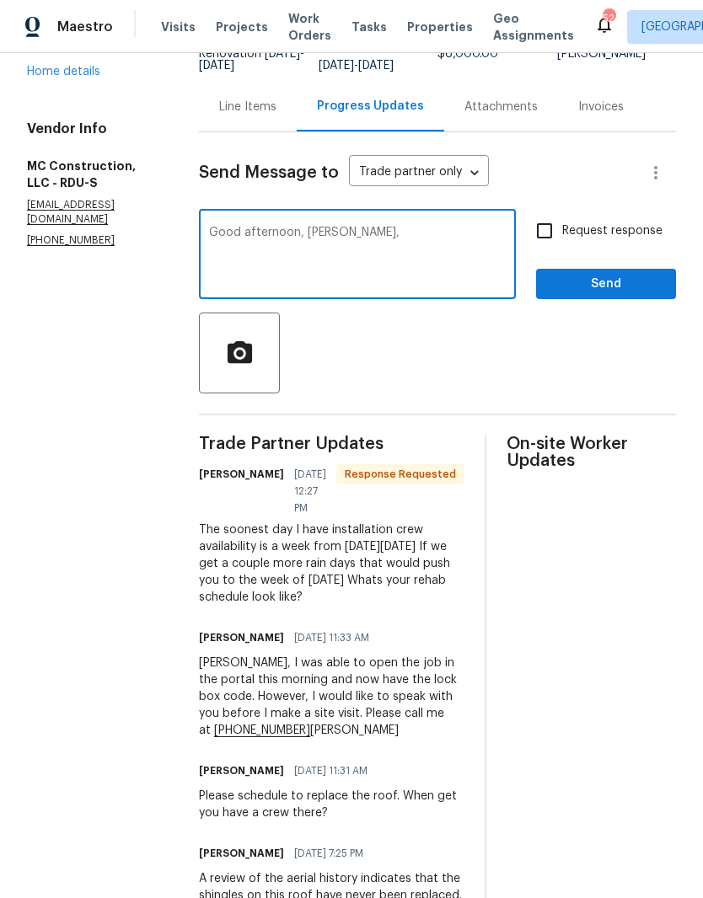
scroll to position [193, 0]
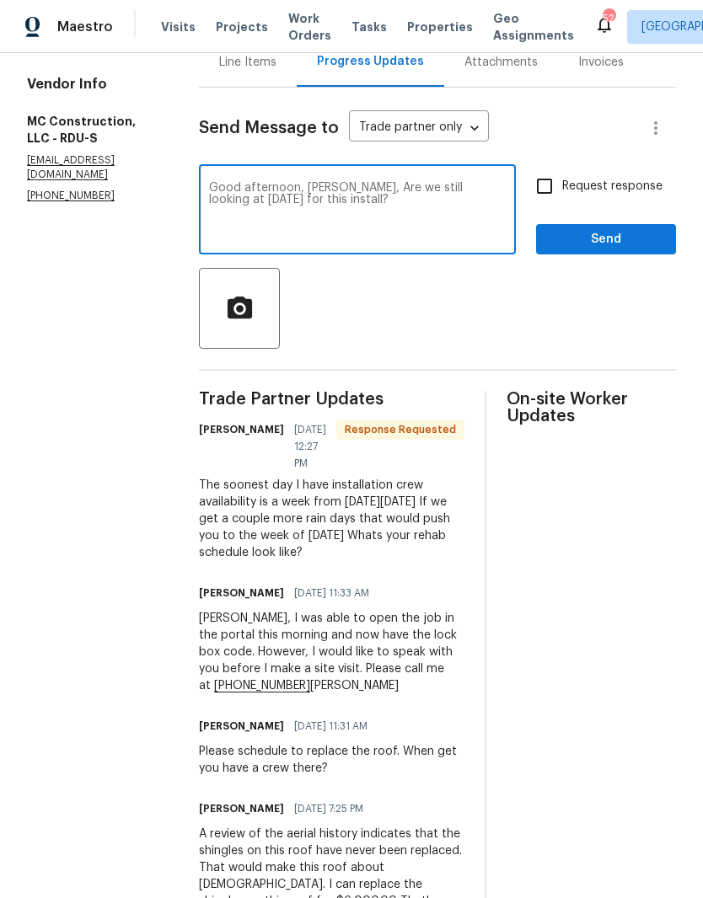
type textarea "Good afternoon, Rick, Are we still looking at Friday the 22nd for this install?"
click at [549, 192] on input "Request response" at bounding box center [544, 186] width 35 height 35
checkbox input "true"
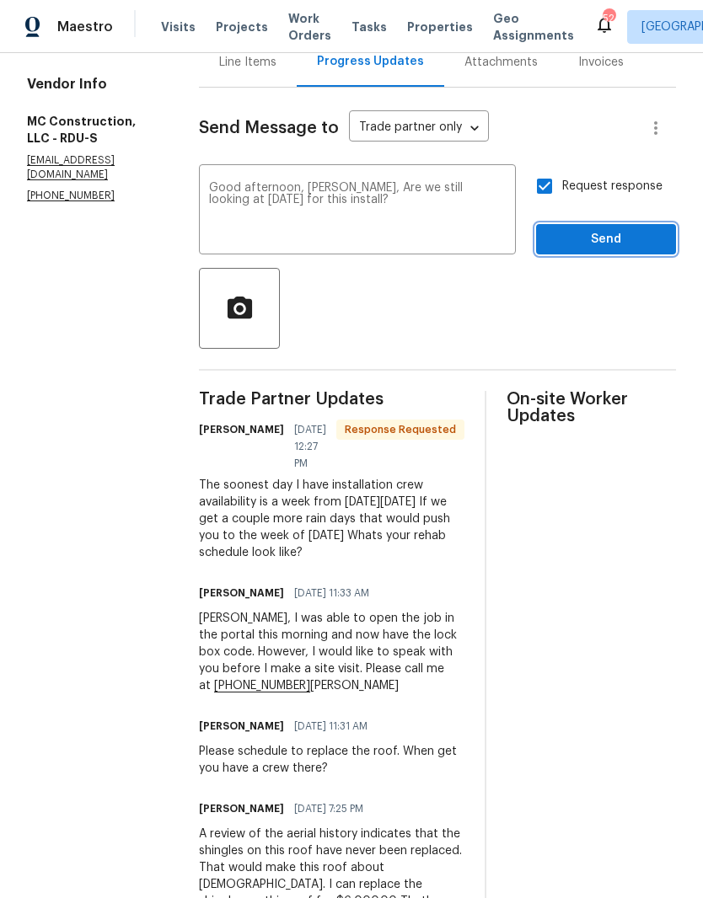
click at [632, 238] on span "Send" at bounding box center [605, 239] width 113 height 21
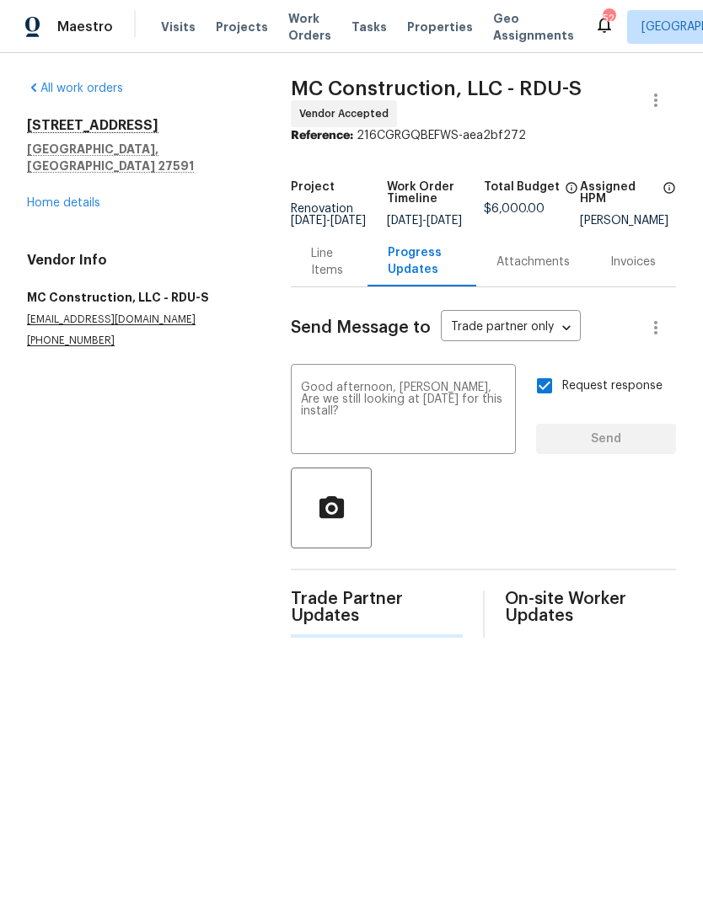
scroll to position [0, 0]
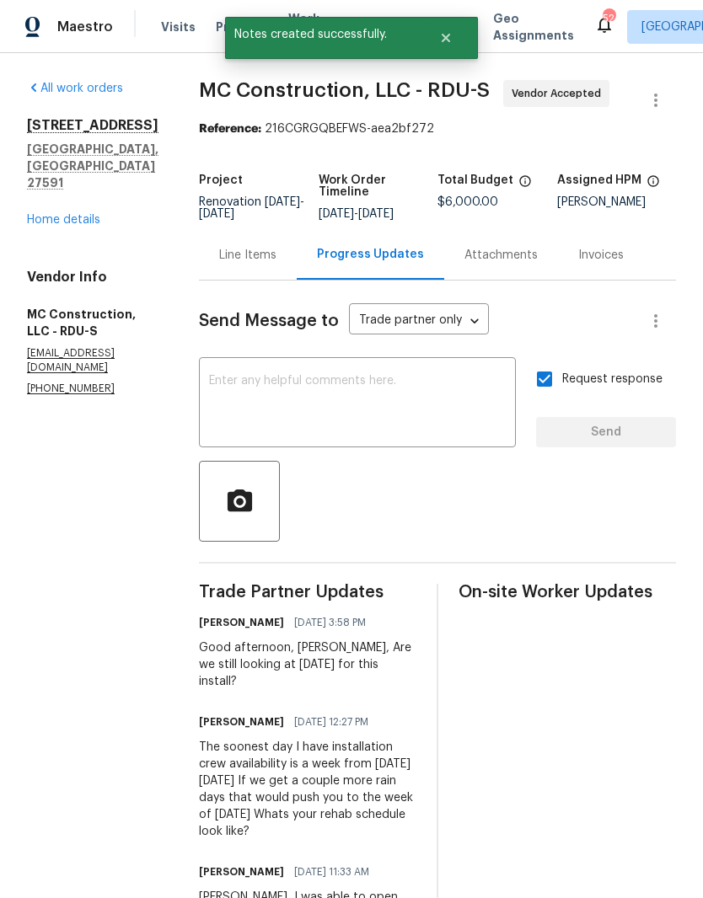
click at [35, 214] on link "Home details" at bounding box center [63, 220] width 73 height 12
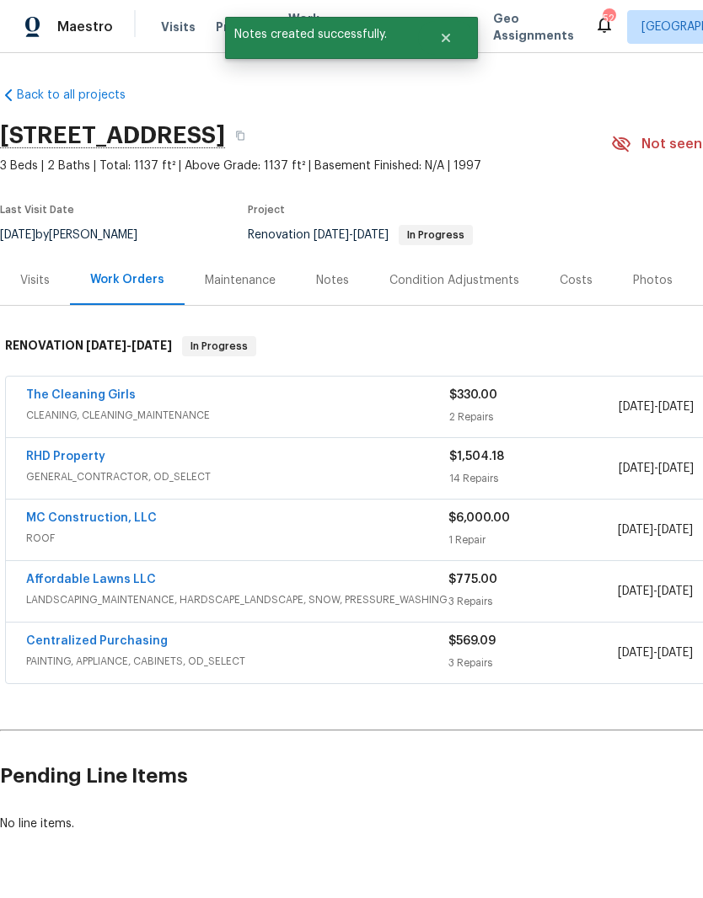
click at [335, 288] on div "Notes" at bounding box center [332, 280] width 33 height 17
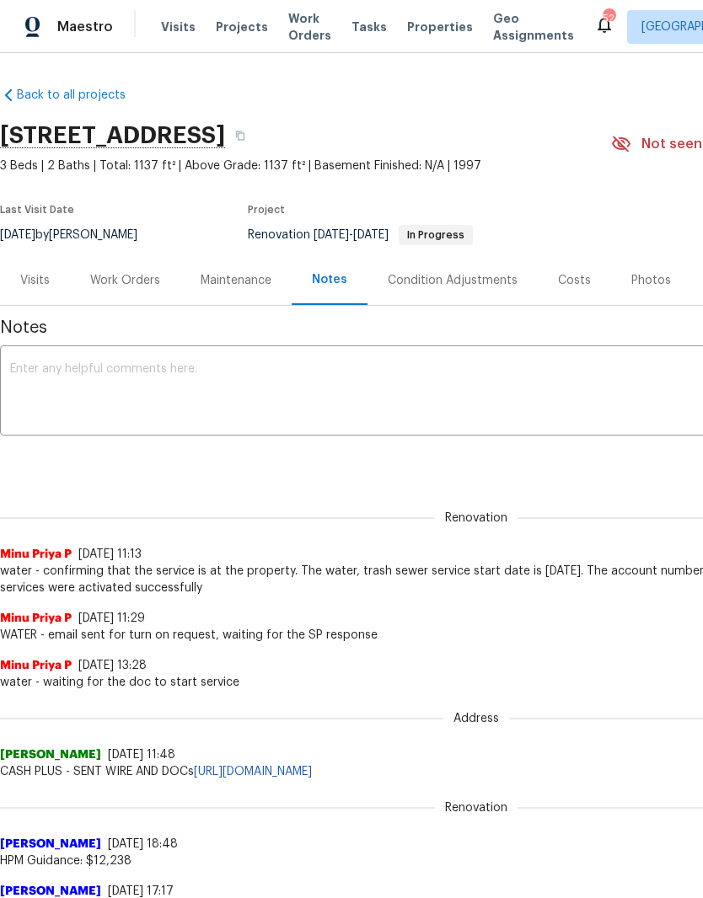
click at [60, 397] on textarea at bounding box center [476, 392] width 932 height 59
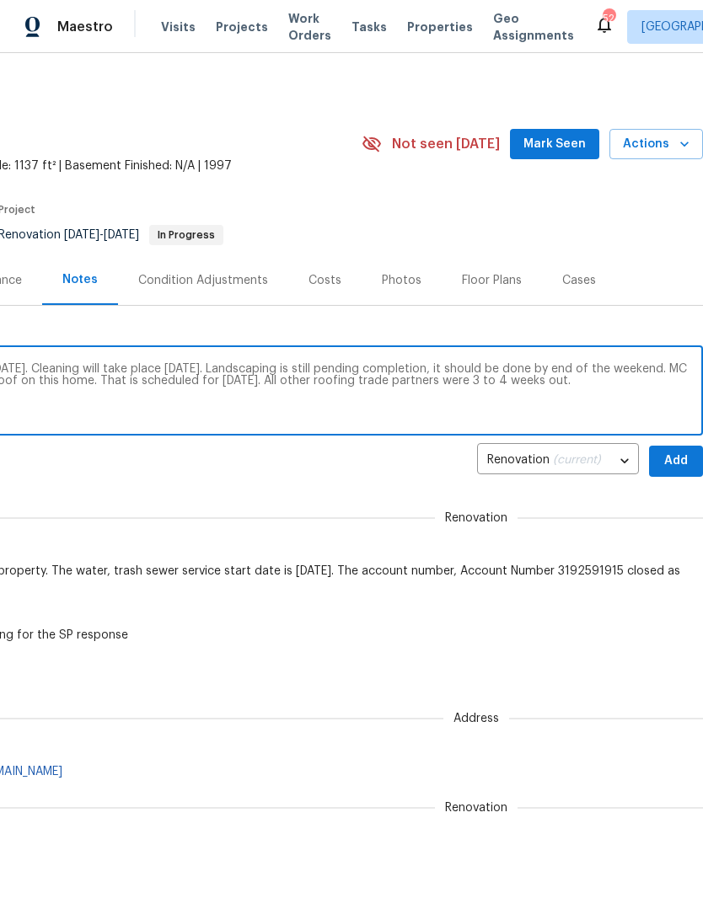
scroll to position [0, 249]
click at [463, 388] on textarea "RHD will be wrapping up their work order today. Cleaning will take place tomorr…" at bounding box center [227, 392] width 932 height 59
type textarea "RHD will be wrapping up their work order today. Cleaning will take place tomorr…"
click at [675, 463] on span "Add" at bounding box center [675, 461] width 27 height 21
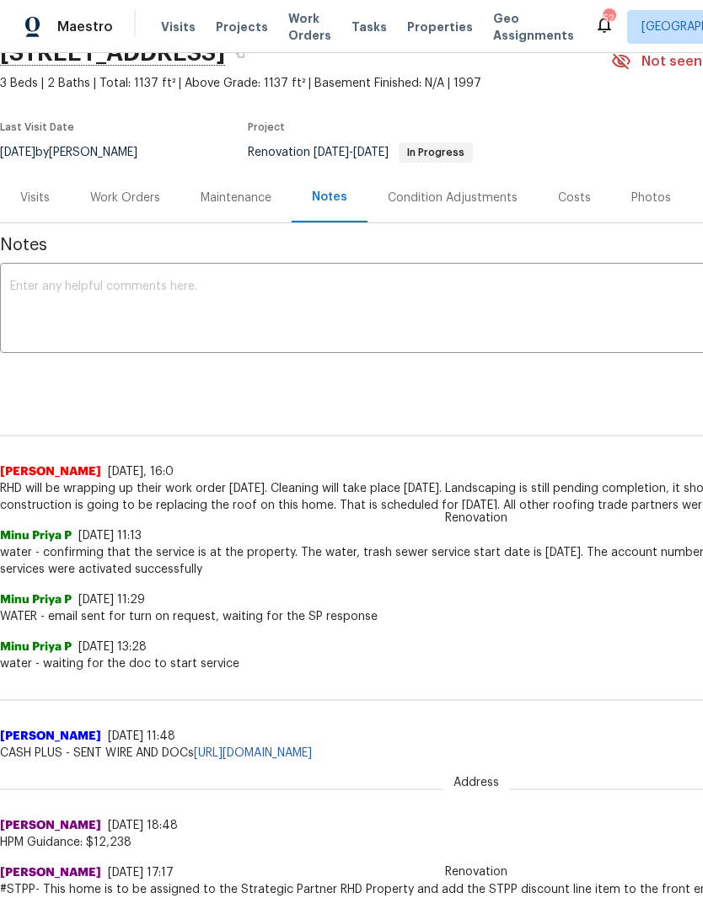
scroll to position [83, 0]
